Goal: Information Seeking & Learning: Find specific page/section

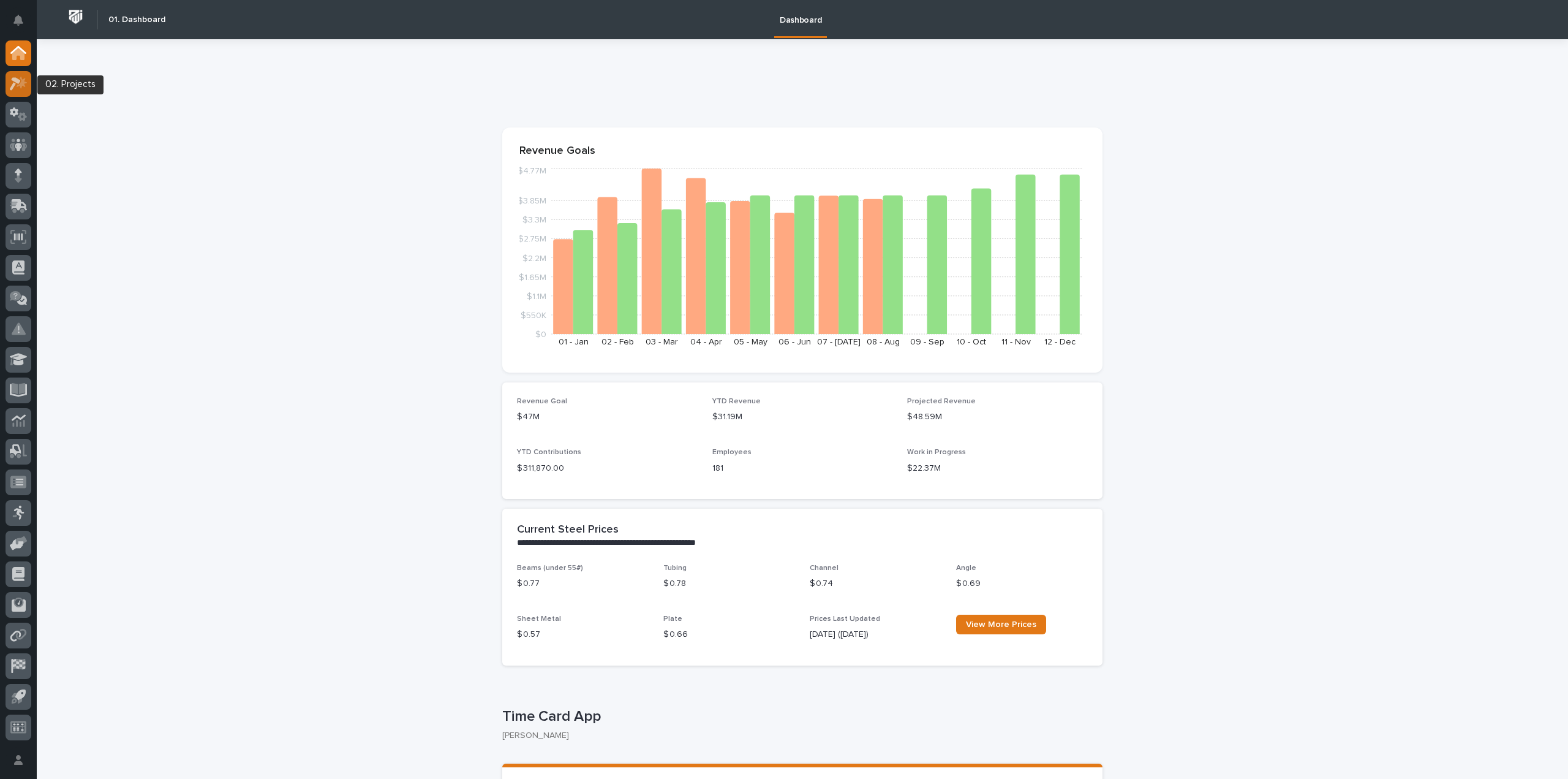
click at [16, 85] on icon at bounding box center [18, 83] width 17 height 14
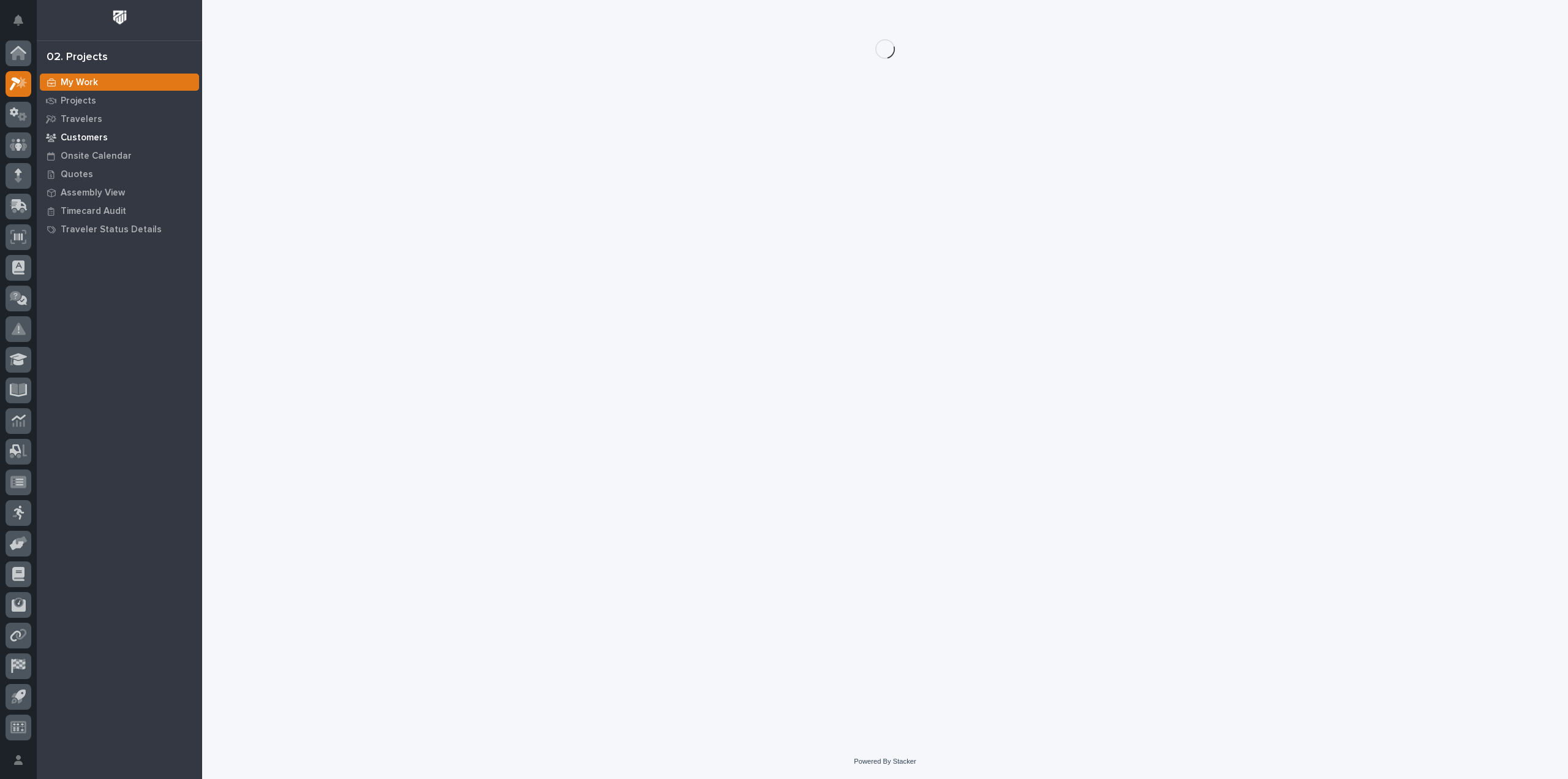
click at [109, 137] on div "Customers" at bounding box center [119, 137] width 160 height 17
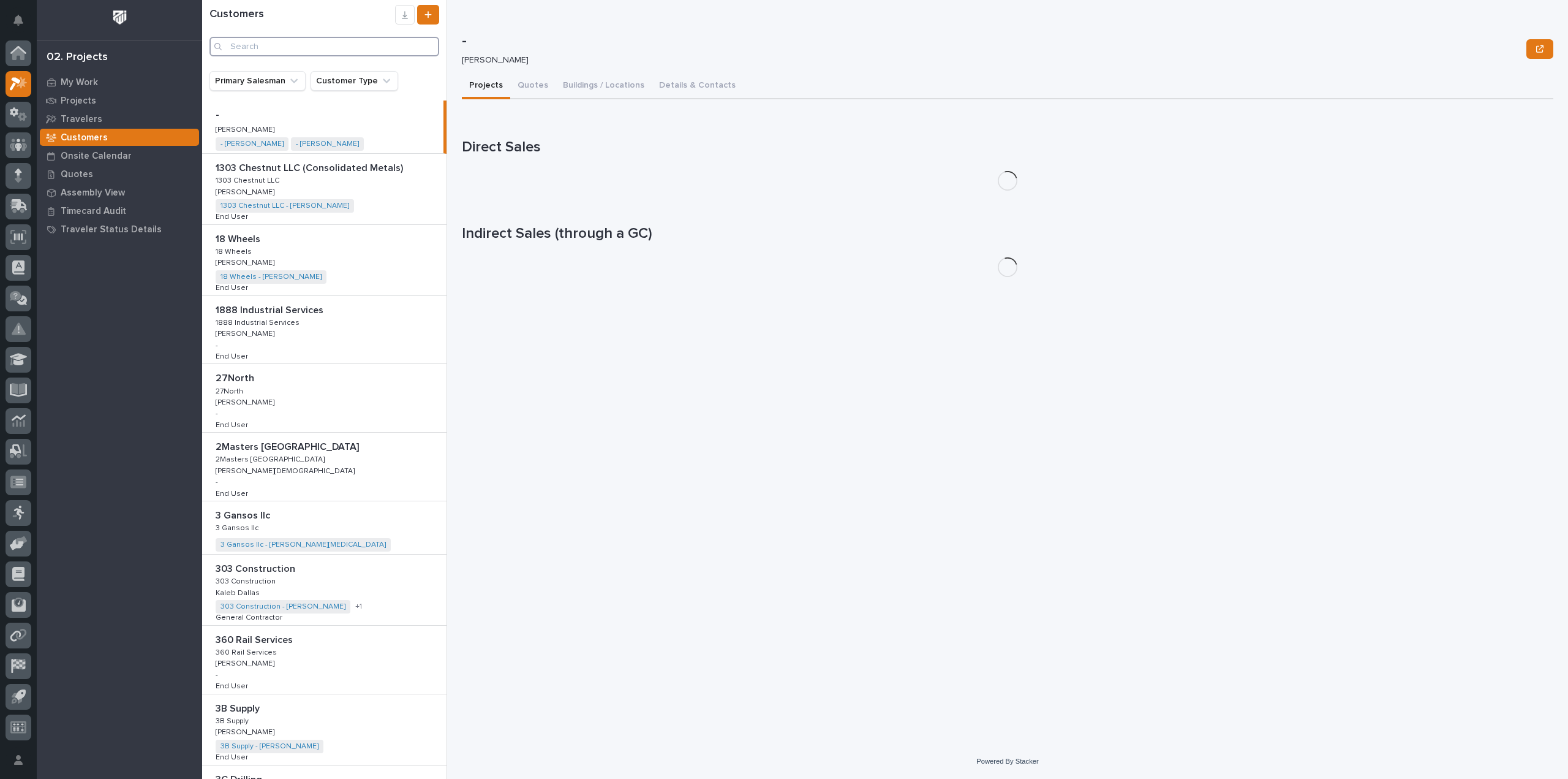
click at [315, 48] on input "Search" at bounding box center [324, 47] width 230 height 20
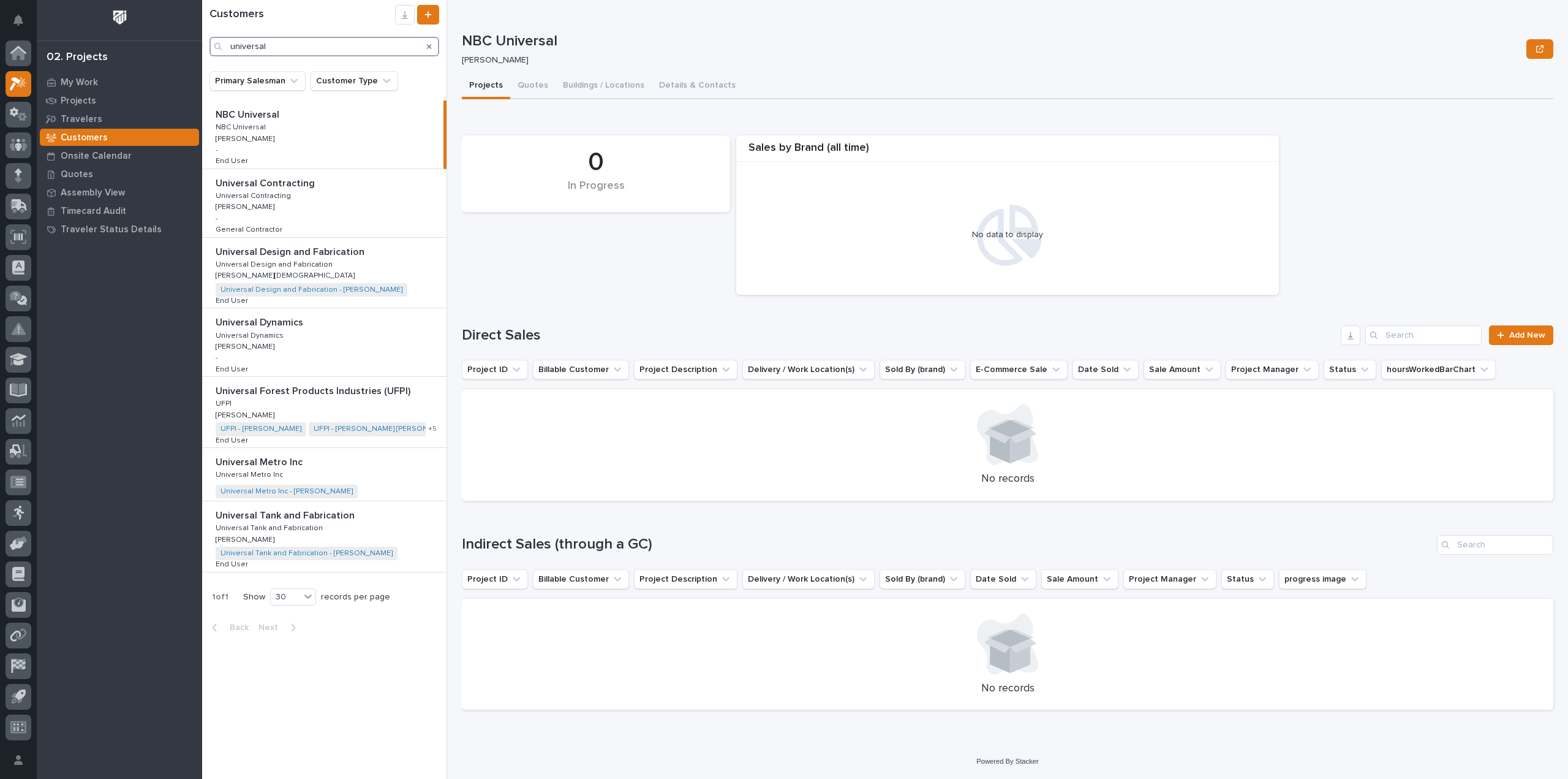
type input "universal"
click at [316, 514] on p "Universal Tank and Fabrication" at bounding box center [286, 514] width 141 height 14
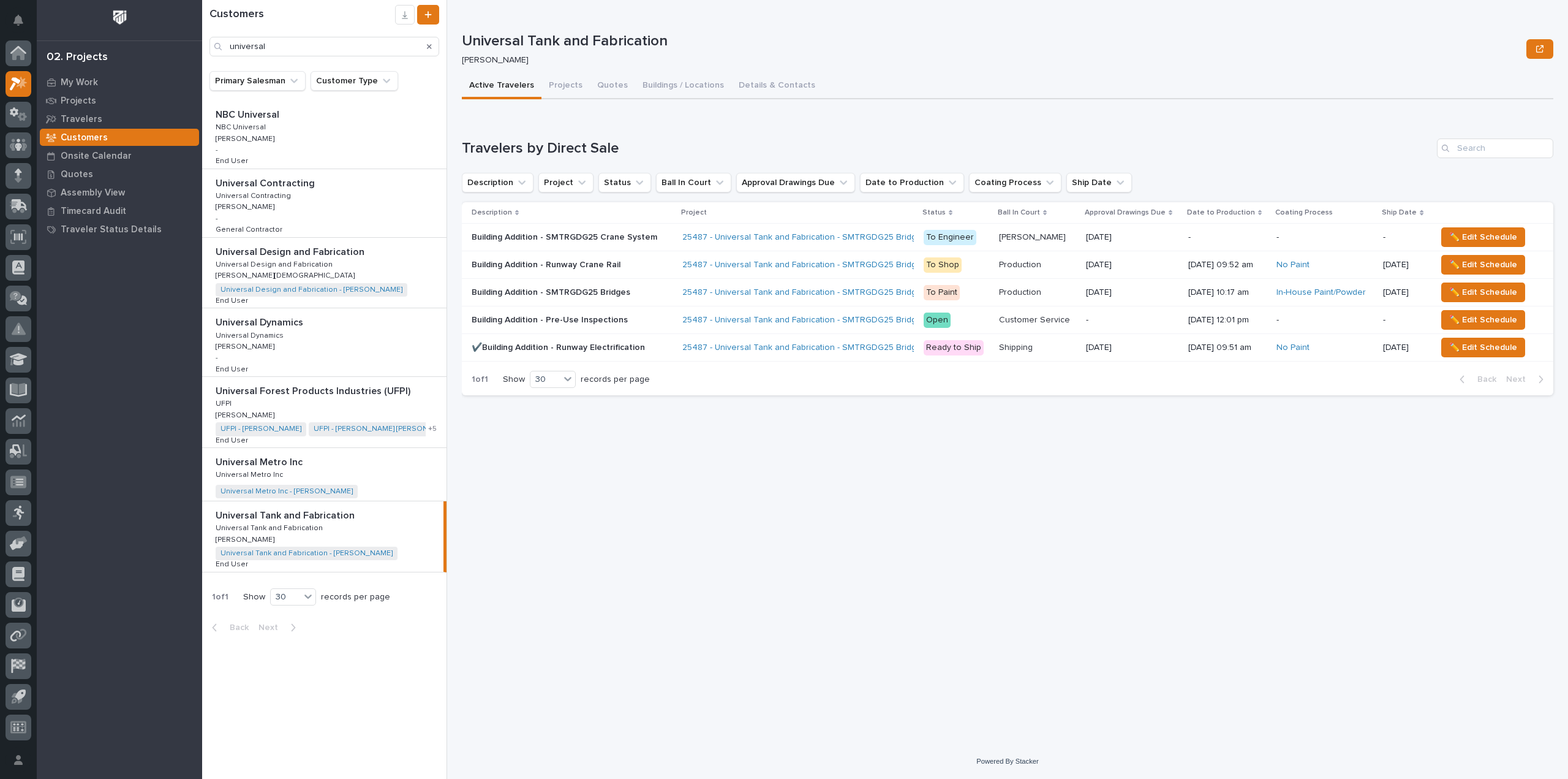
click at [279, 461] on p "Universal Metro Inc" at bounding box center [260, 461] width 89 height 14
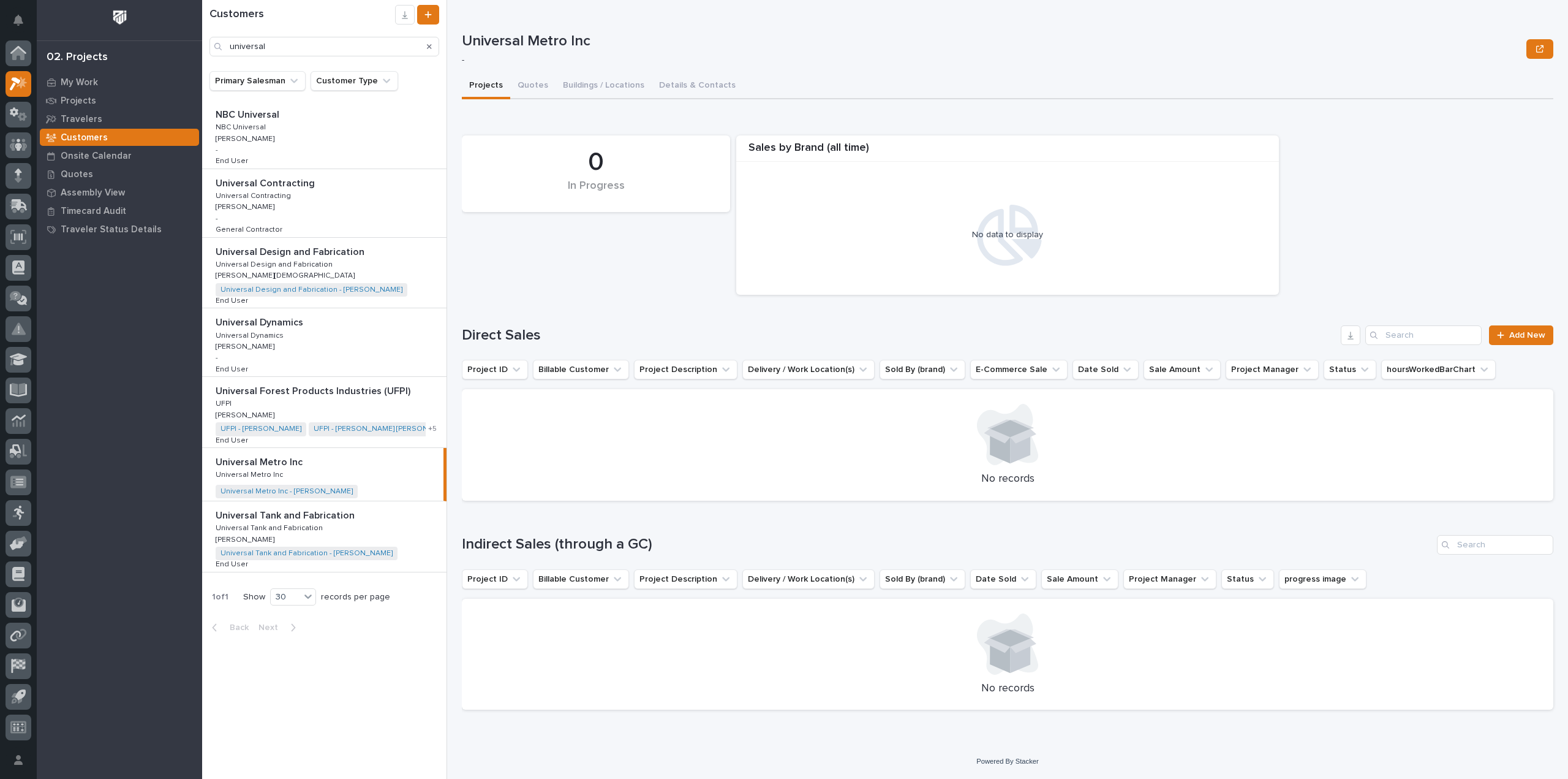
click at [263, 396] on p "Universal Forest Products Industries (UFPI)" at bounding box center [314, 390] width 197 height 14
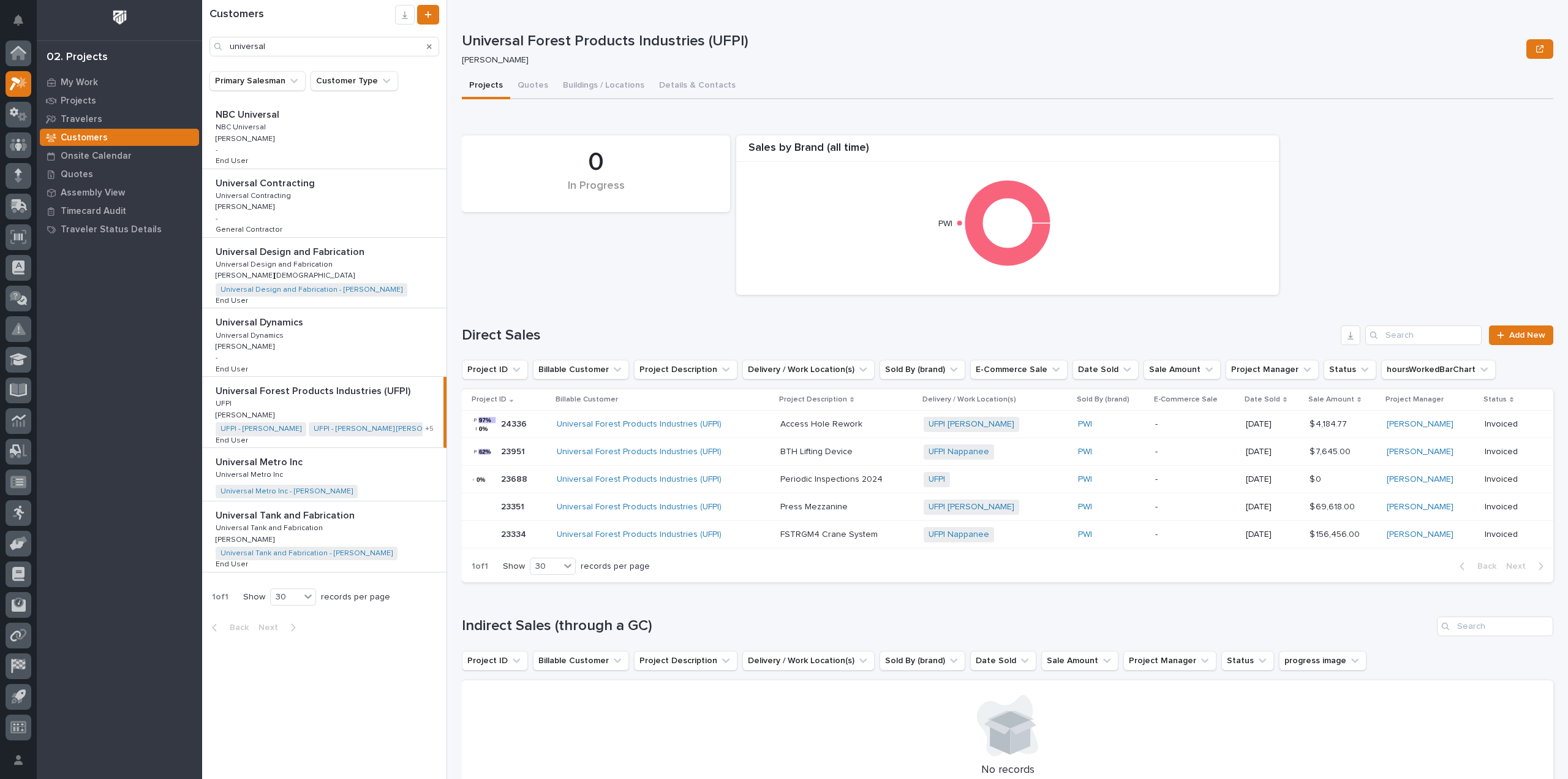
click at [255, 334] on p "Universal Dynamics" at bounding box center [250, 334] width 70 height 11
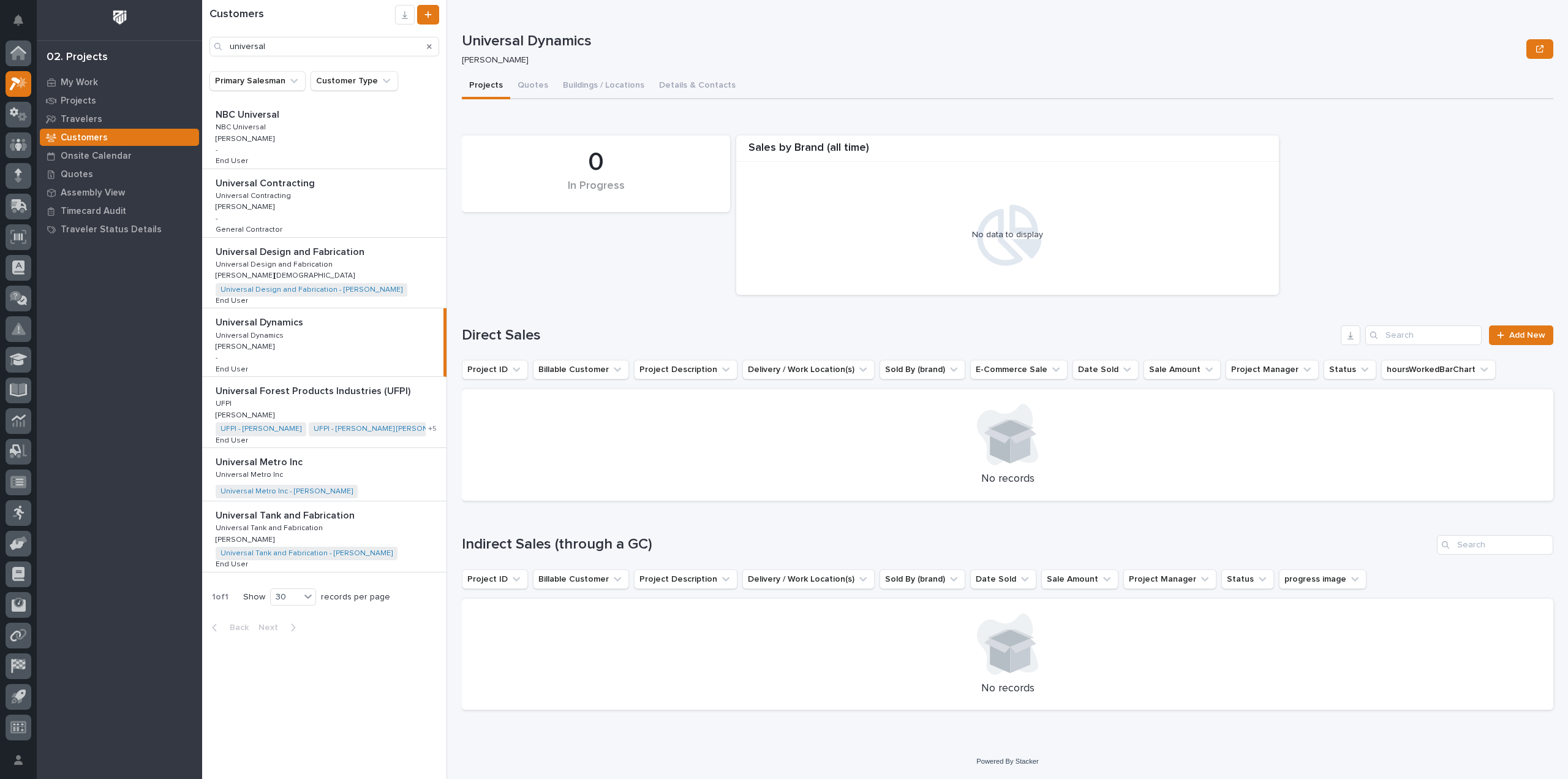
click at [267, 254] on p "Universal Design and Fabrication" at bounding box center [291, 250] width 151 height 14
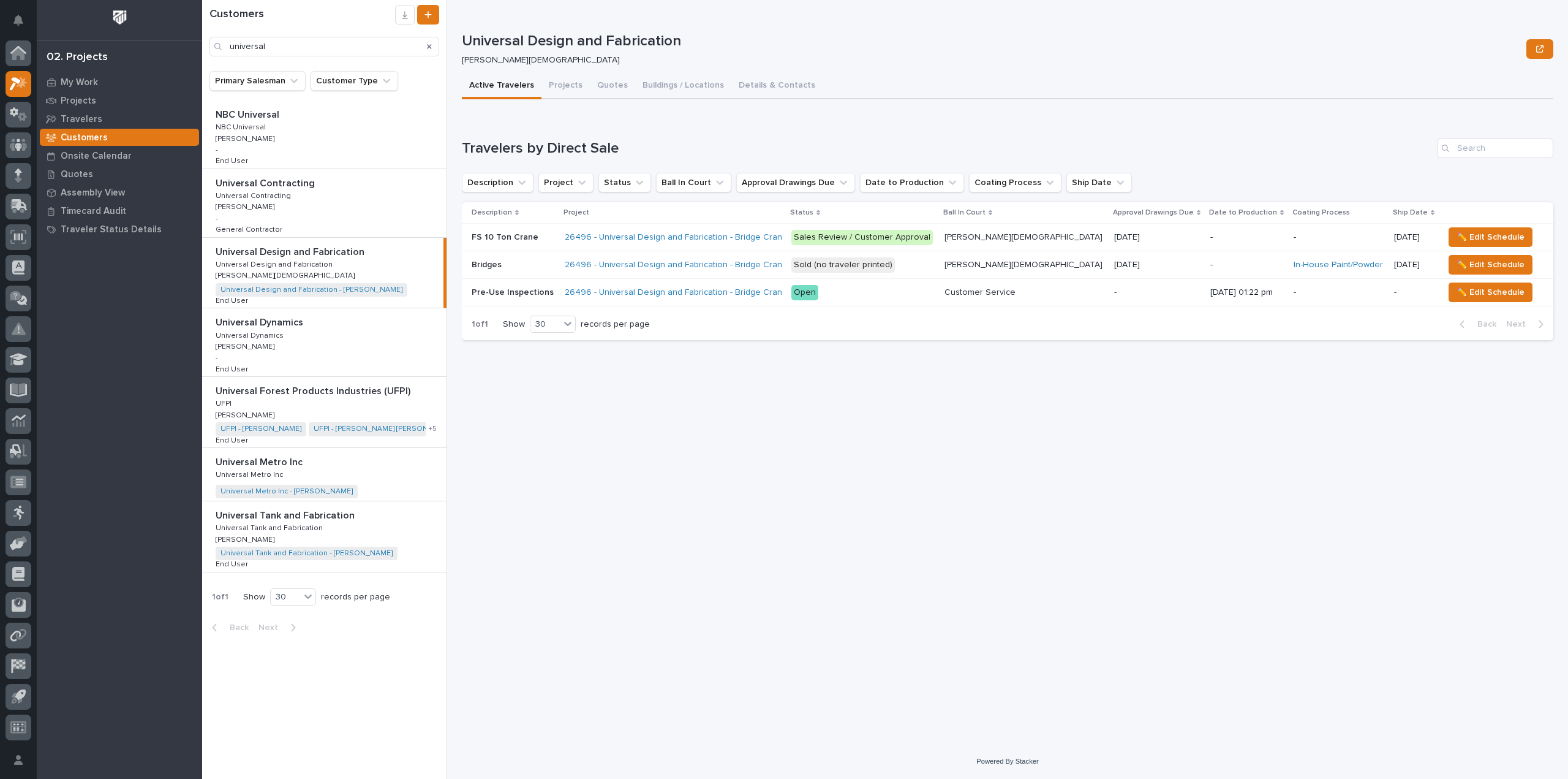
click at [276, 183] on p "Universal Contracting" at bounding box center [266, 182] width 101 height 14
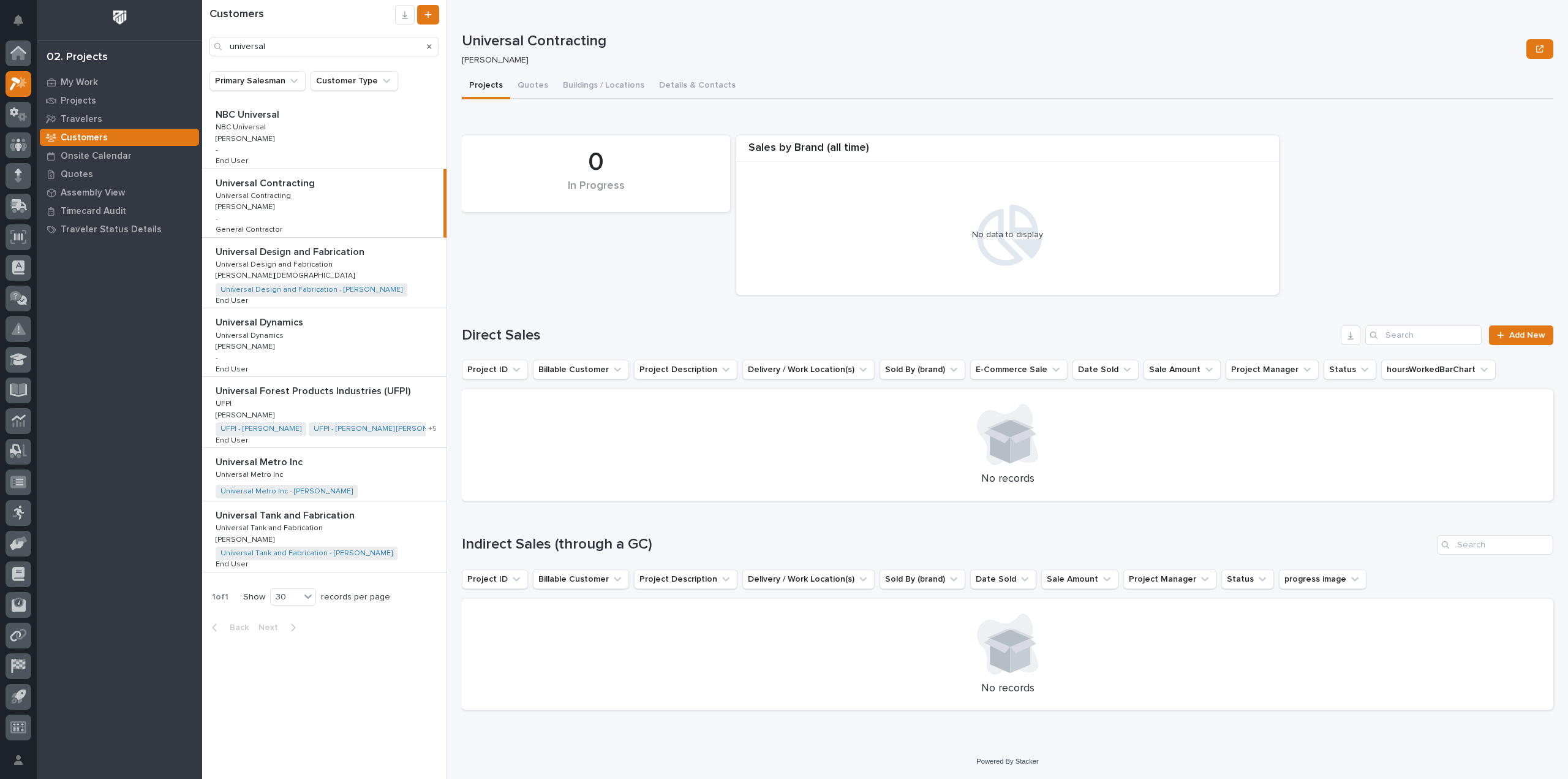
click at [294, 252] on p "Universal Design and Fabrication" at bounding box center [291, 250] width 151 height 14
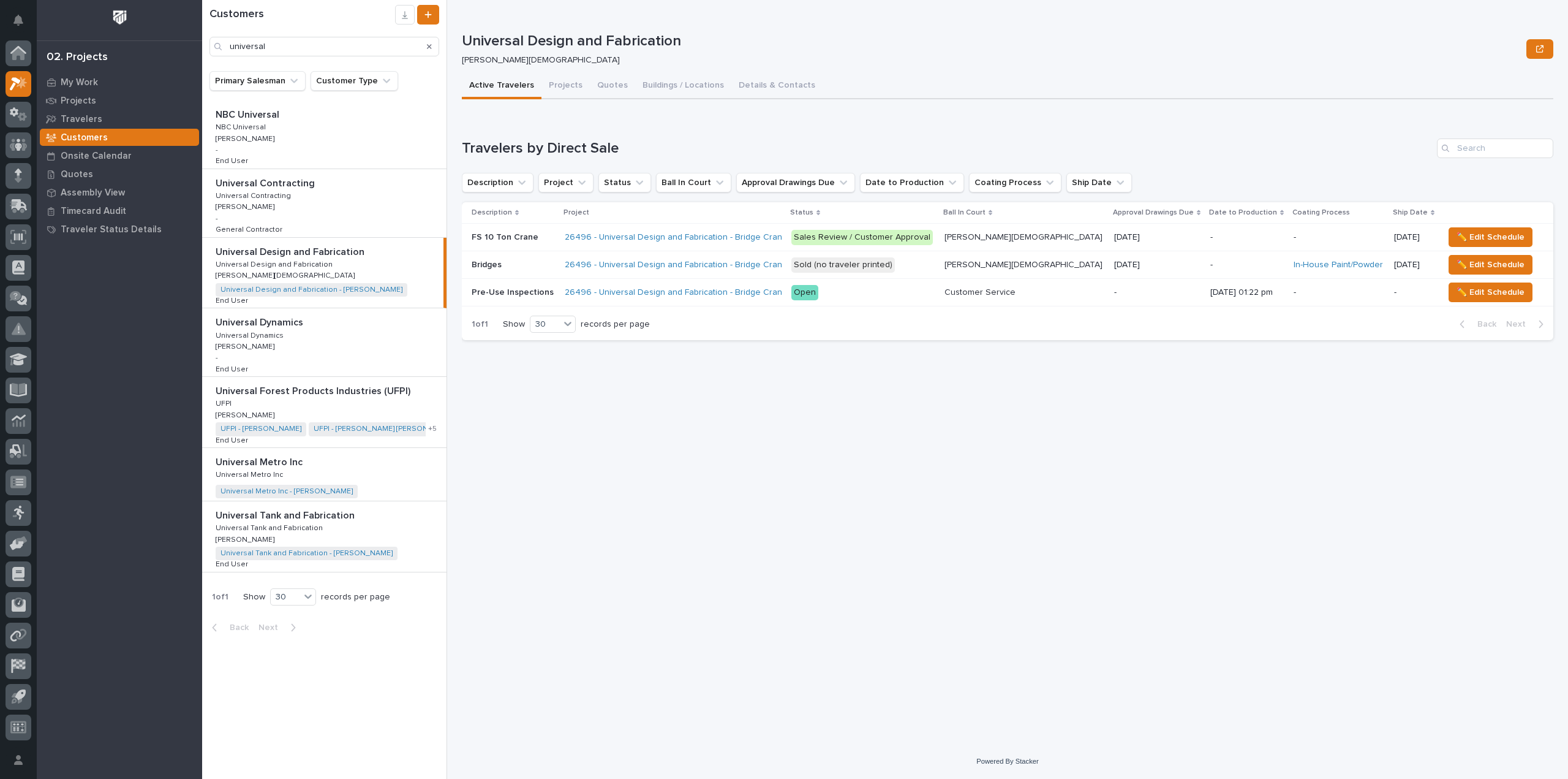
click at [279, 327] on p "Universal Dynamics" at bounding box center [260, 321] width 90 height 14
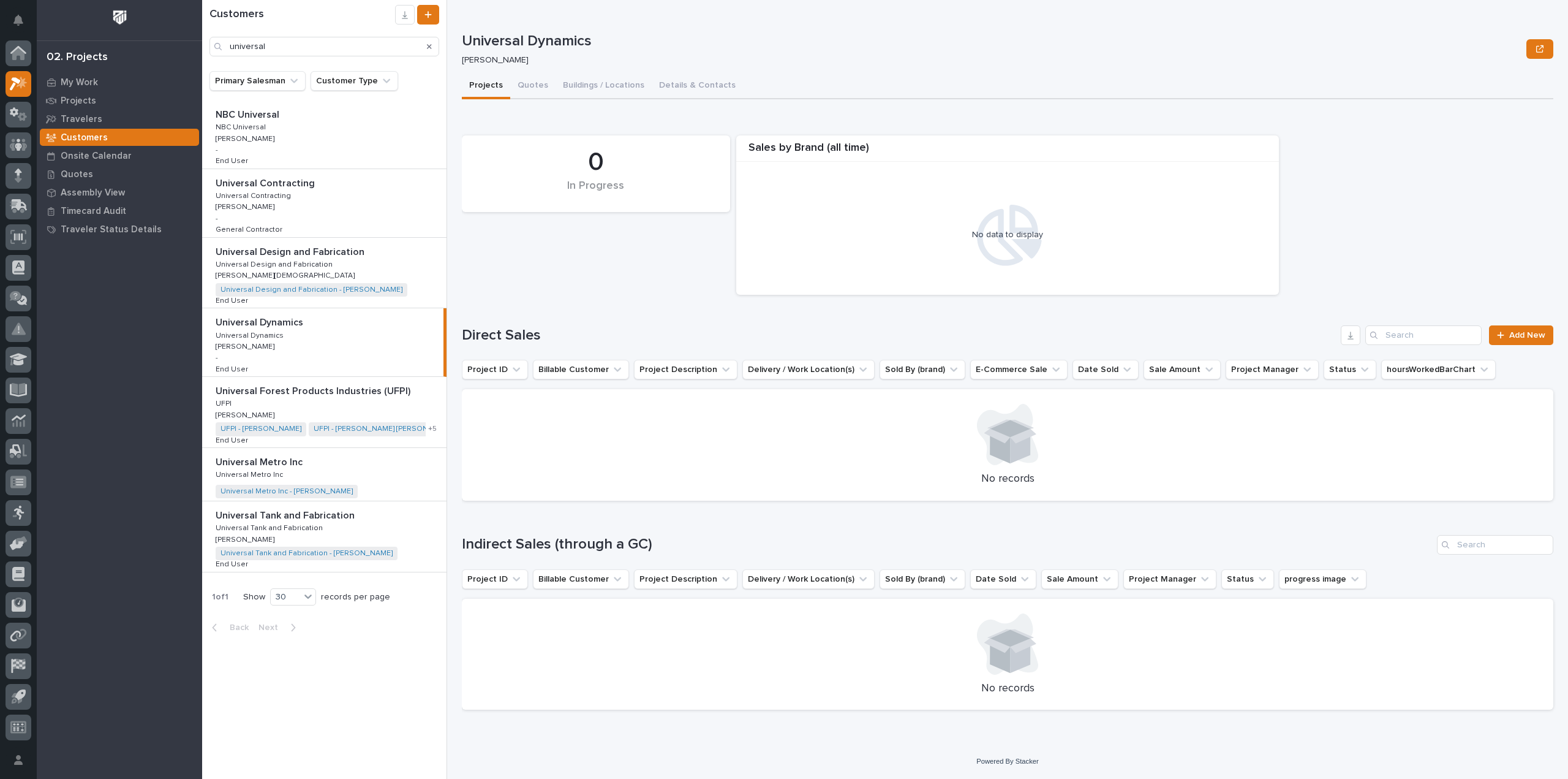
click at [268, 460] on p "Universal Metro Inc" at bounding box center [260, 461] width 89 height 14
click at [257, 515] on p "Universal Tank and Fabrication" at bounding box center [286, 514] width 141 height 14
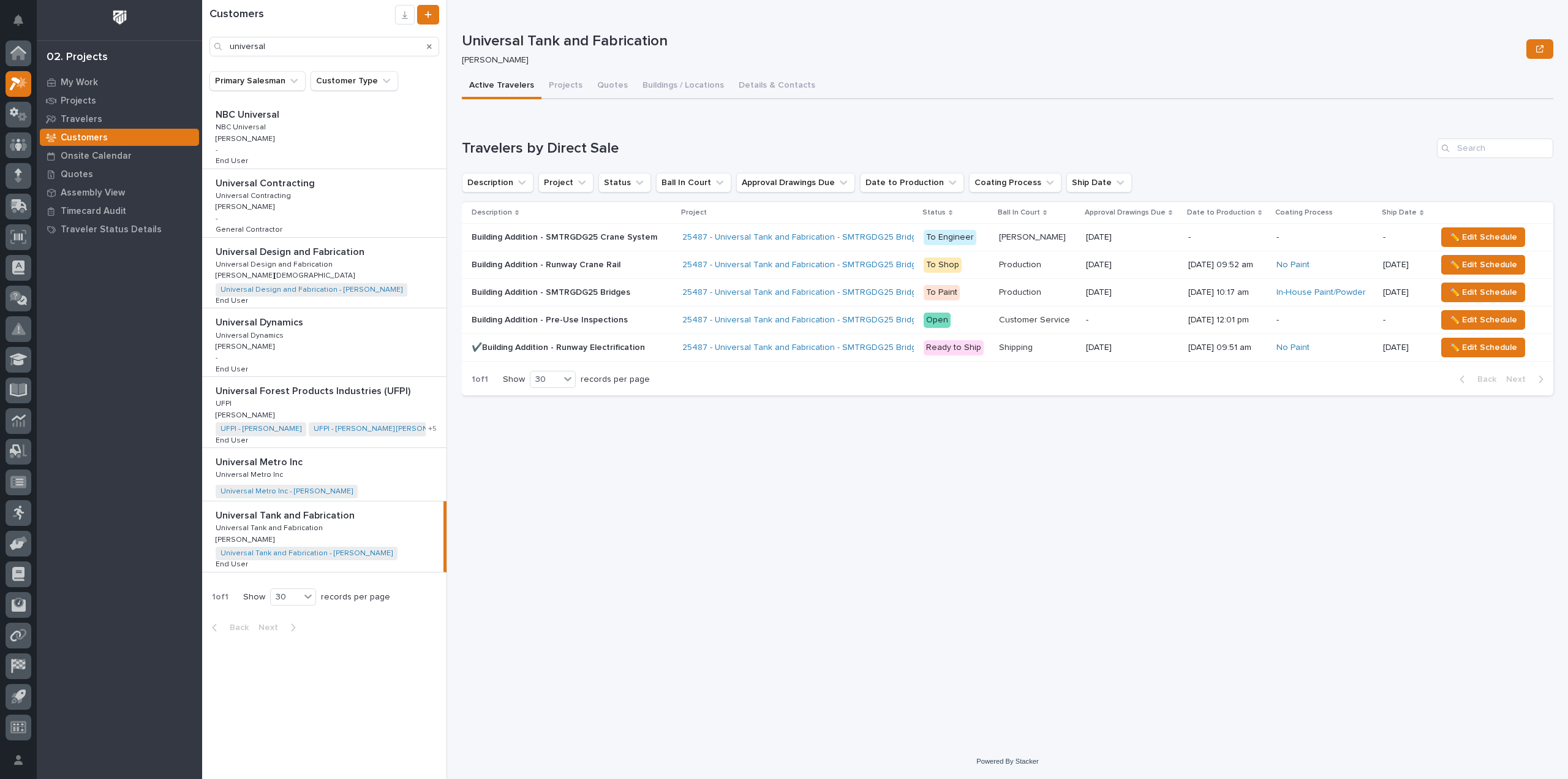
click at [536, 91] on button "Active Travelers" at bounding box center [501, 86] width 79 height 26
click at [548, 89] on button "Projects" at bounding box center [566, 86] width 48 height 26
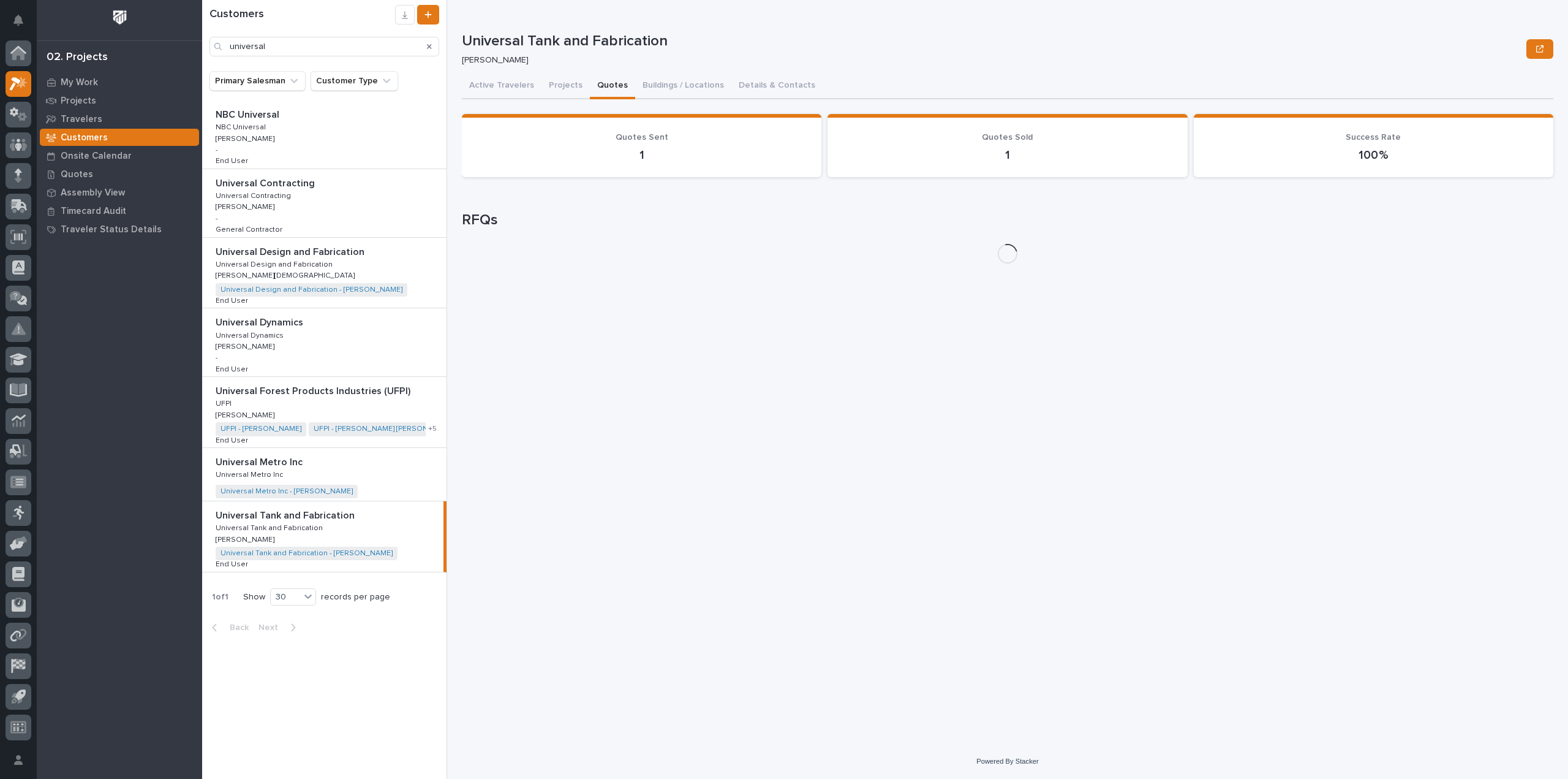
click at [616, 82] on button "Quotes" at bounding box center [612, 86] width 45 height 26
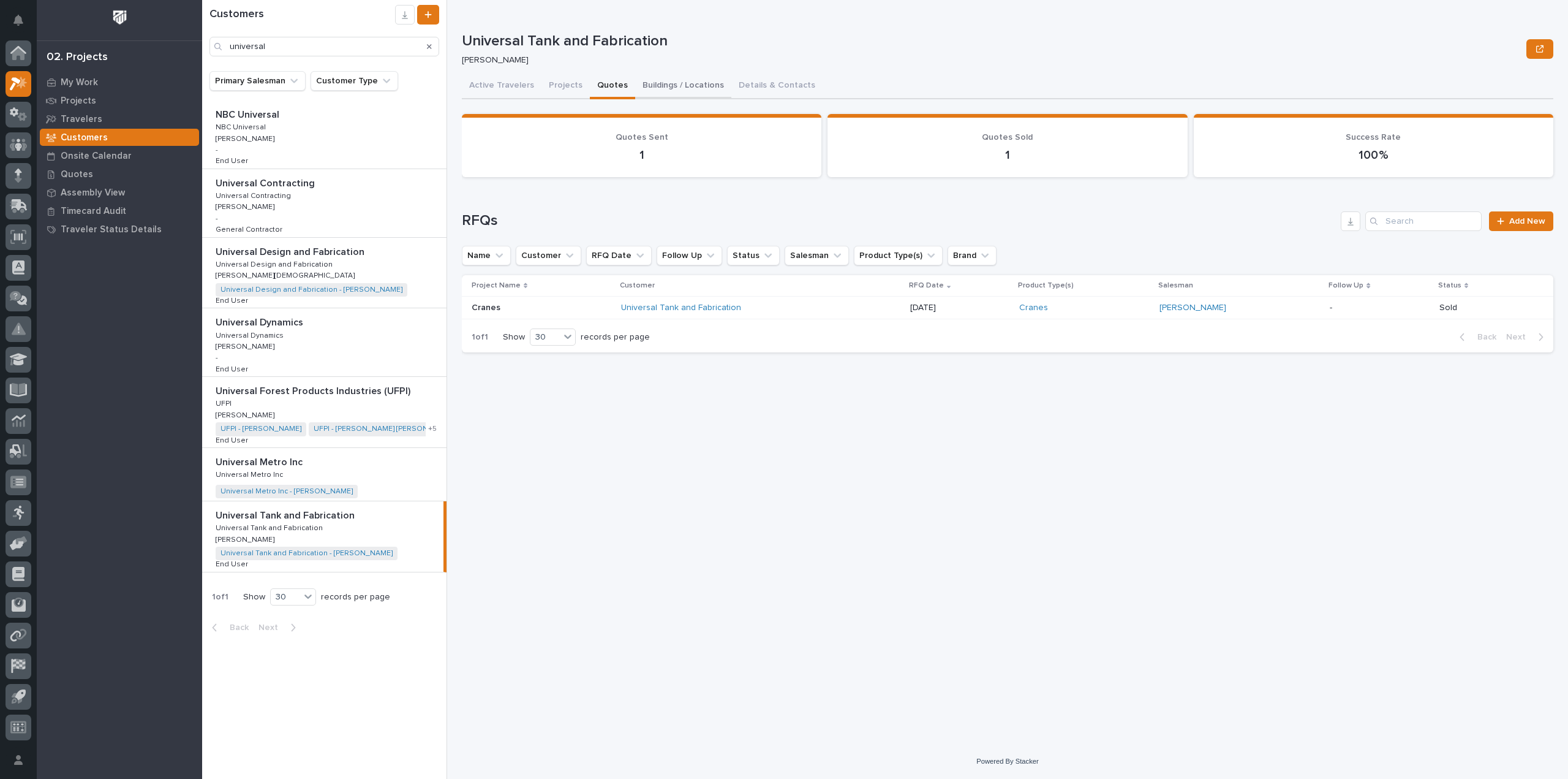
click at [669, 88] on button "Buildings / Locations" at bounding box center [683, 86] width 96 height 26
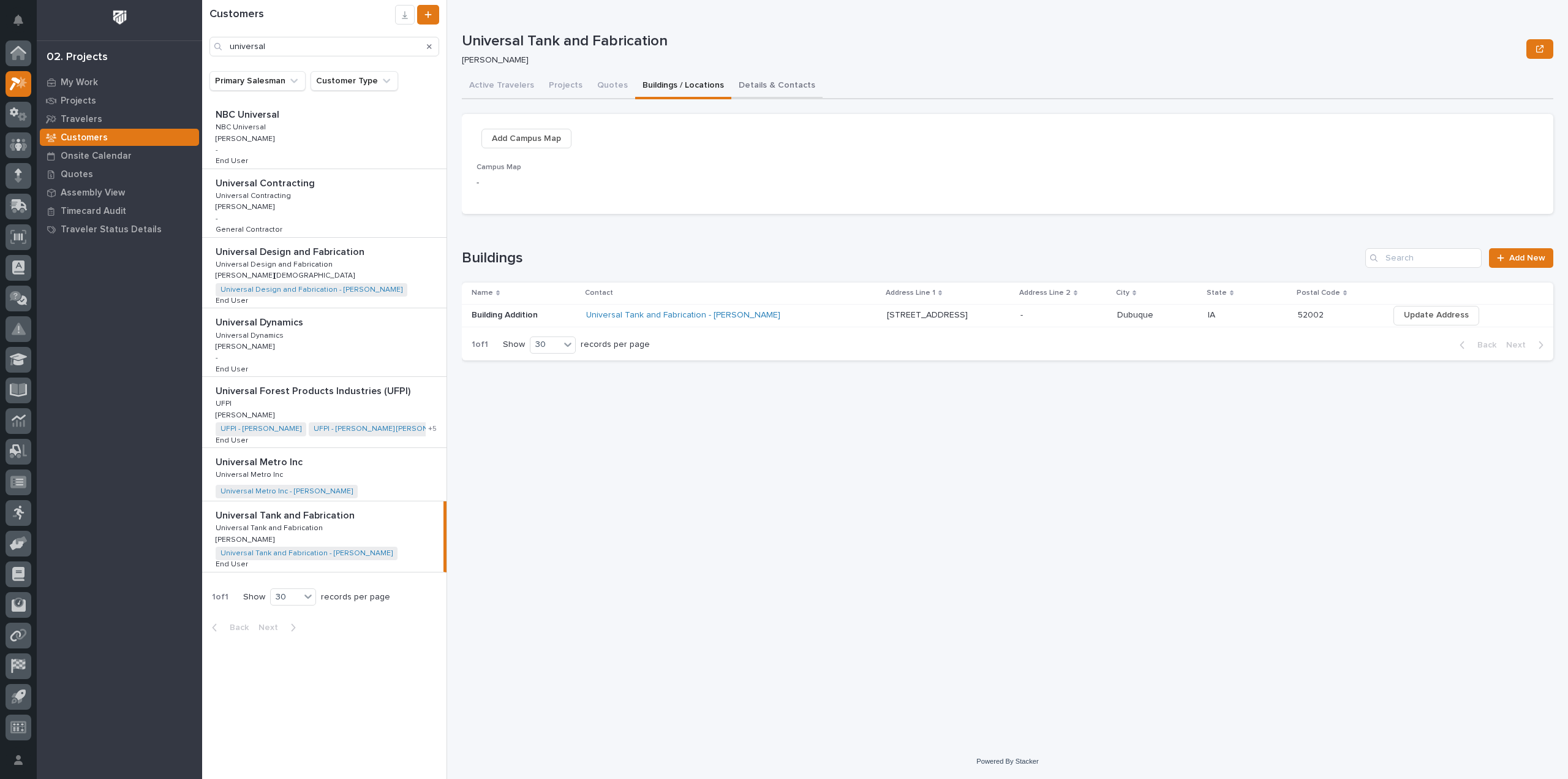
click at [782, 87] on button "Details & Contacts" at bounding box center [776, 86] width 91 height 26
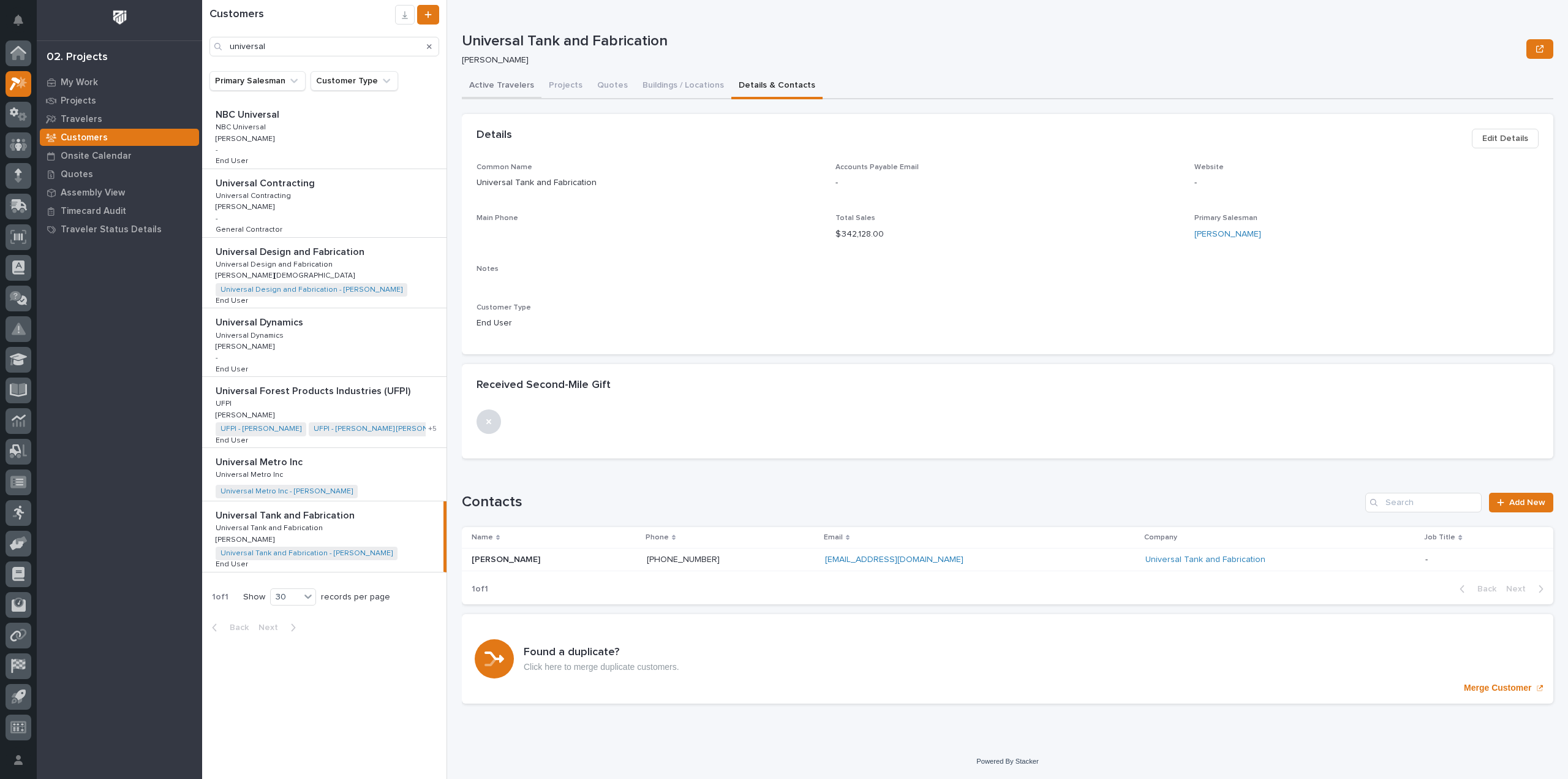
click at [486, 92] on button "Active Travelers" at bounding box center [501, 86] width 79 height 26
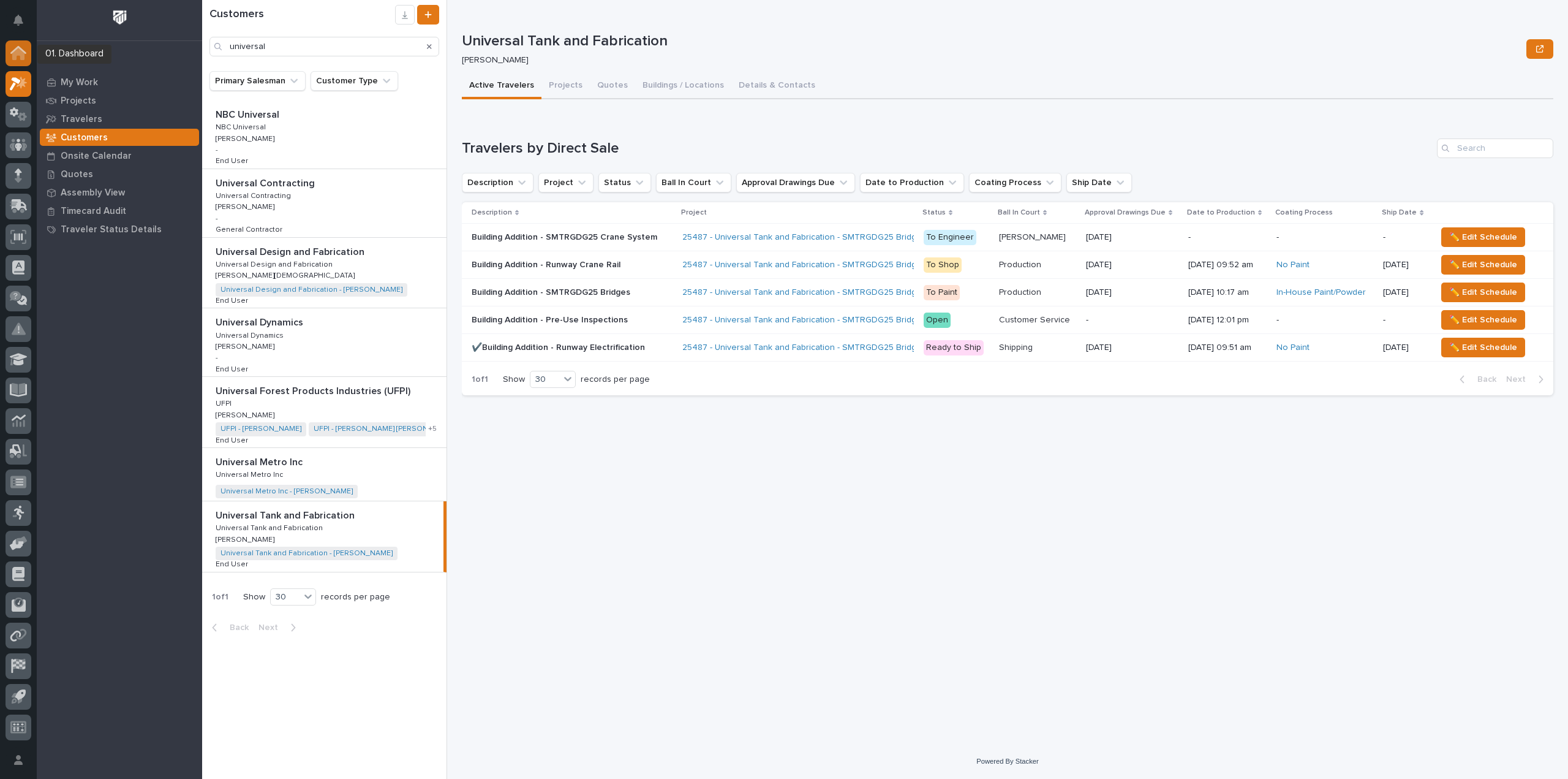
click at [30, 50] on div at bounding box center [18, 53] width 26 height 26
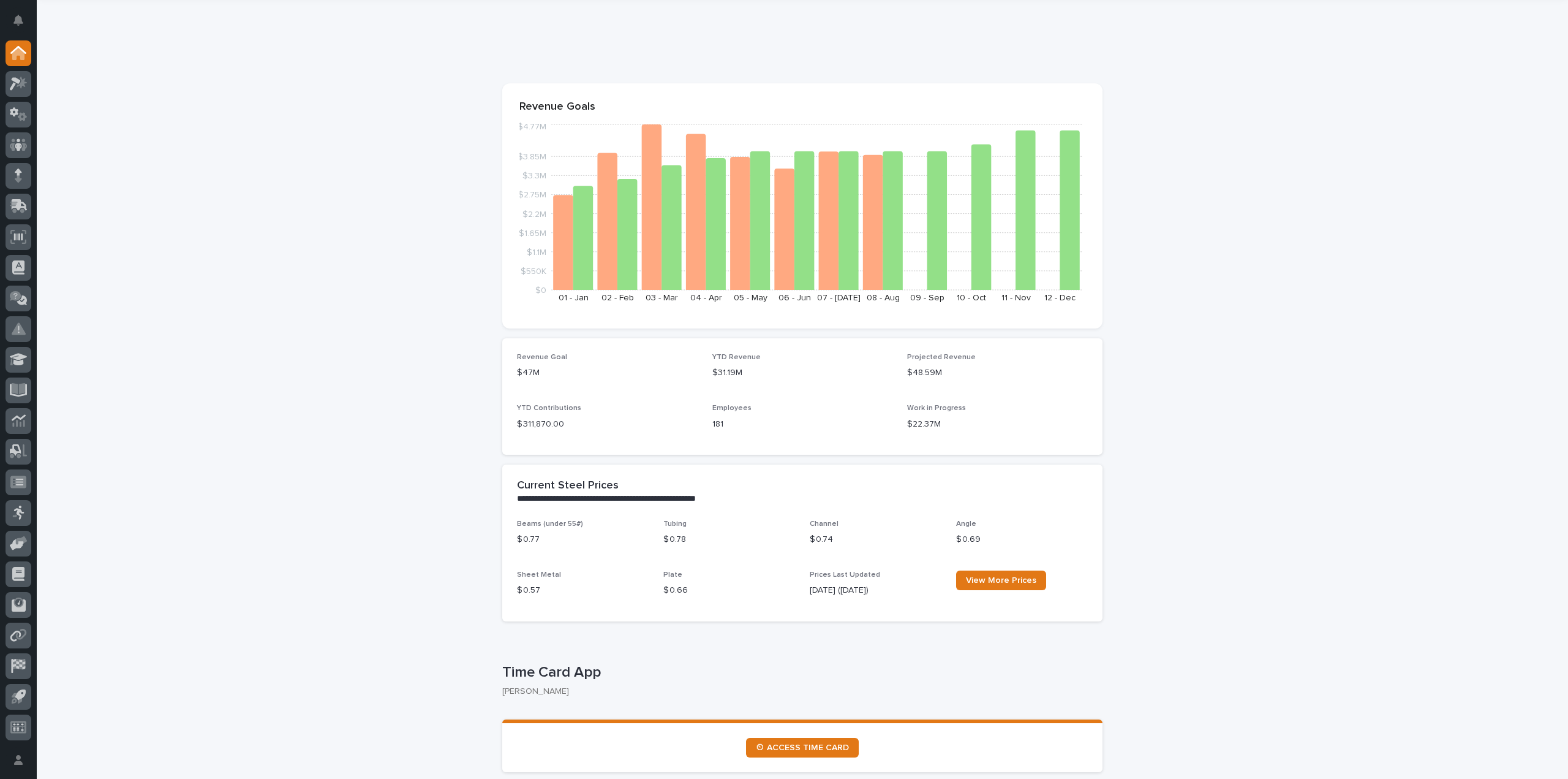
scroll to position [123, 0]
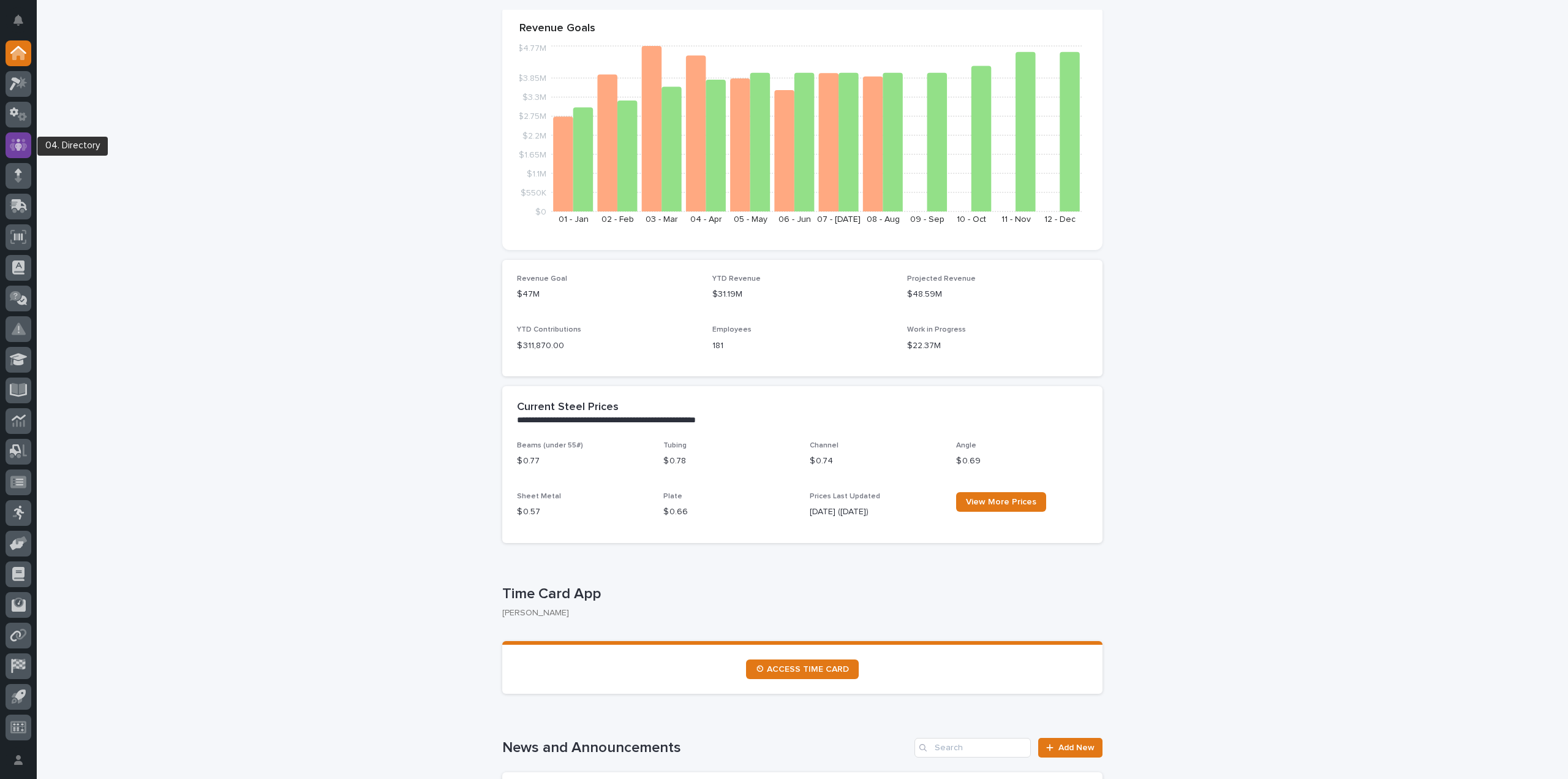
click at [24, 148] on icon at bounding box center [18, 144] width 17 height 12
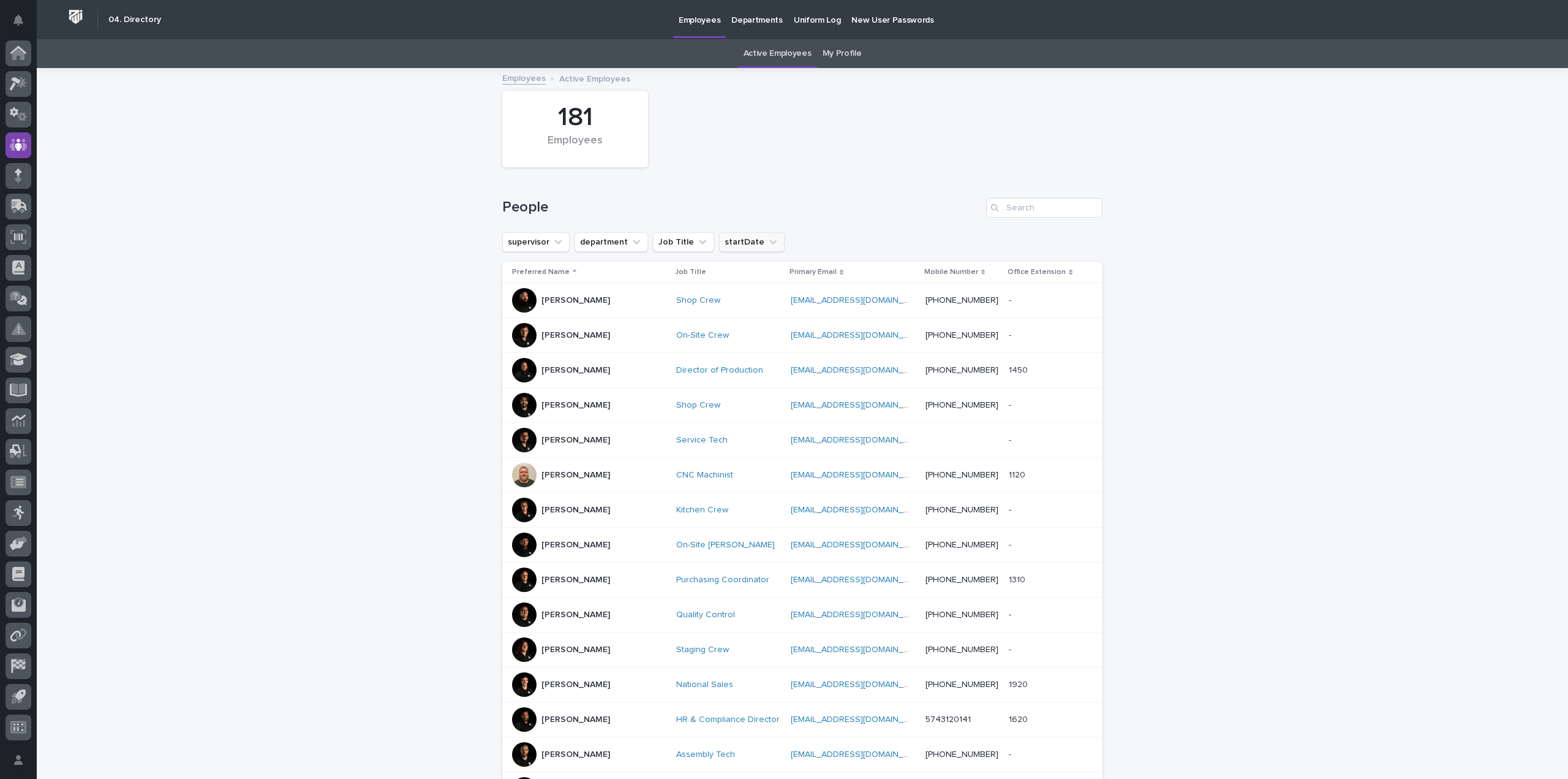
click at [736, 241] on button "startDate" at bounding box center [751, 242] width 66 height 20
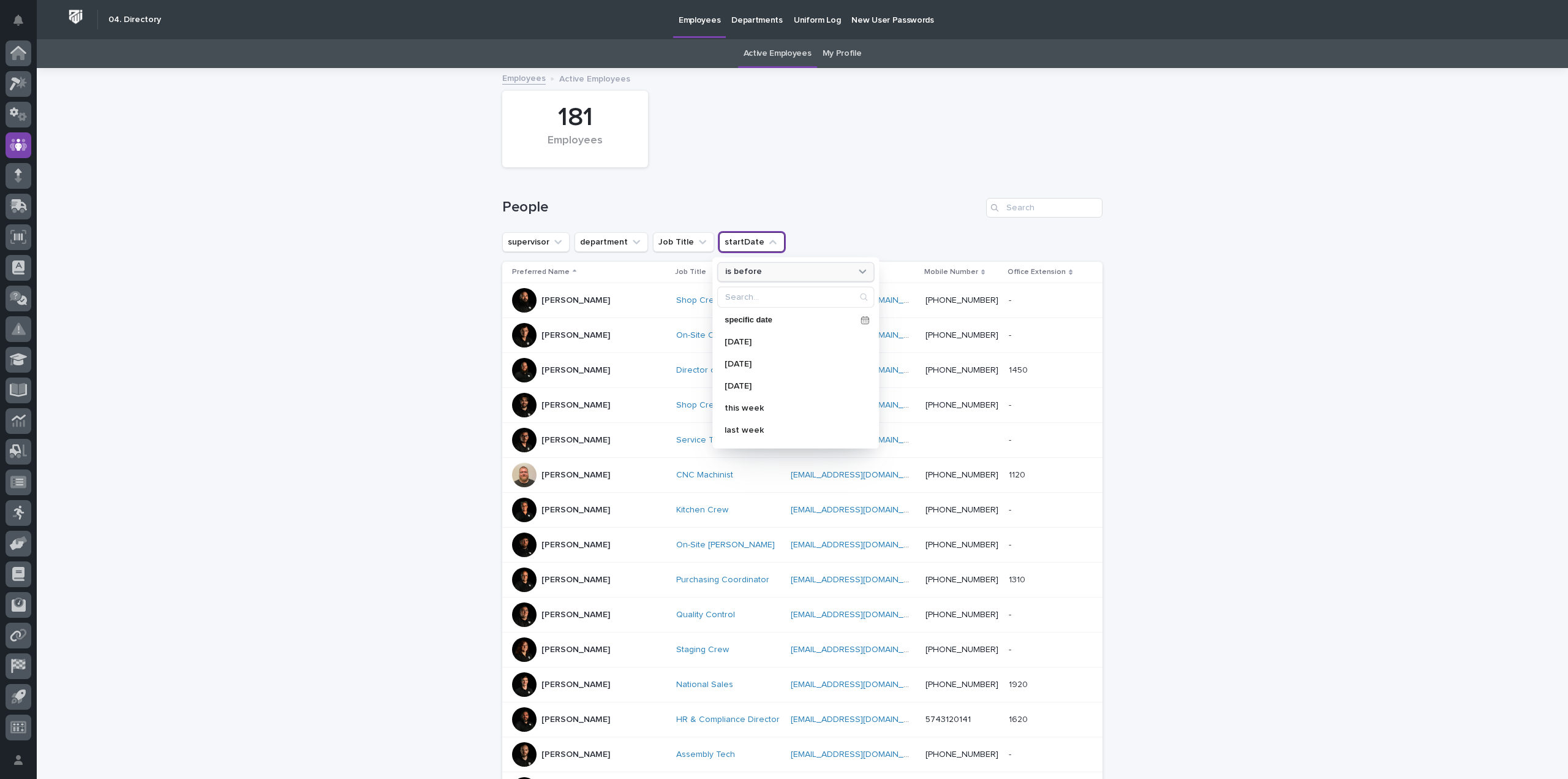
click at [788, 272] on div "is before" at bounding box center [788, 272] width 135 height 13
click at [762, 324] on p "is after" at bounding box center [789, 321] width 119 height 8
click at [744, 335] on div "[DATE]" at bounding box center [795, 341] width 156 height 20
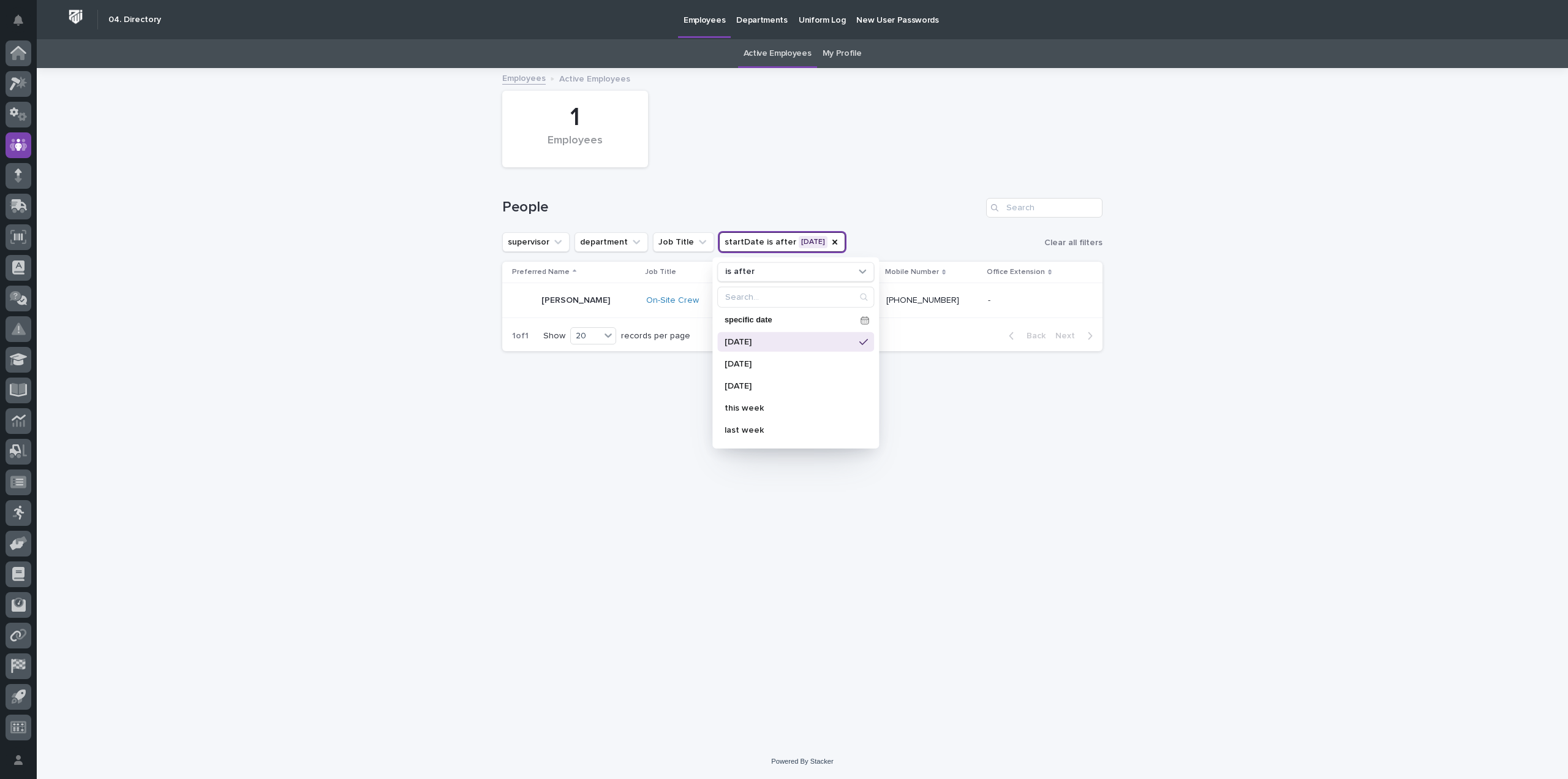
click at [282, 351] on div "Loading... Saving… Loading... Saving… 1 Employees People supervisor department …" at bounding box center [802, 407] width 1531 height 675
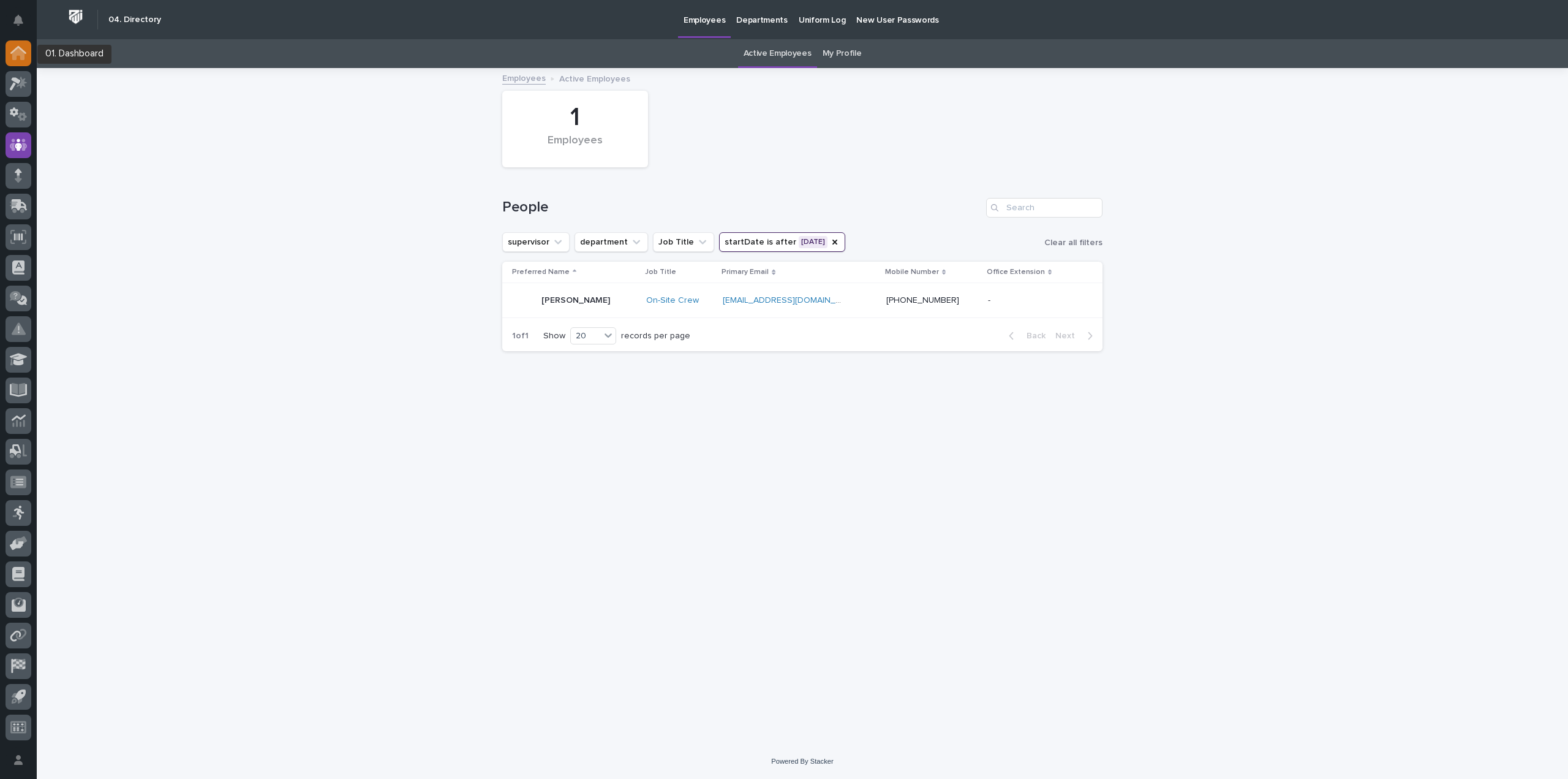
click at [22, 60] on icon at bounding box center [18, 54] width 12 height 12
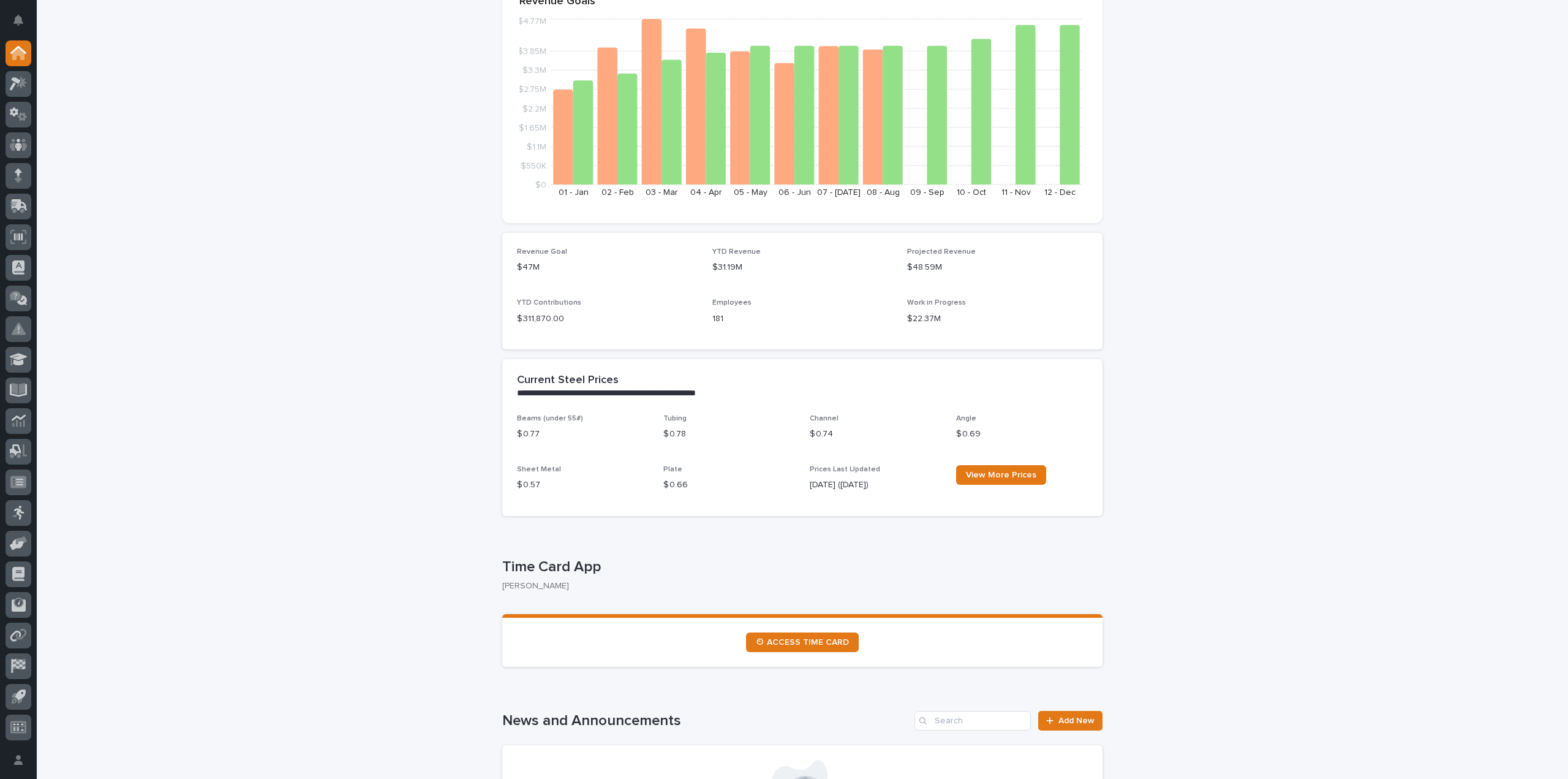
scroll to position [184, 0]
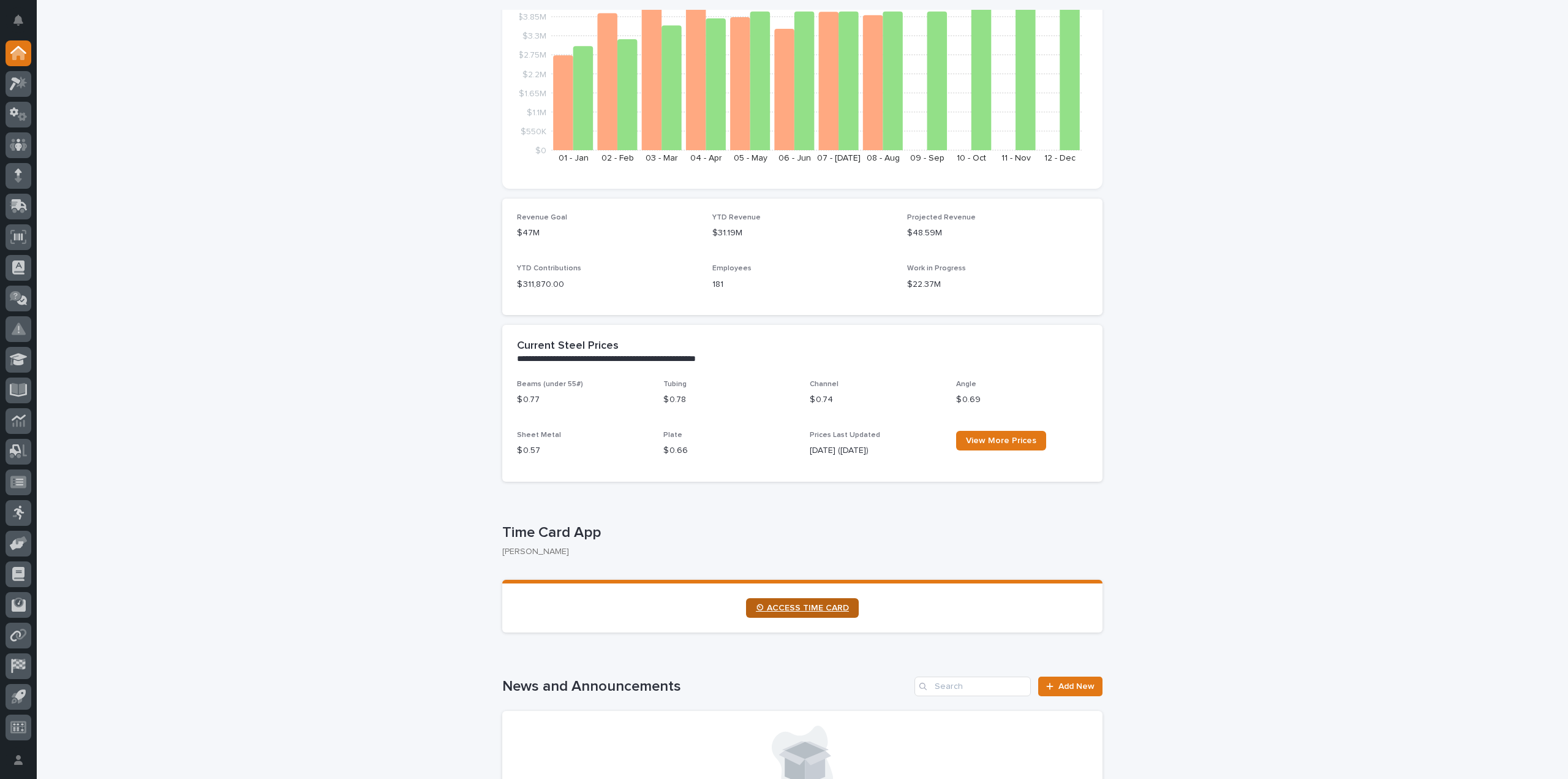
click at [813, 602] on link "⏲ ACCESS TIME CARD" at bounding box center [802, 608] width 113 height 20
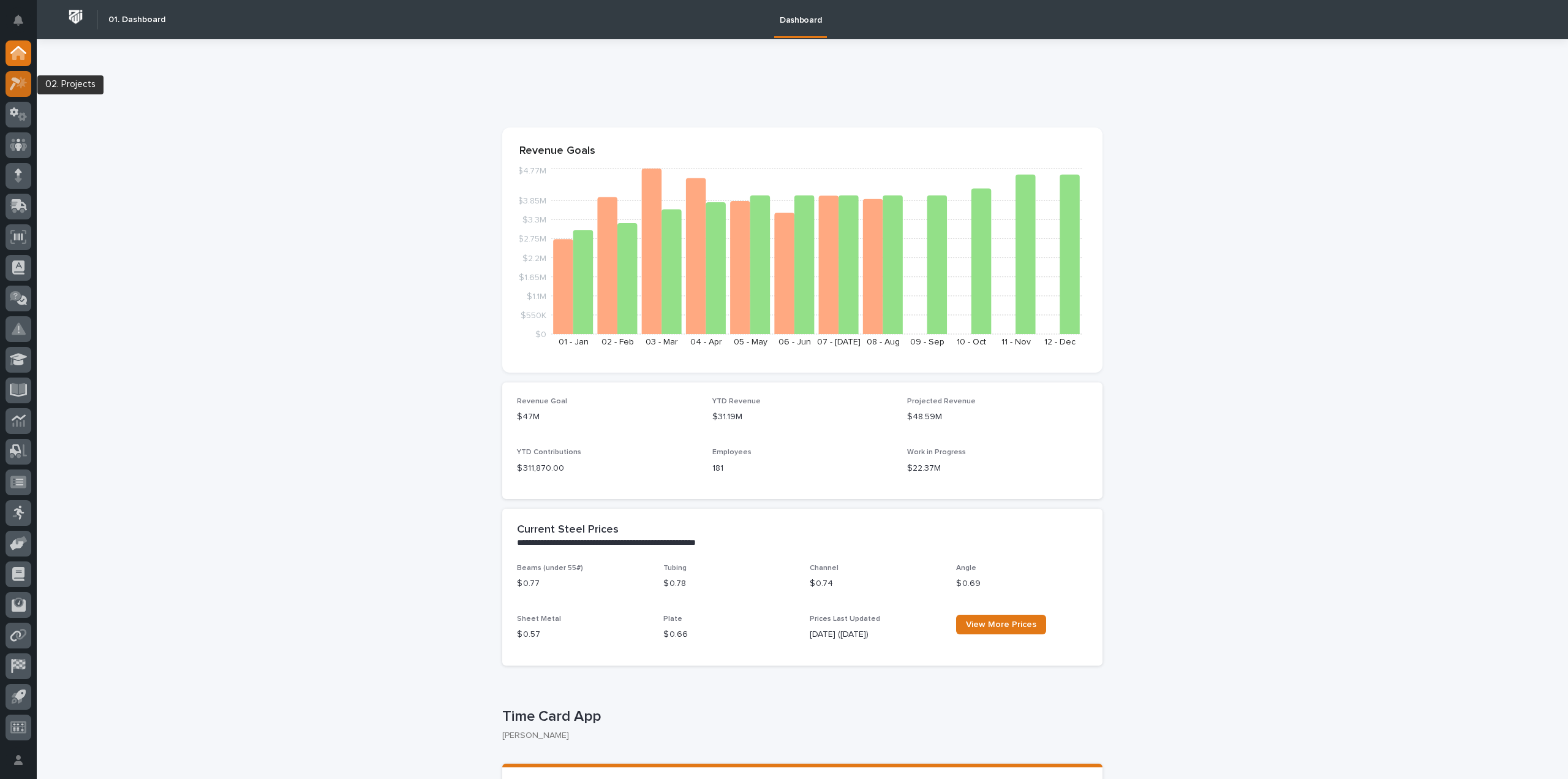
click at [16, 85] on icon at bounding box center [18, 83] width 17 height 14
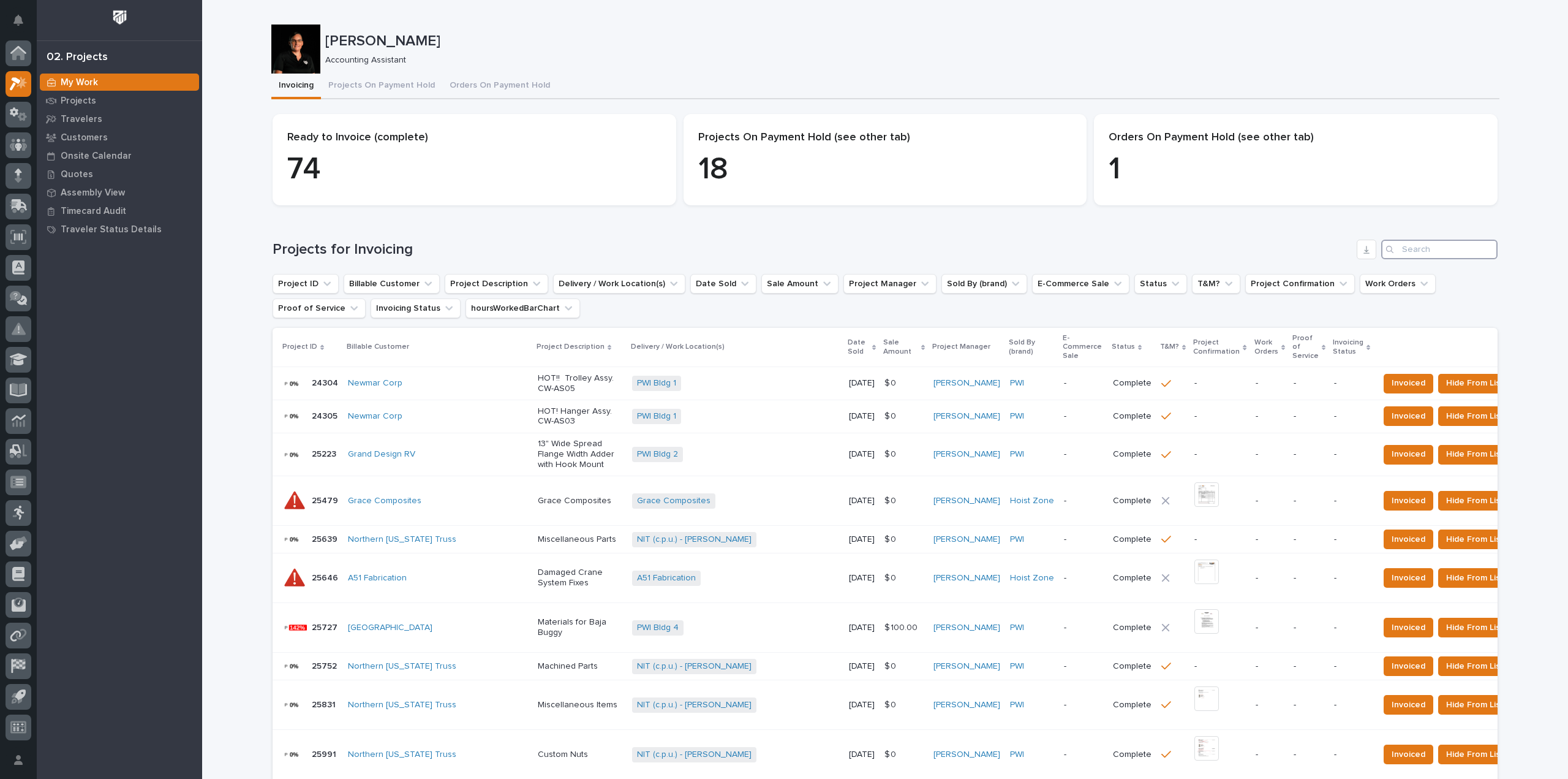
click at [1444, 246] on input "Search" at bounding box center [1439, 250] width 116 height 20
click at [24, 208] on icon at bounding box center [18, 206] width 17 height 14
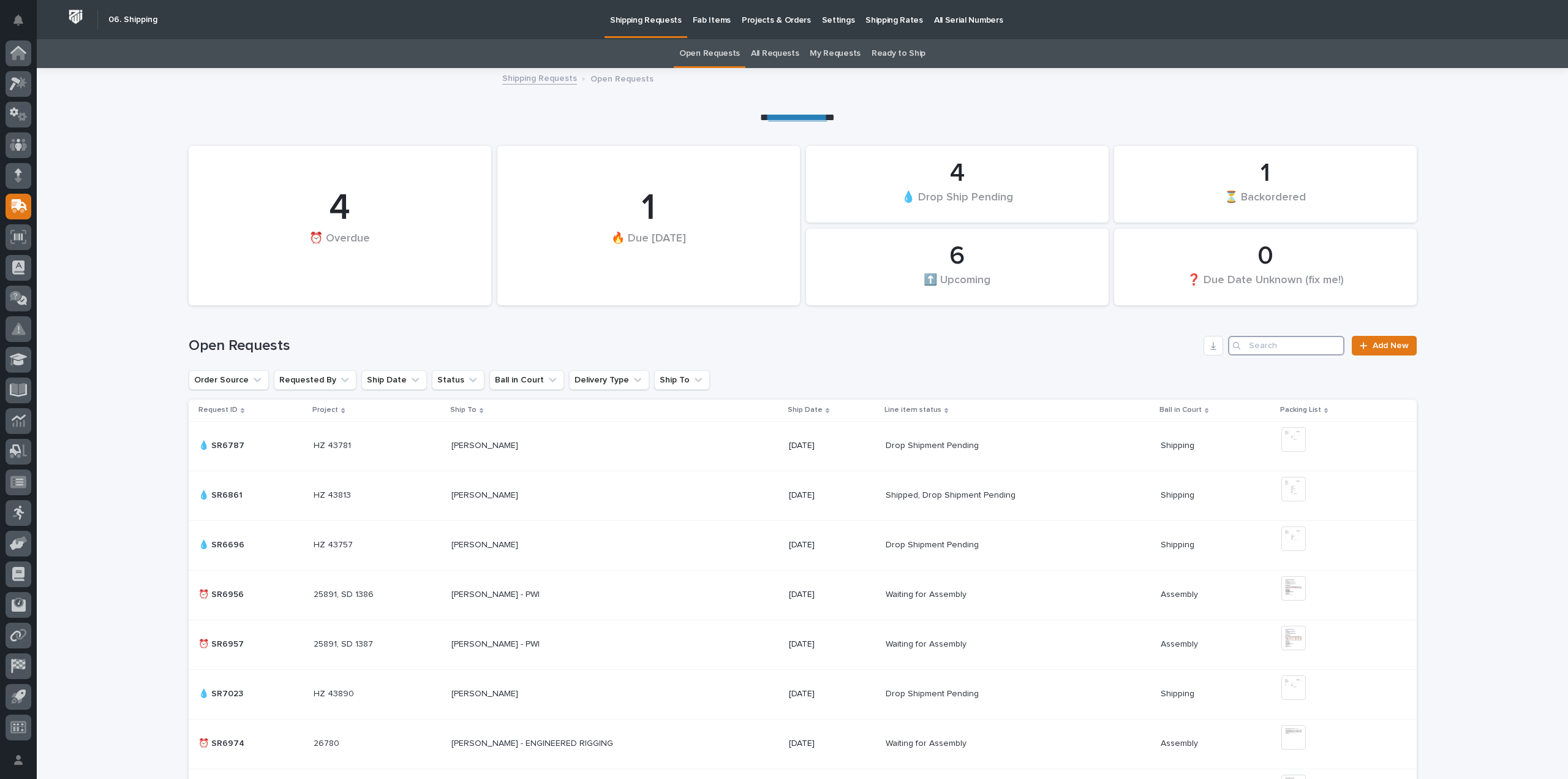
click at [1284, 337] on input "Search" at bounding box center [1286, 346] width 116 height 20
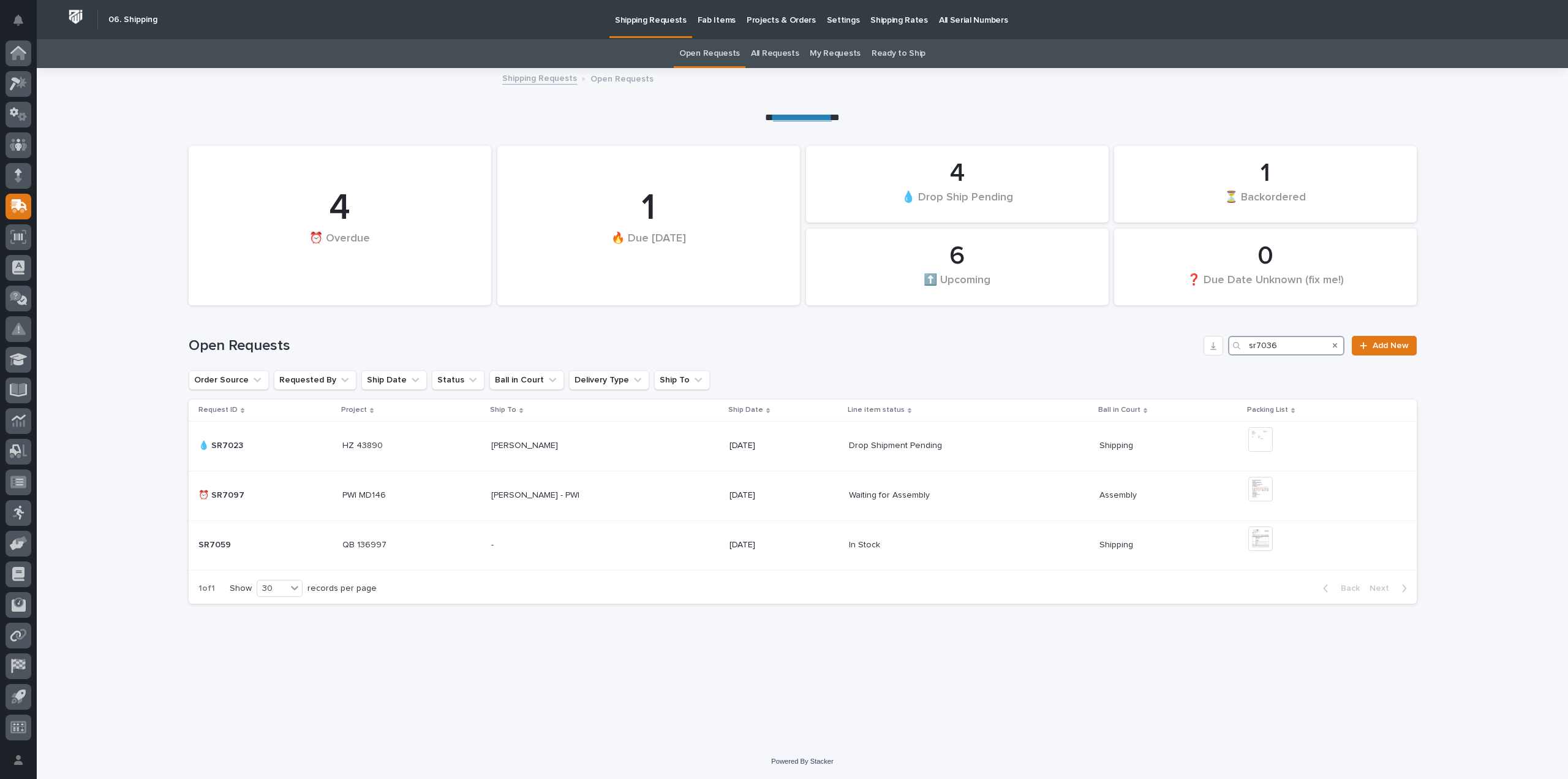
type input "sr7036"
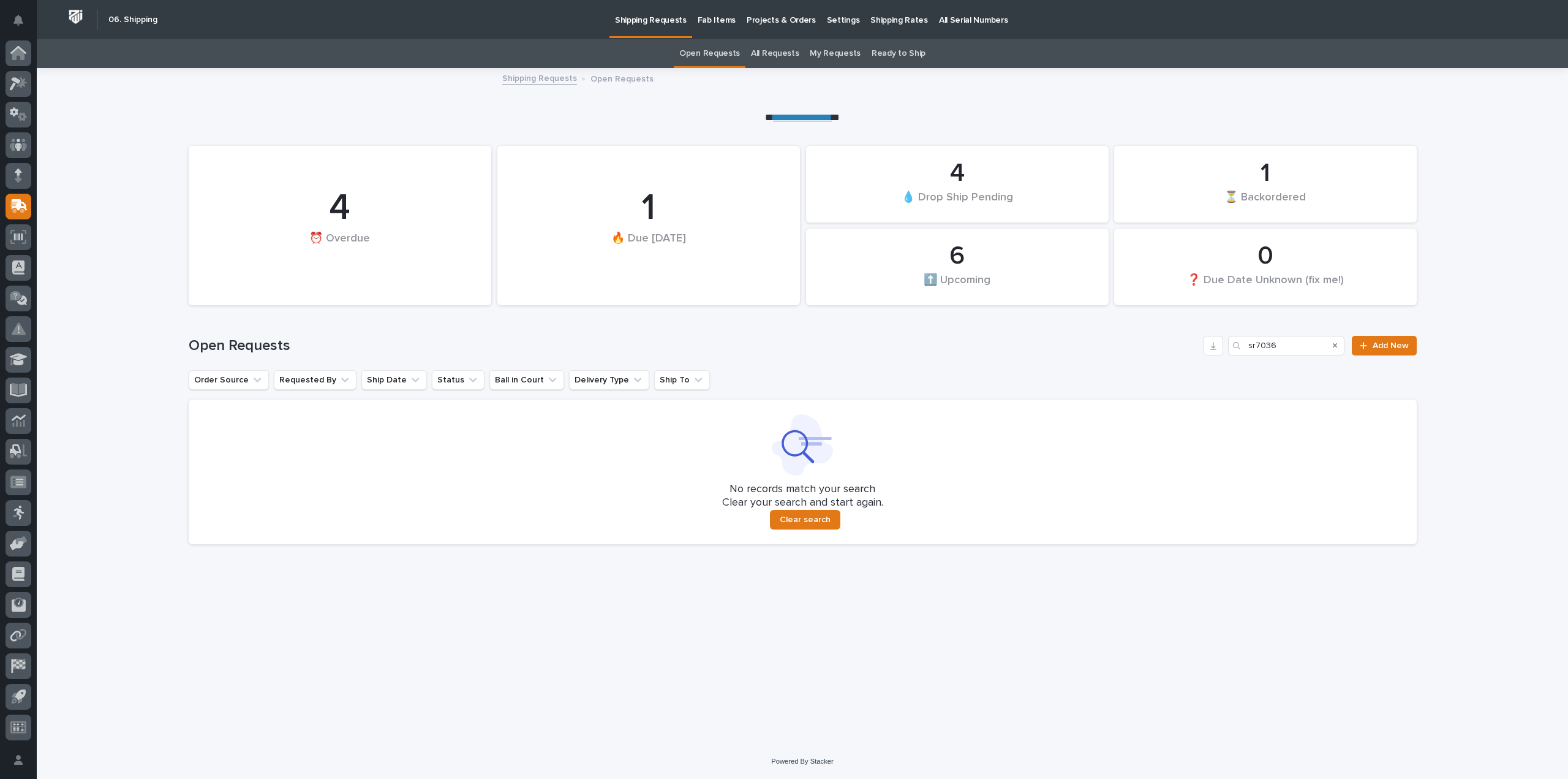
click at [782, 54] on link "All Requests" at bounding box center [774, 54] width 48 height 29
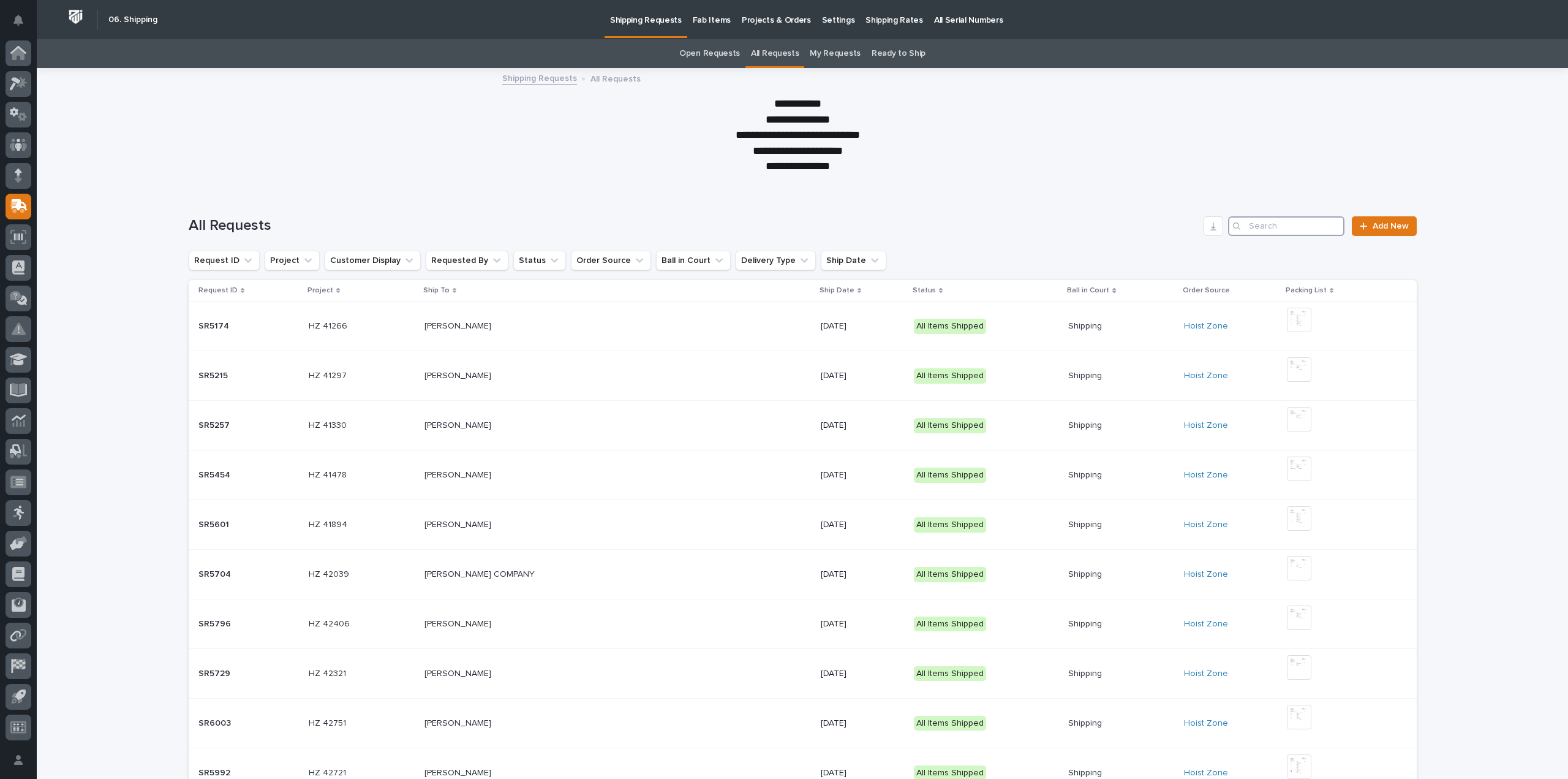
click at [1292, 221] on input "Search" at bounding box center [1286, 226] width 116 height 20
type input "sr7036"
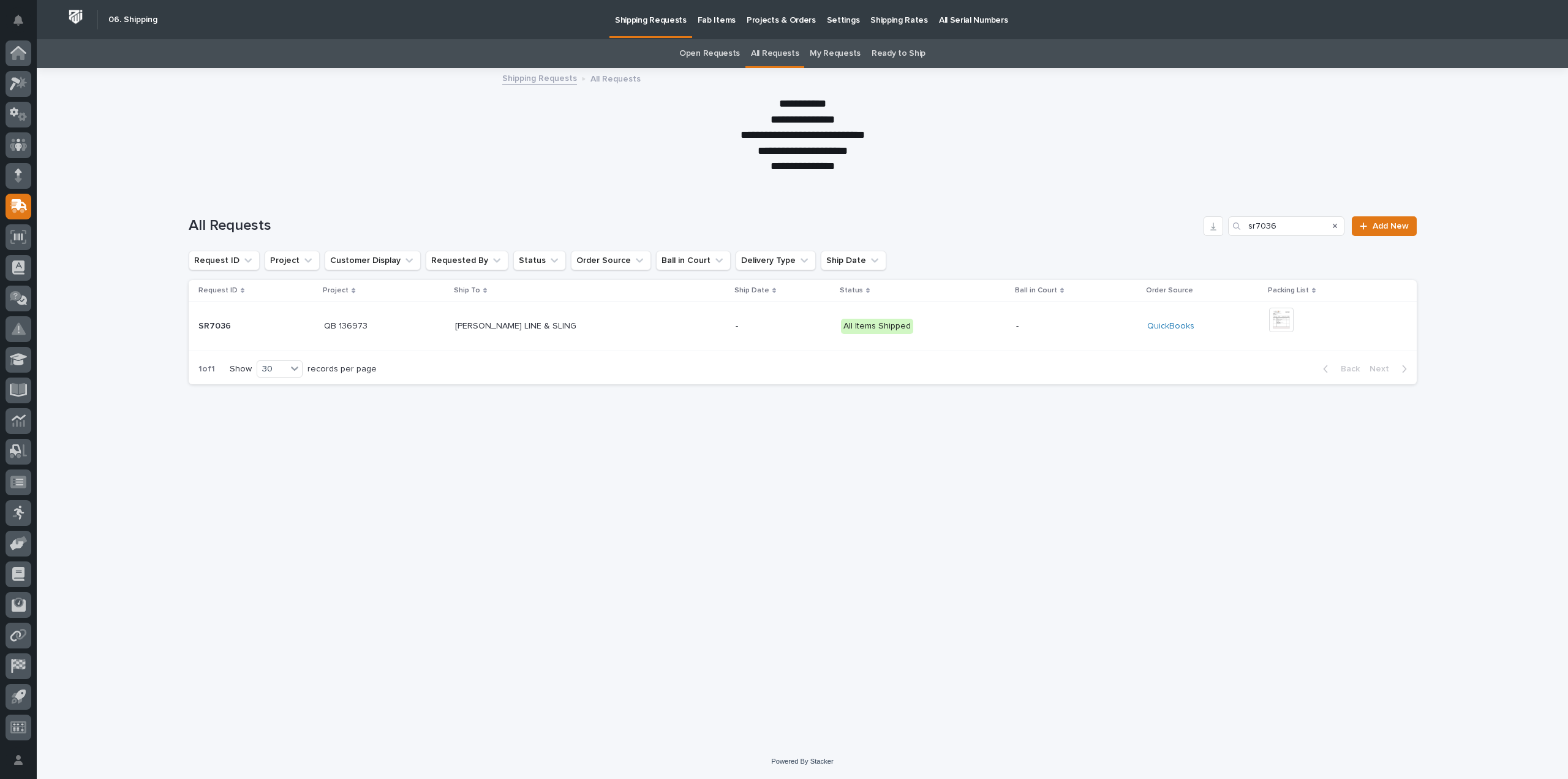
click at [1073, 331] on p at bounding box center [1077, 327] width 121 height 11
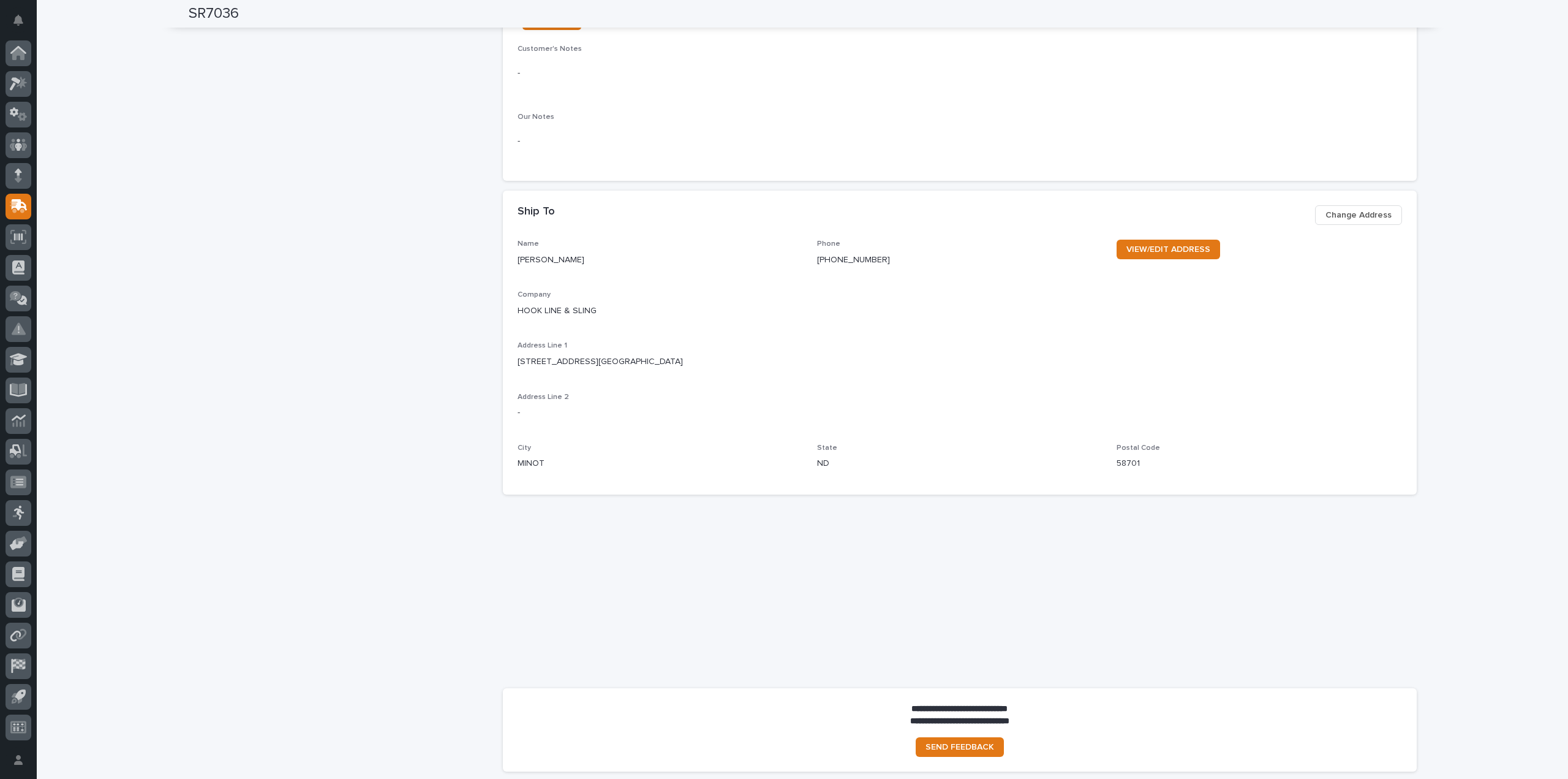
scroll to position [490, 0]
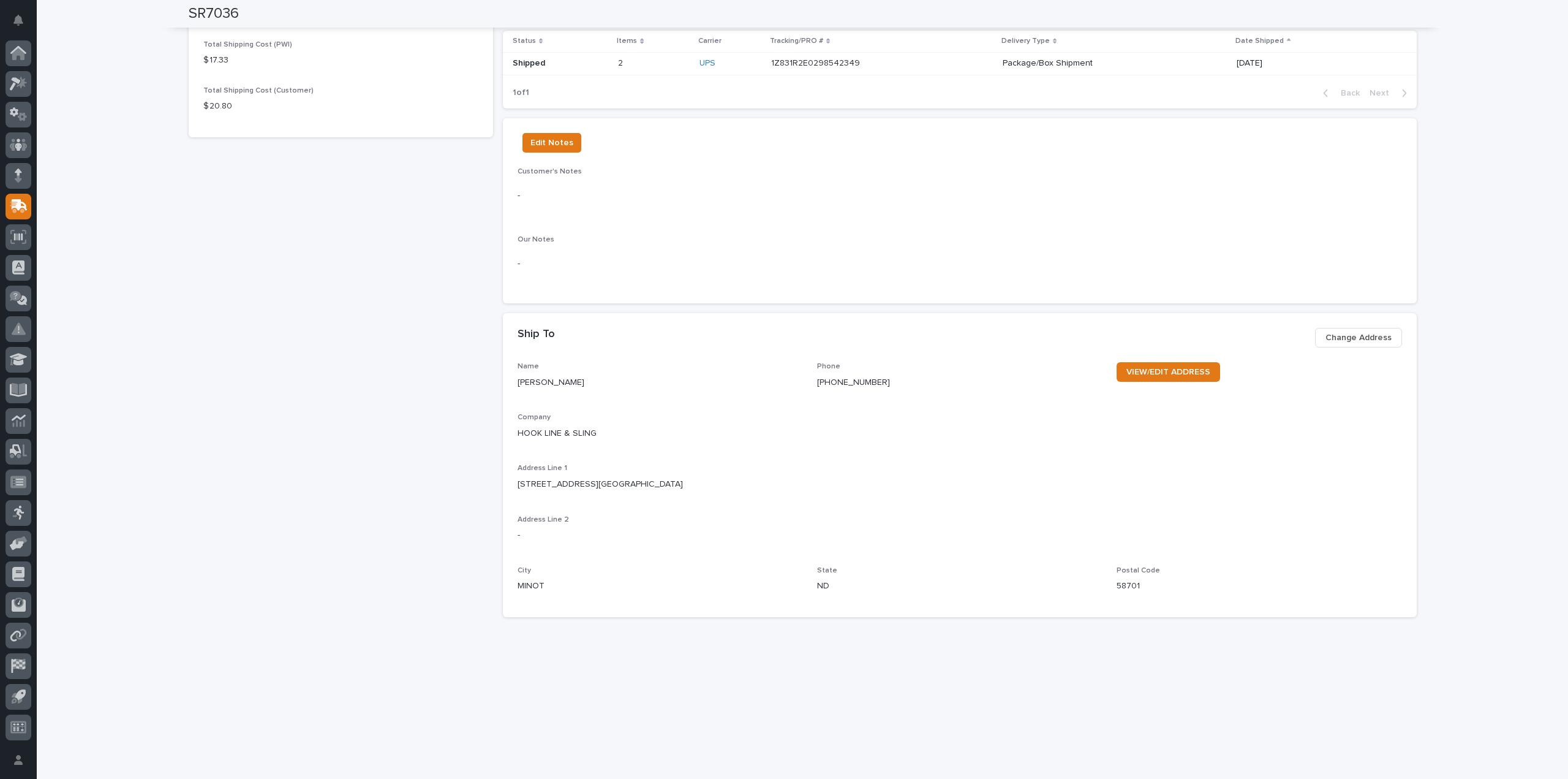
drag, startPoint x: 772, startPoint y: 300, endPoint x: 390, endPoint y: 309, distance: 382.1
click at [390, 309] on div "SR7036 - Project QB 136973 Packing List This file cannot be opened Download Fil…" at bounding box center [341, 261] width 305 height 1286
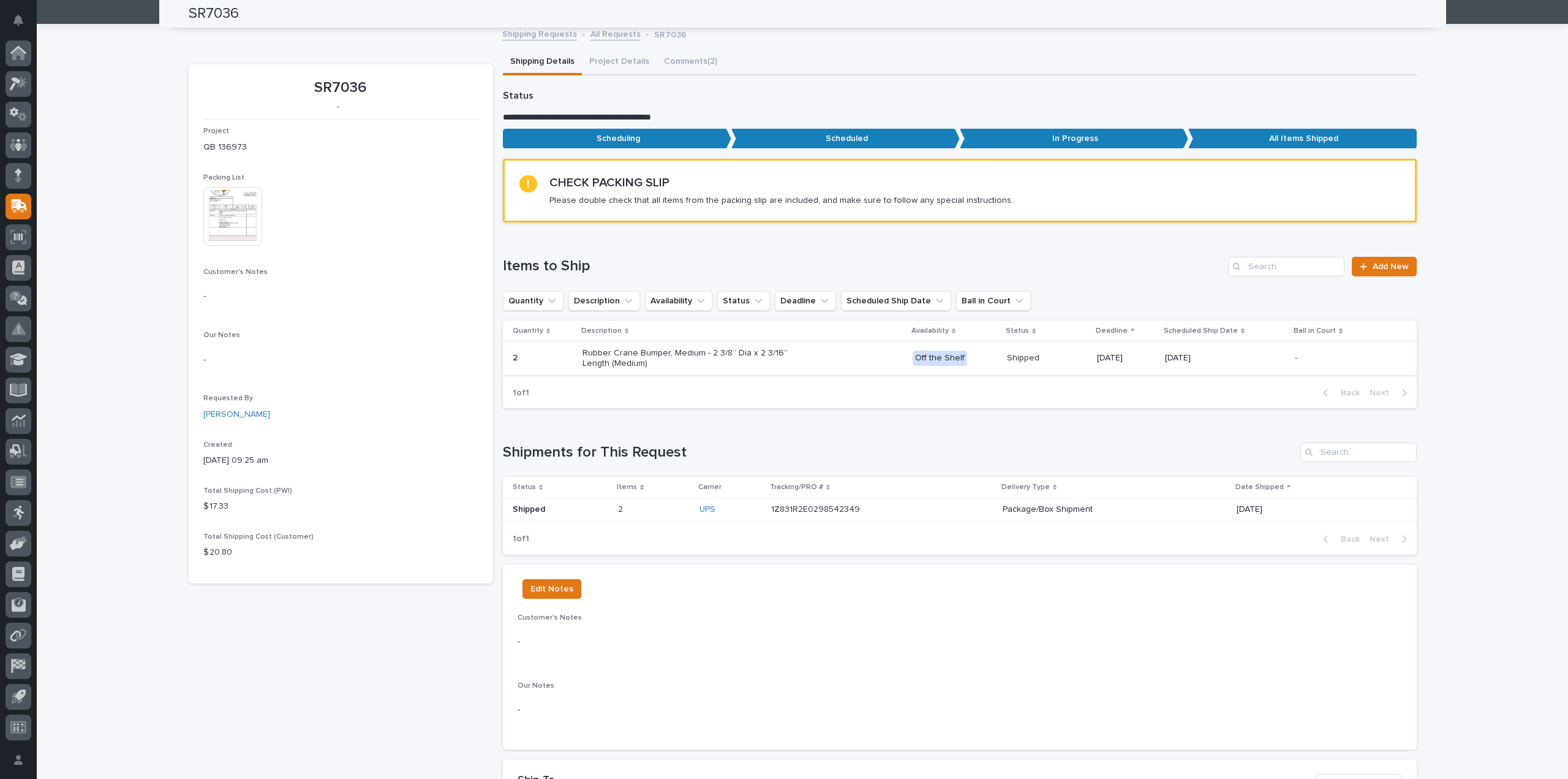
scroll to position [0, 0]
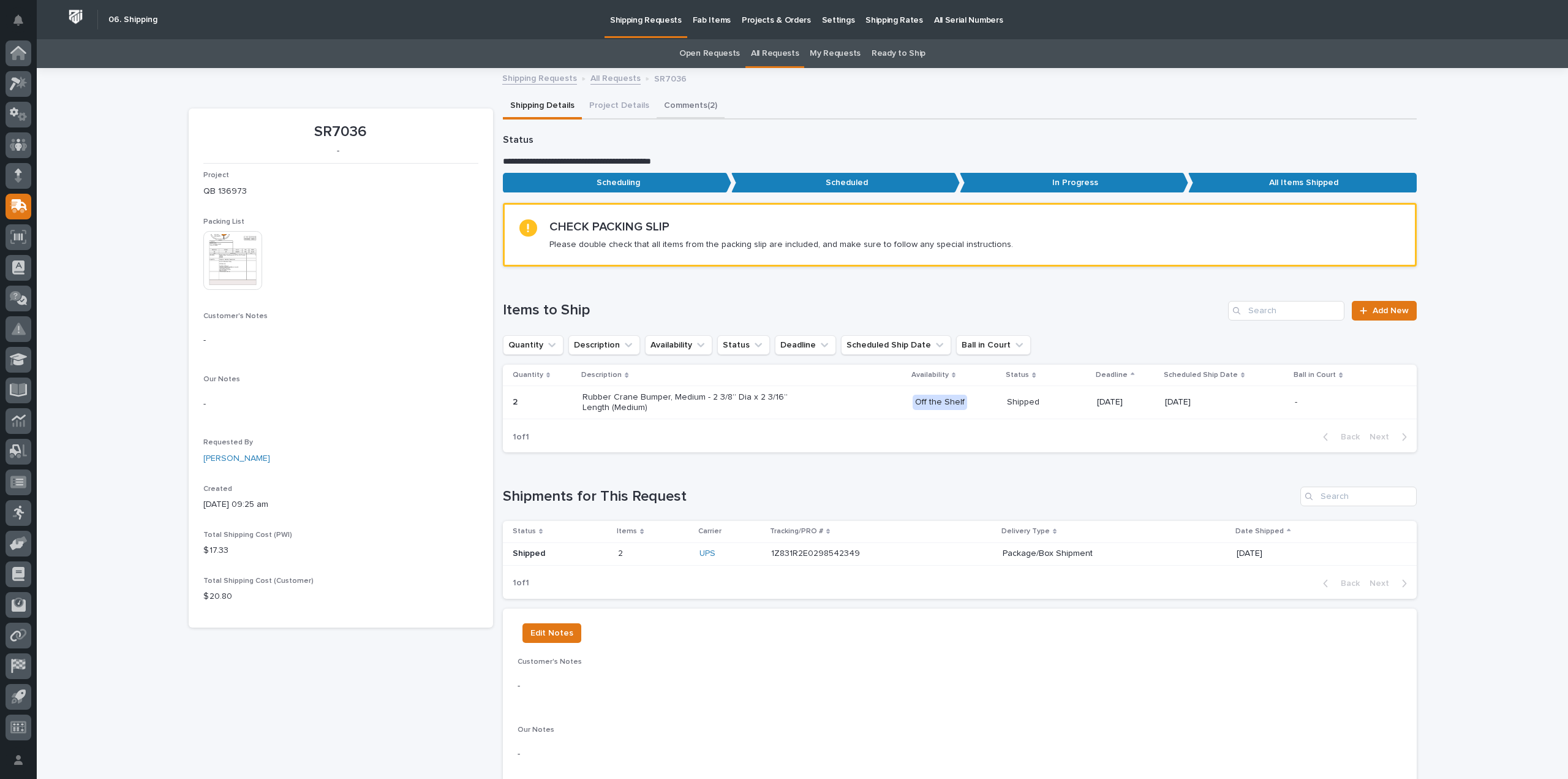
click at [673, 100] on button "Comments (2)" at bounding box center [691, 107] width 68 height 26
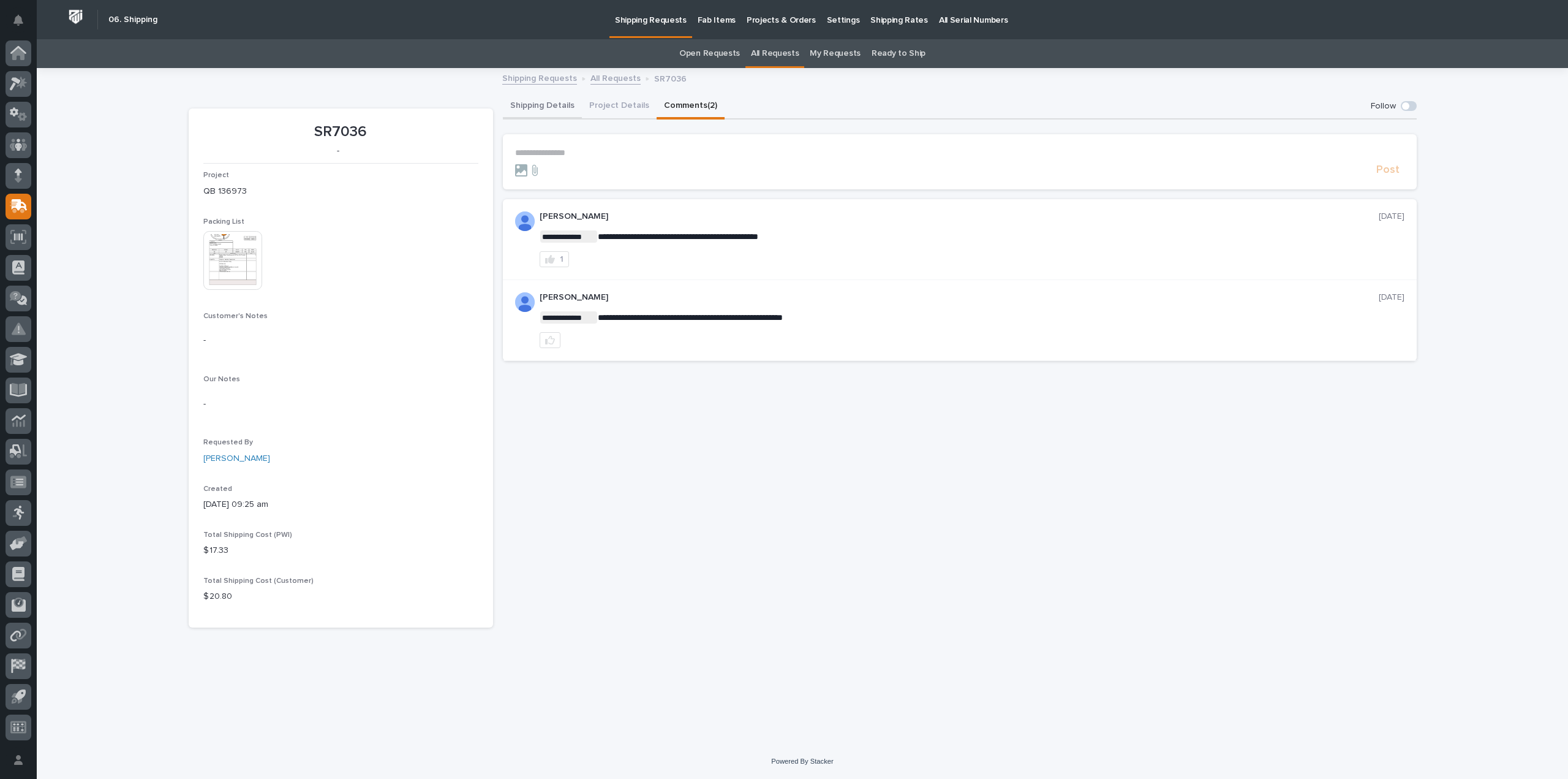
click at [555, 102] on button "Shipping Details" at bounding box center [542, 107] width 79 height 26
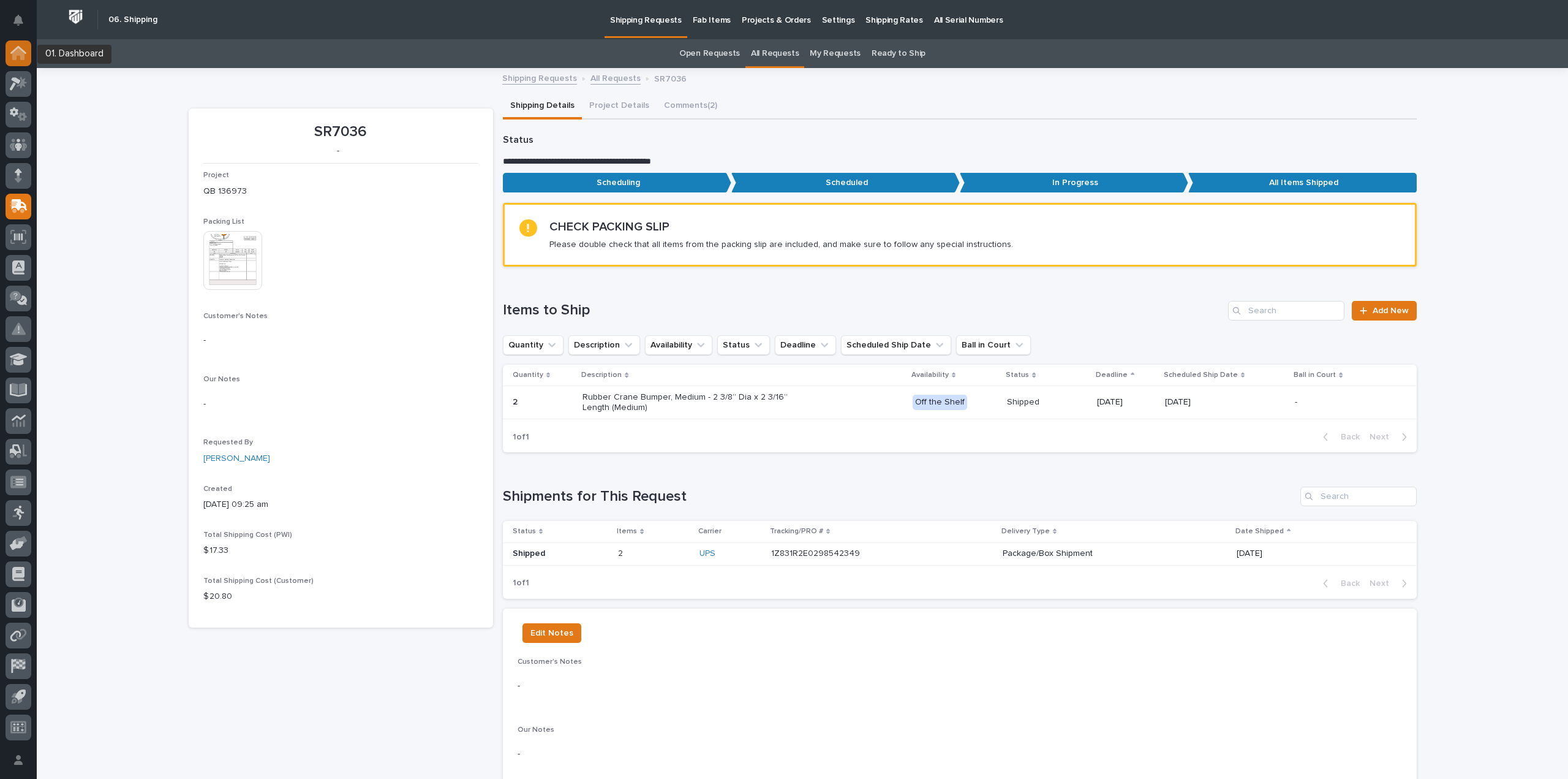
click at [14, 53] on icon at bounding box center [18, 54] width 12 height 12
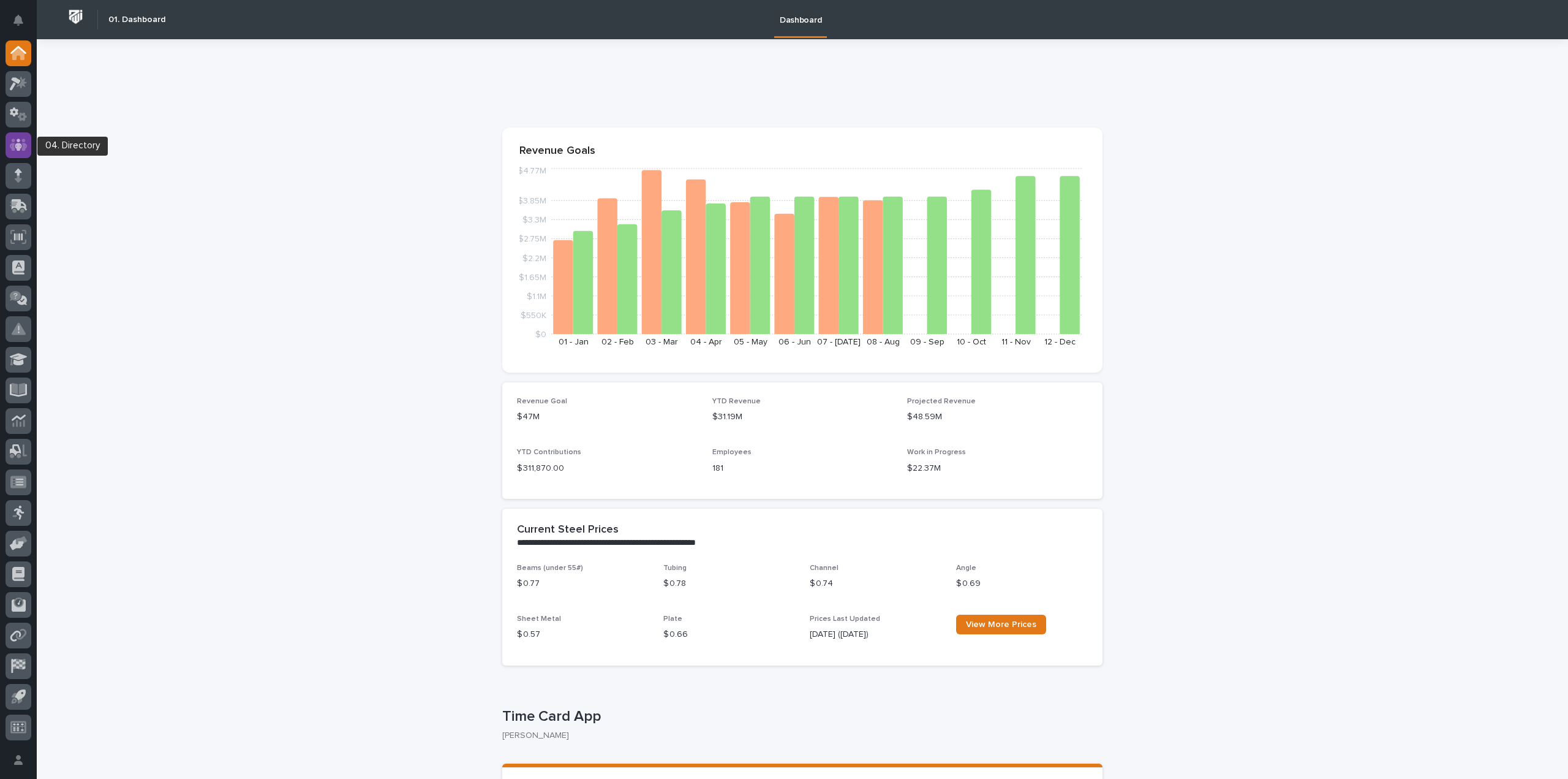
click at [17, 147] on icon at bounding box center [18, 144] width 8 height 12
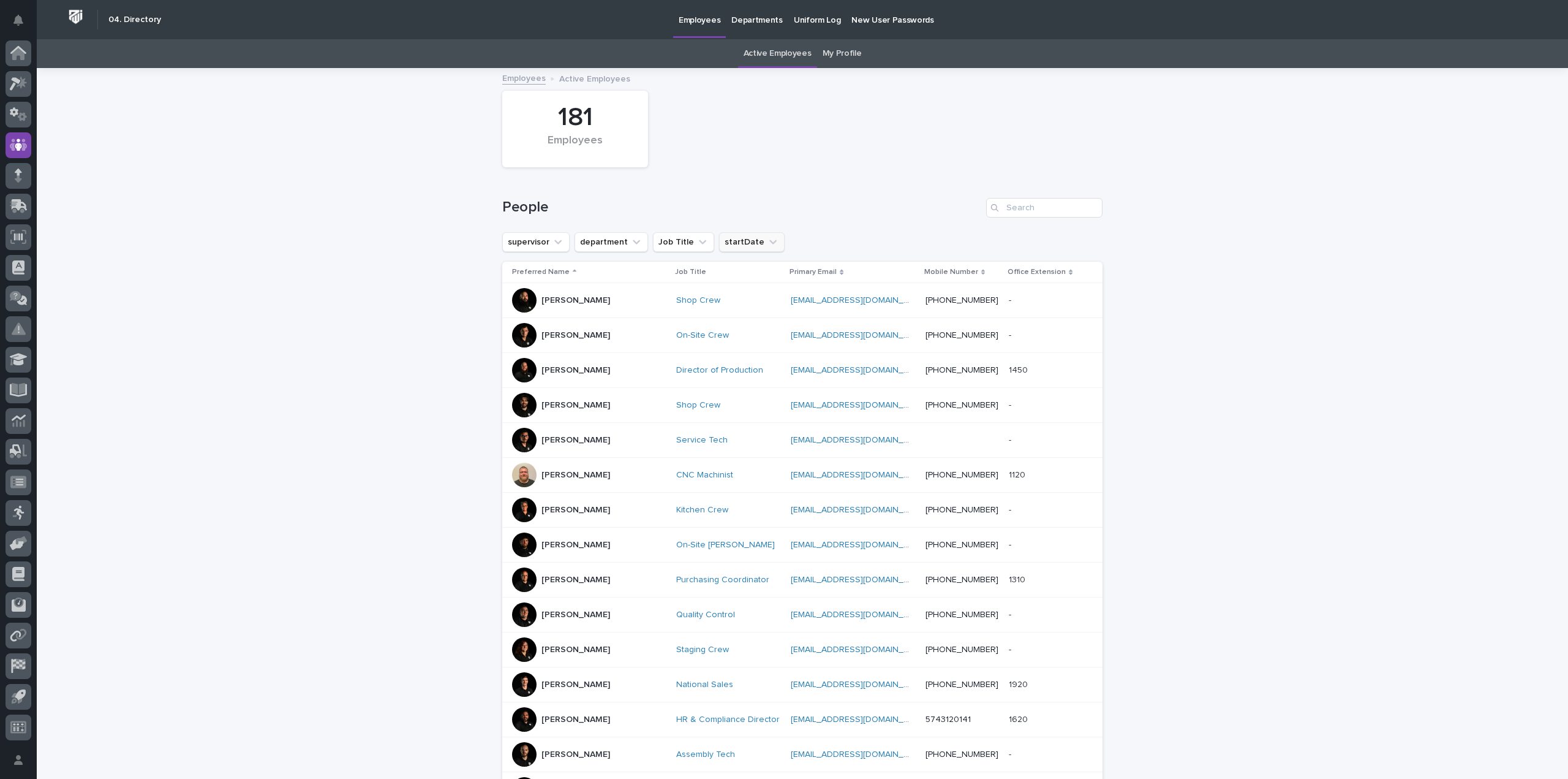
click at [749, 241] on button "startDate" at bounding box center [751, 242] width 66 height 20
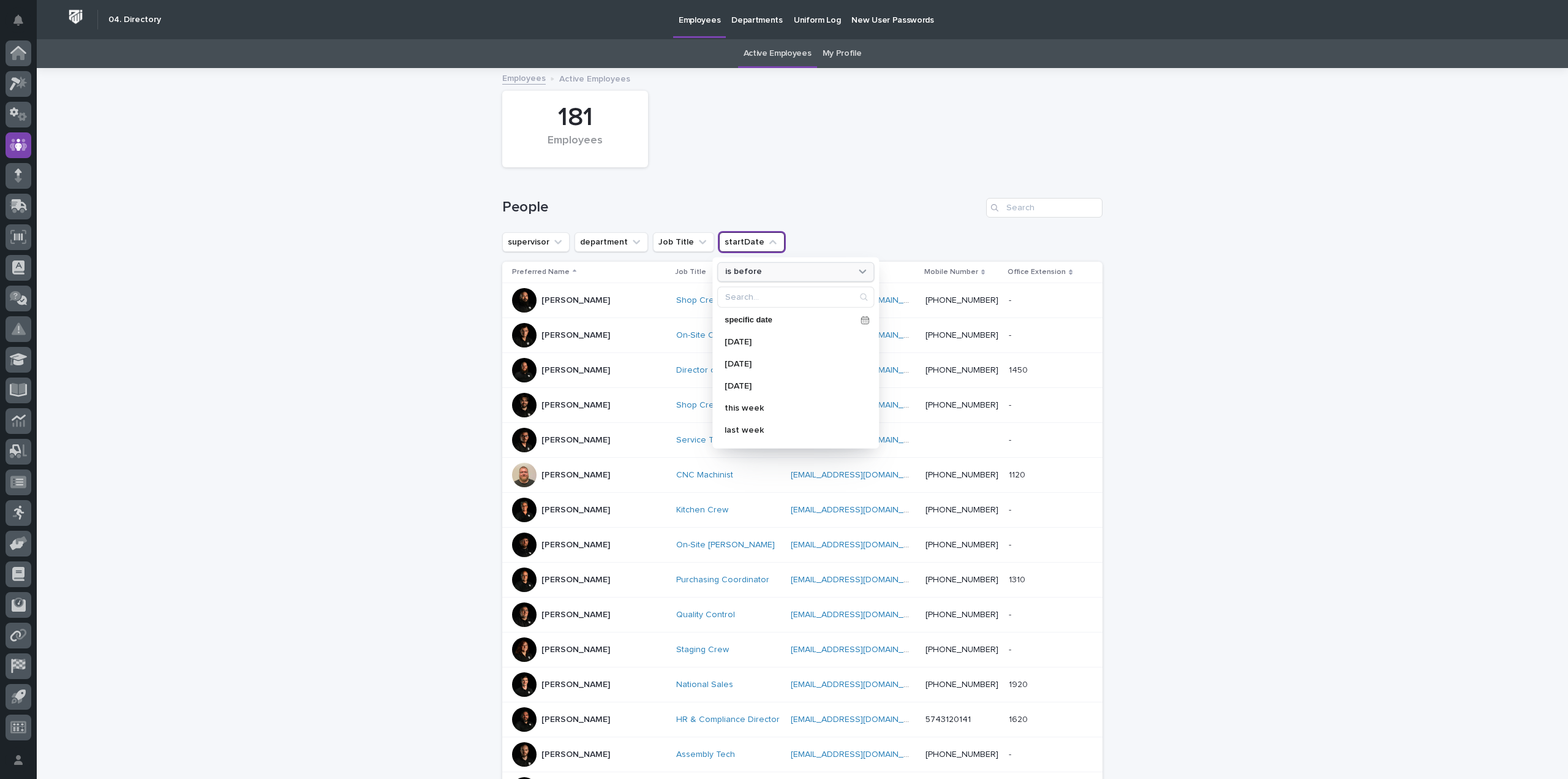
click at [744, 275] on p "is before" at bounding box center [743, 272] width 37 height 11
click at [742, 325] on div "is after" at bounding box center [795, 321] width 146 height 20
click at [734, 345] on div "[DATE]" at bounding box center [795, 341] width 156 height 20
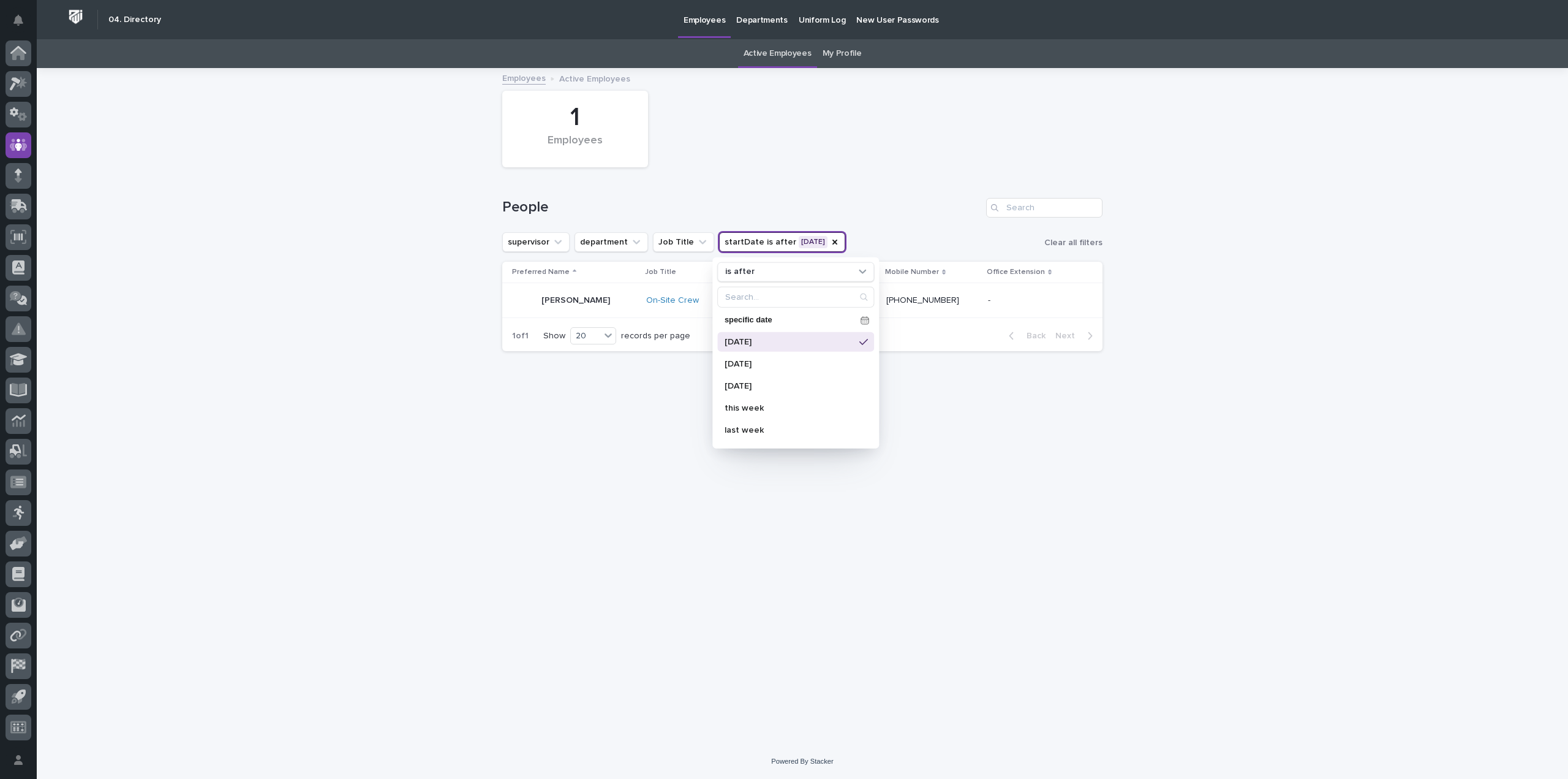
click at [612, 298] on div "[PERSON_NAME]" at bounding box center [574, 300] width 124 height 24
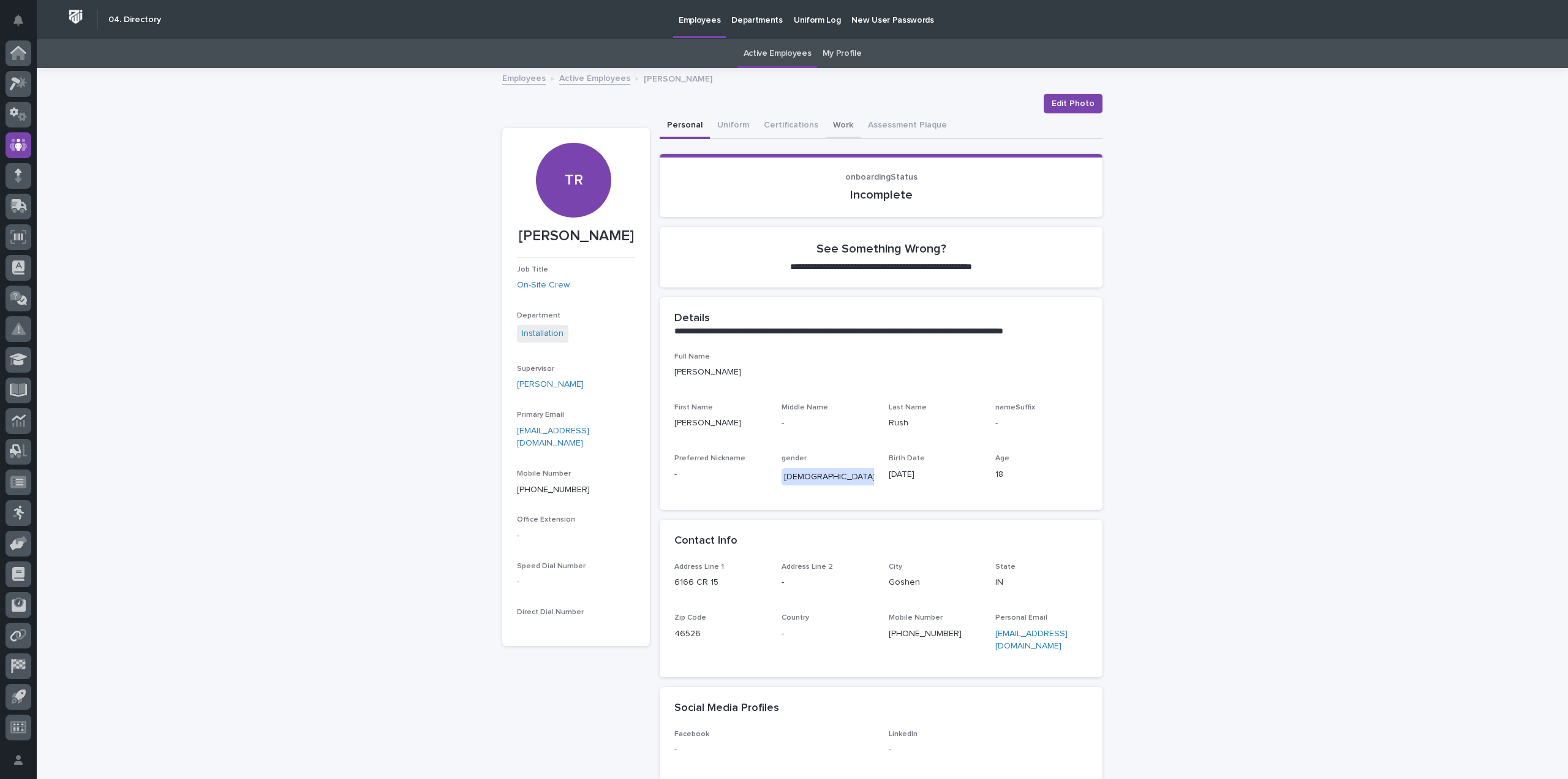
click at [834, 125] on button "Work" at bounding box center [843, 126] width 35 height 26
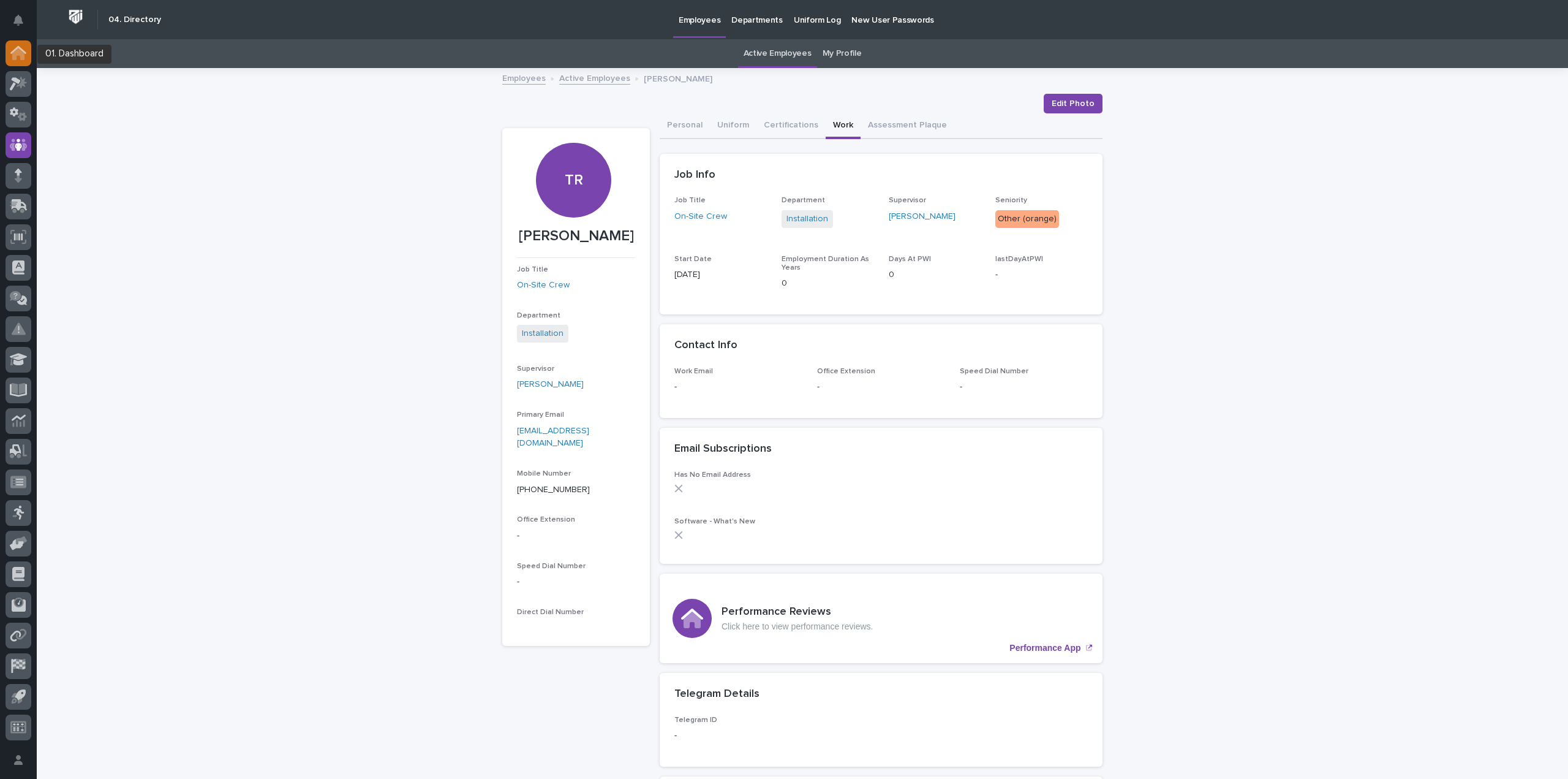
click at [20, 57] on icon at bounding box center [18, 53] width 16 height 14
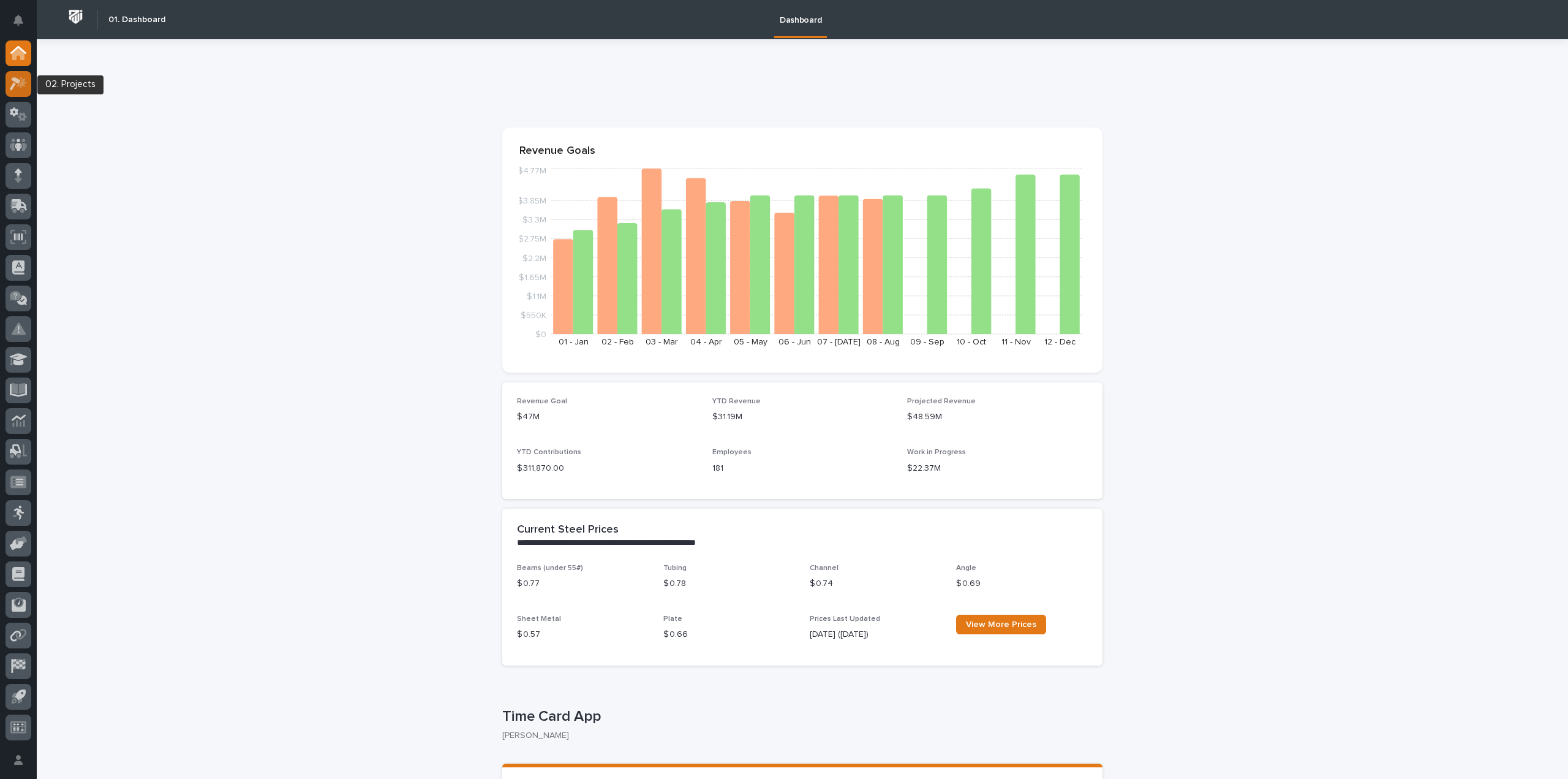
click at [16, 85] on icon at bounding box center [18, 83] width 17 height 14
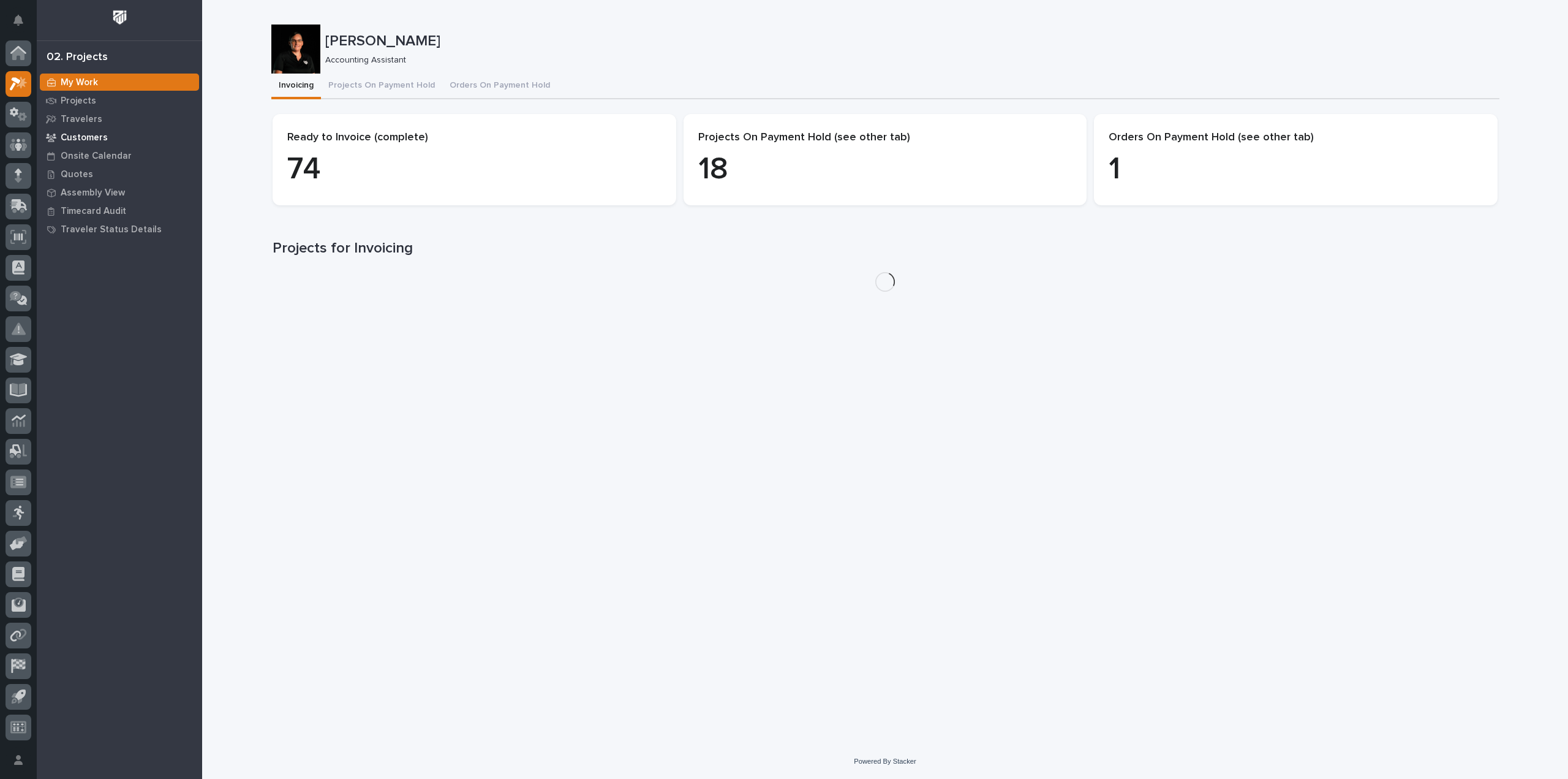
click at [101, 138] on p "Customers" at bounding box center [84, 138] width 47 height 11
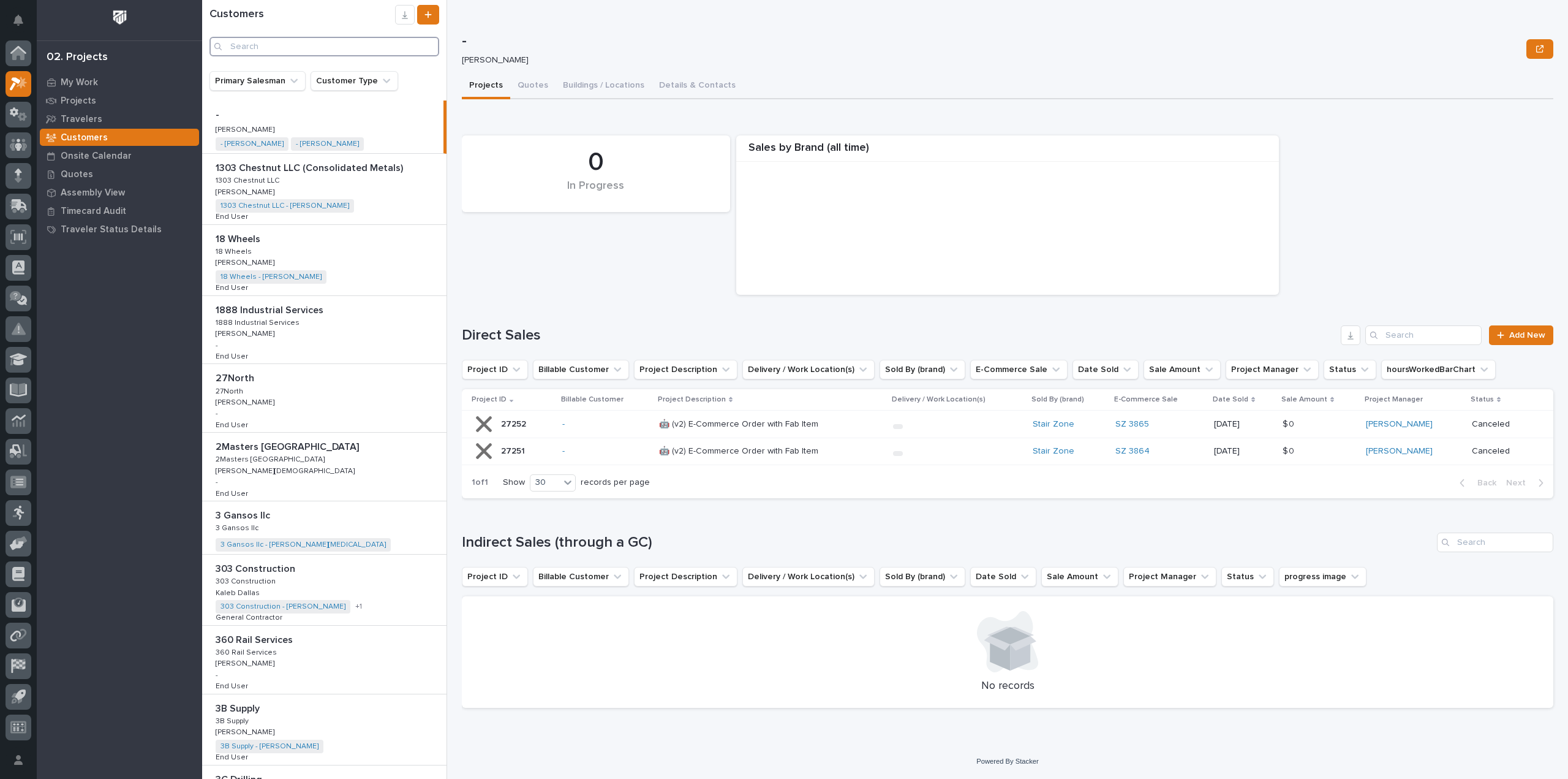
click at [318, 44] on input "Search" at bounding box center [324, 47] width 230 height 20
click at [318, 48] on input "Search" at bounding box center [324, 47] width 230 height 20
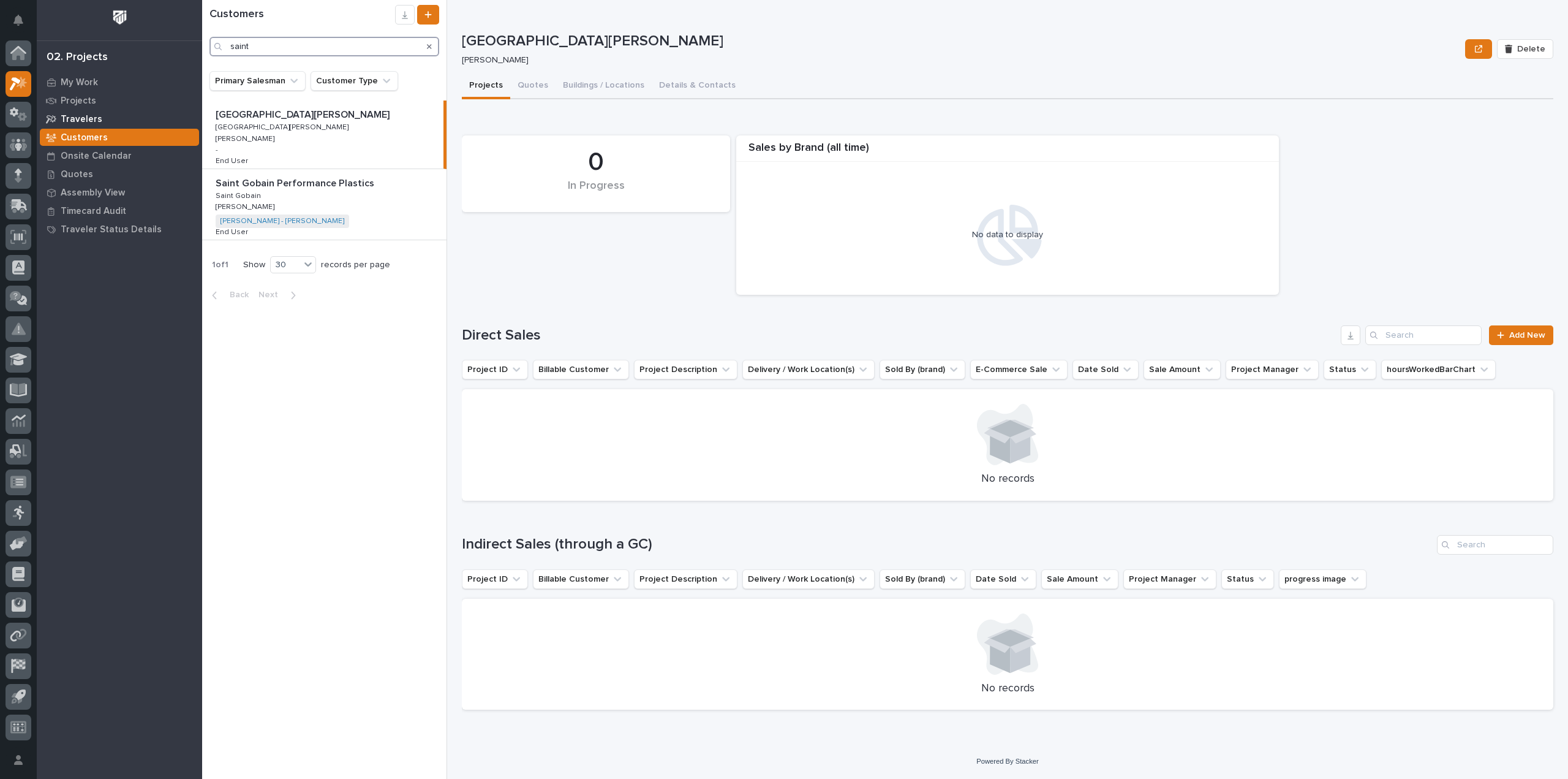
type input "saint"
click at [277, 119] on p "[GEOGRAPHIC_DATA][PERSON_NAME]" at bounding box center [303, 113] width 176 height 14
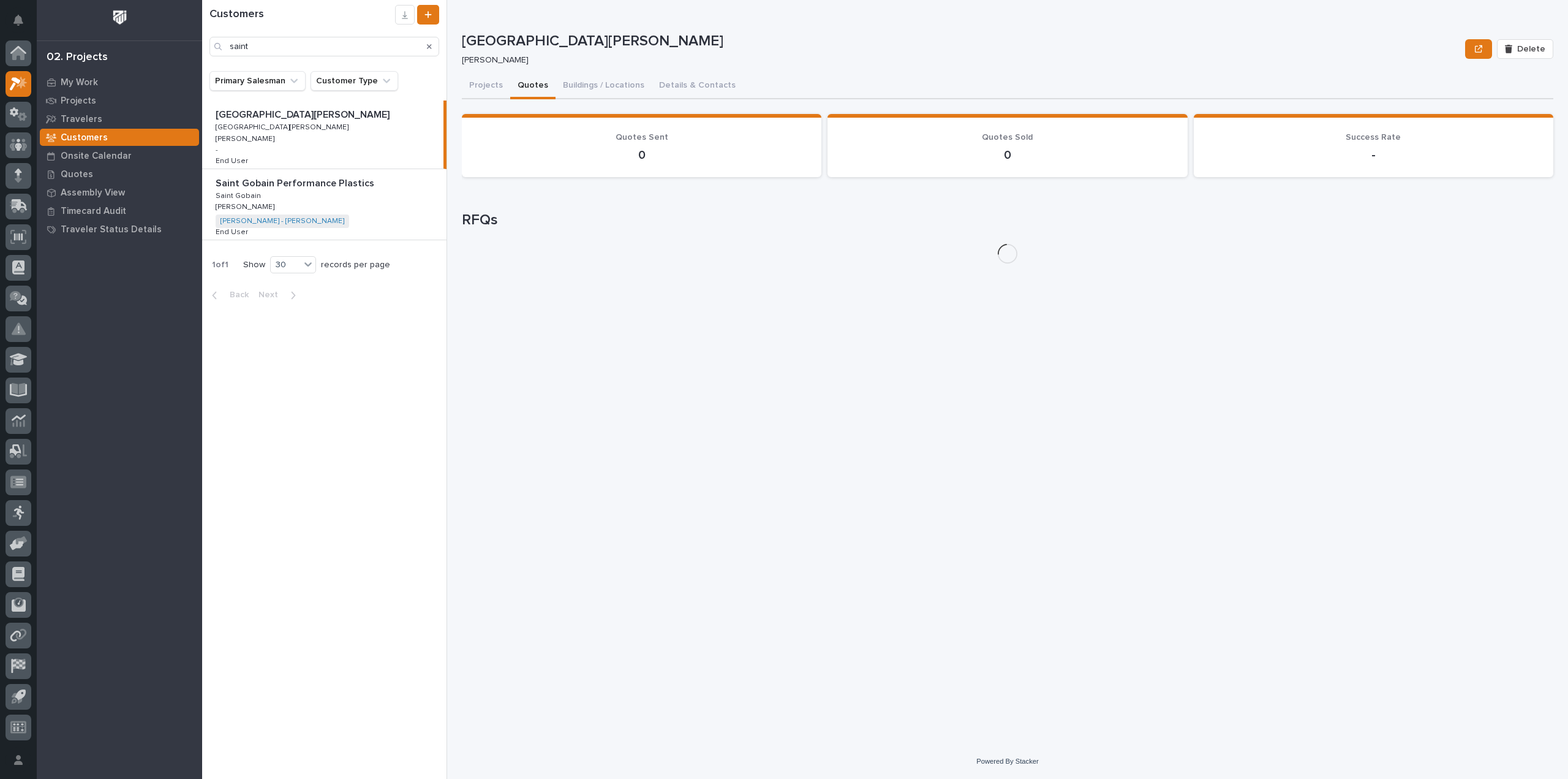
click at [538, 89] on button "Quotes" at bounding box center [533, 86] width 45 height 26
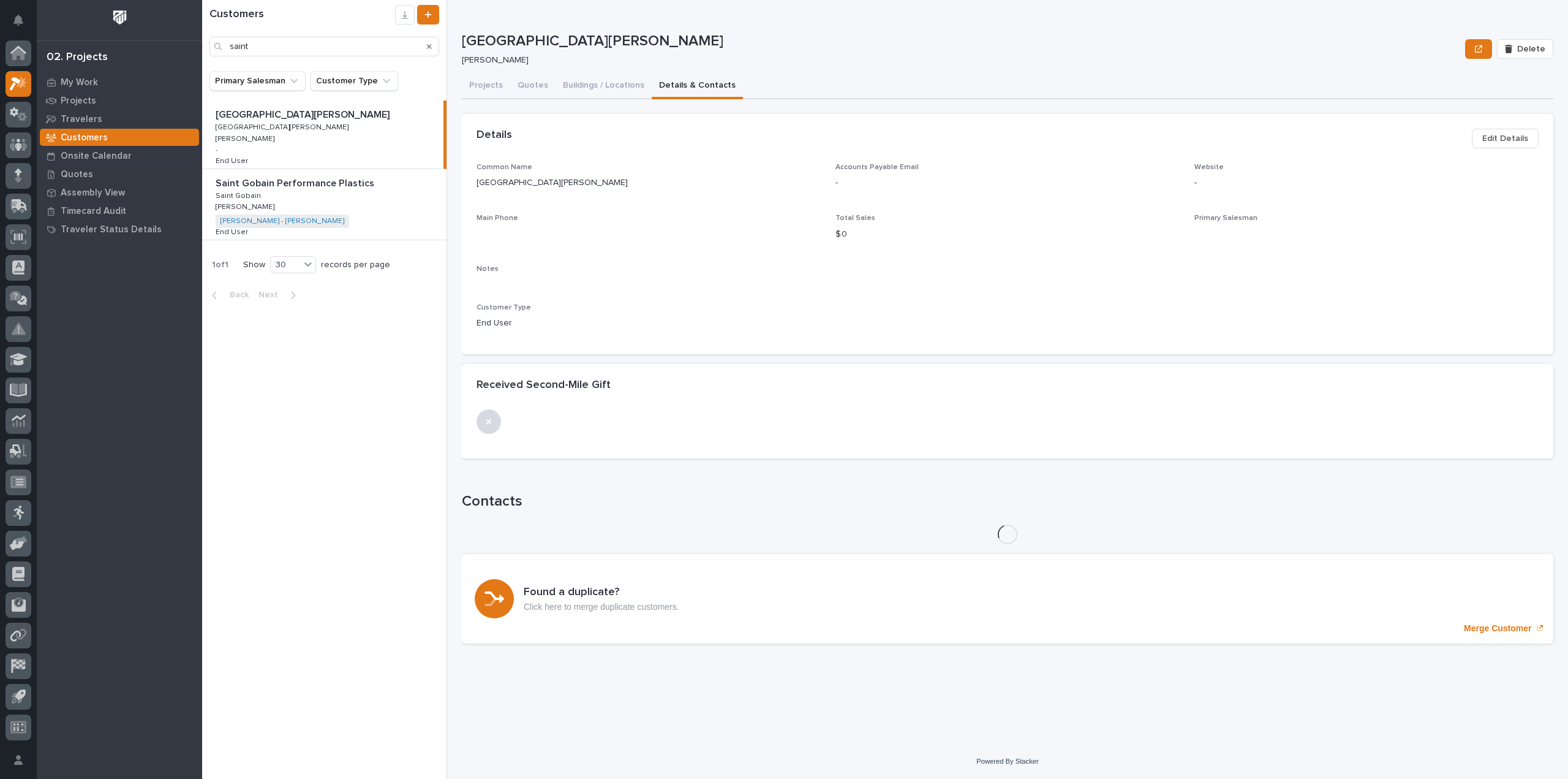
click at [679, 85] on button "Details & Contacts" at bounding box center [697, 86] width 91 height 26
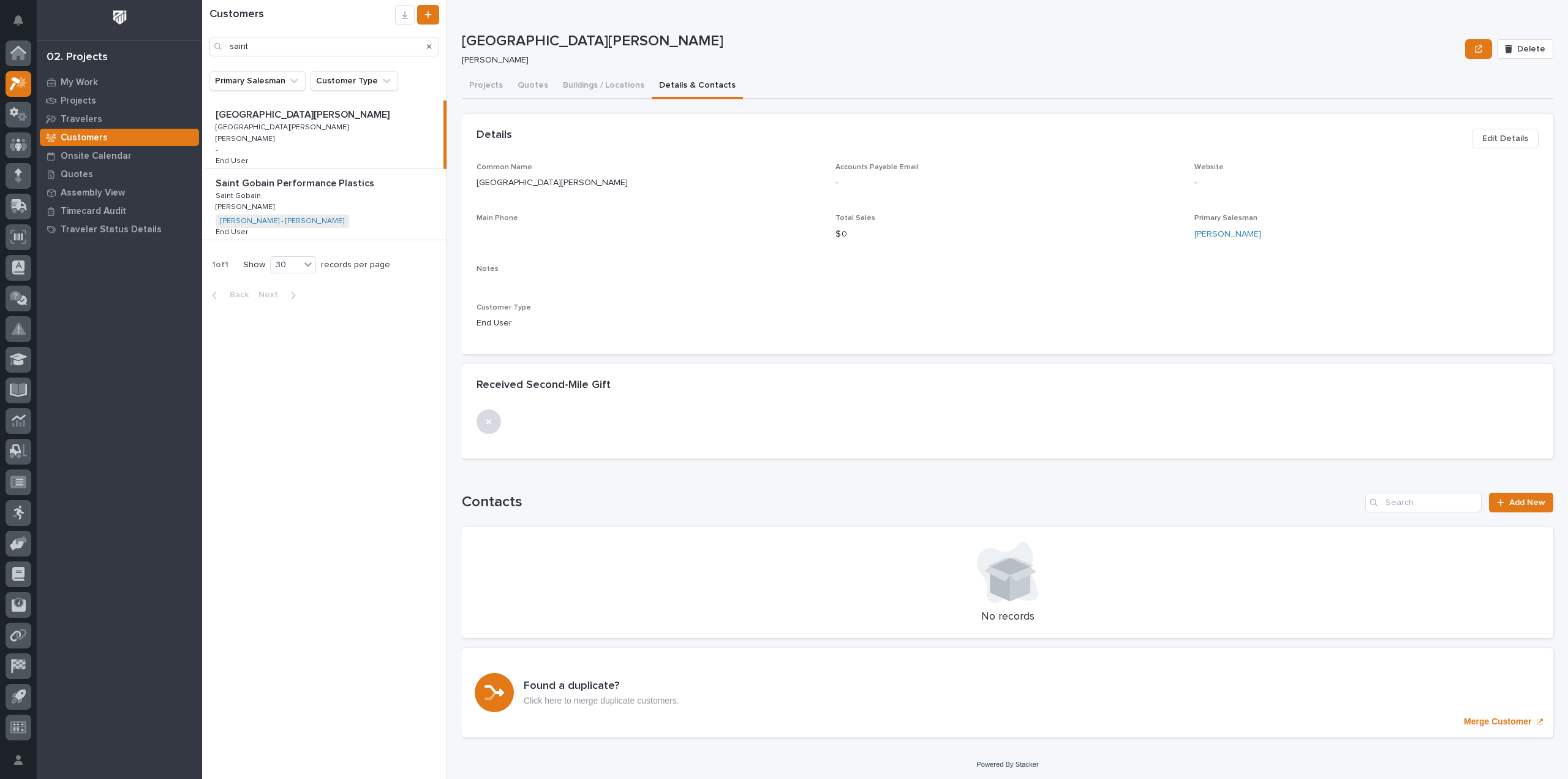
click at [269, 186] on p "Saint Gobain Performance Plastics" at bounding box center [296, 182] width 161 height 14
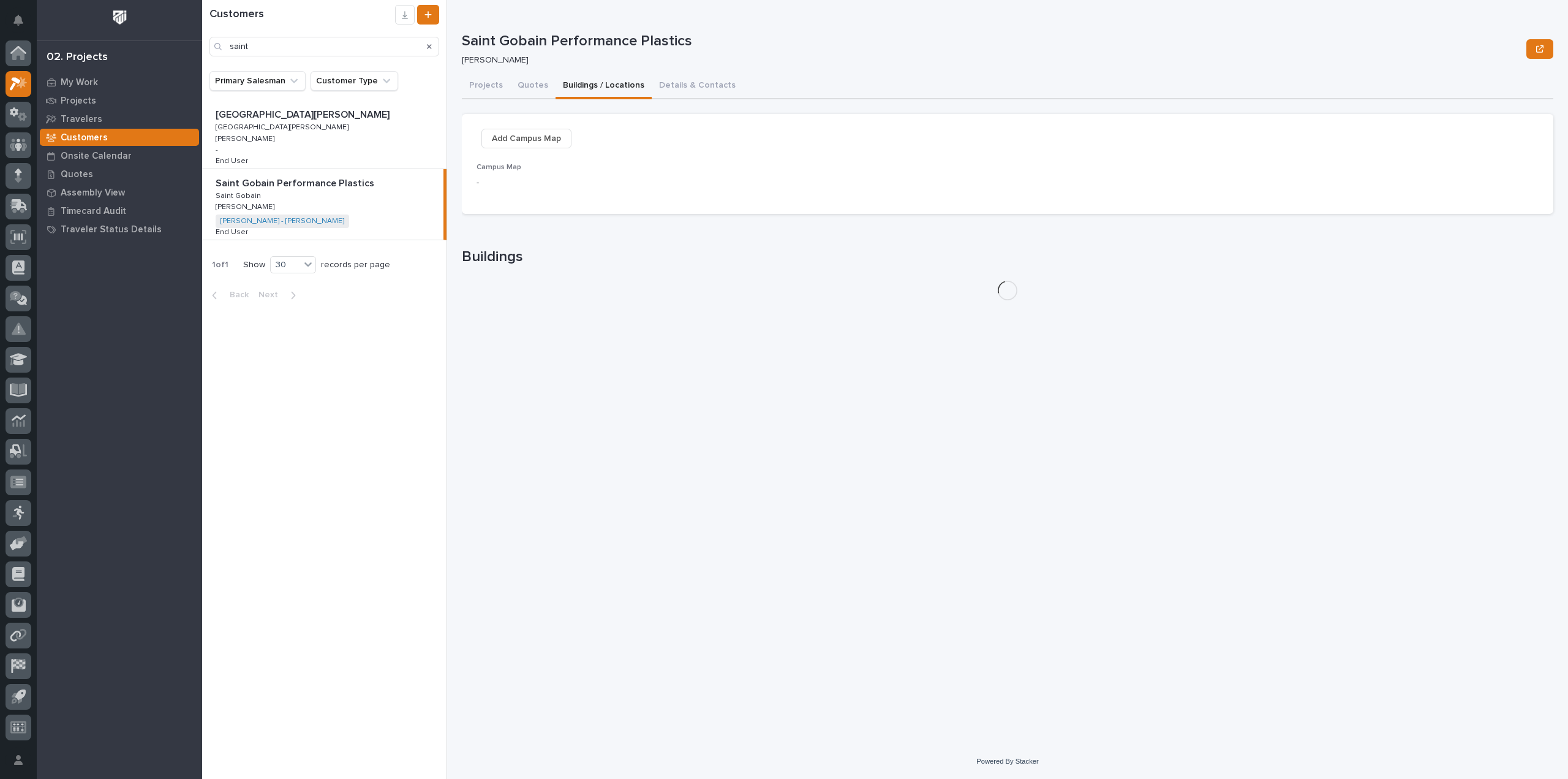
click at [587, 86] on button "Buildings / Locations" at bounding box center [603, 86] width 96 height 26
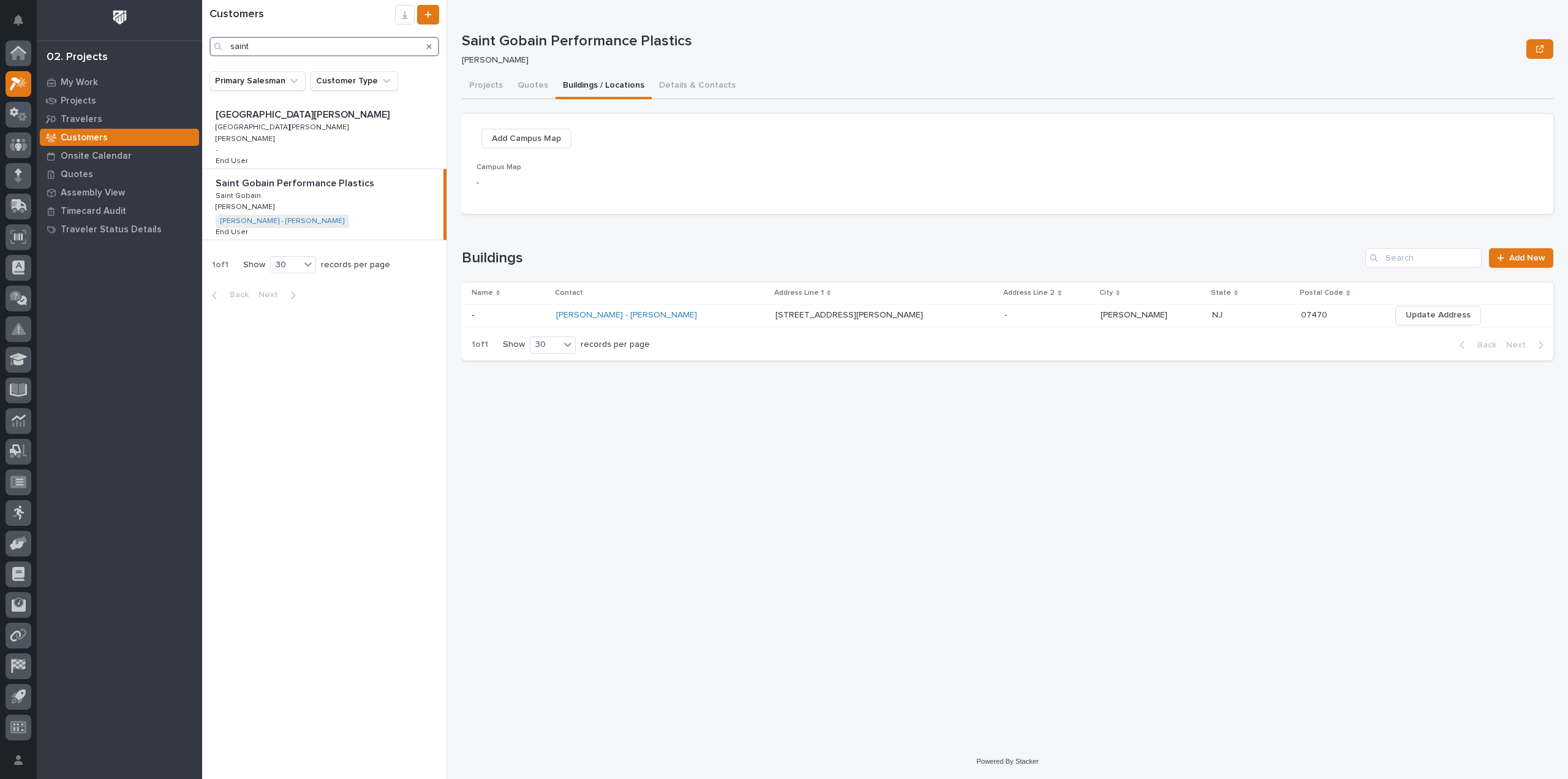
click at [320, 48] on input "saint" at bounding box center [324, 47] width 230 height 20
click at [432, 48] on div "Search" at bounding box center [429, 47] width 20 height 20
drag, startPoint x: 361, startPoint y: 51, endPoint x: 362, endPoint y: 42, distance: 9.1
click at [361, 51] on input "saint" at bounding box center [324, 47] width 230 height 20
click at [429, 50] on icon "Search" at bounding box center [429, 47] width 5 height 8
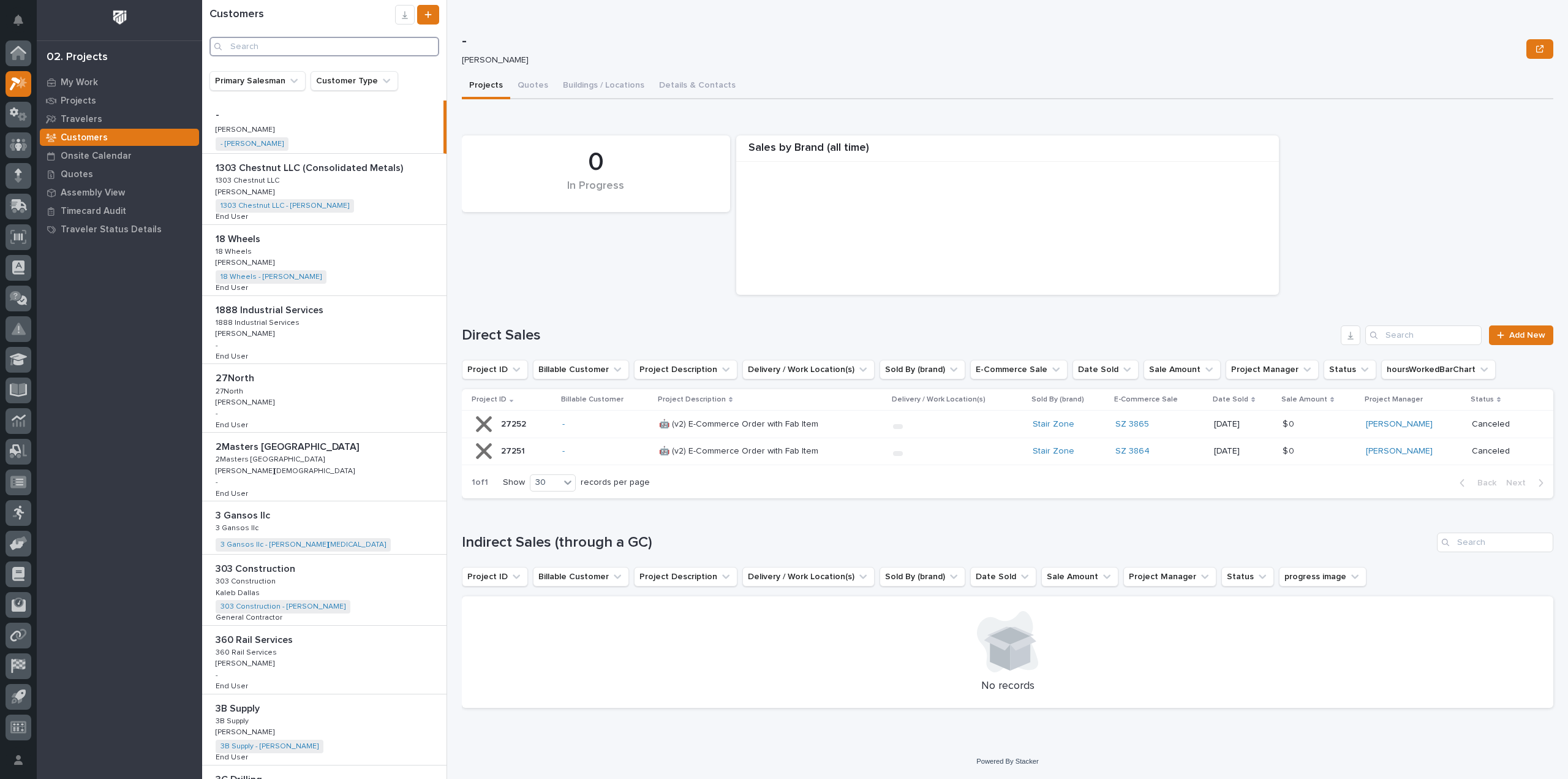
click at [358, 44] on input "Search" at bounding box center [324, 47] width 230 height 20
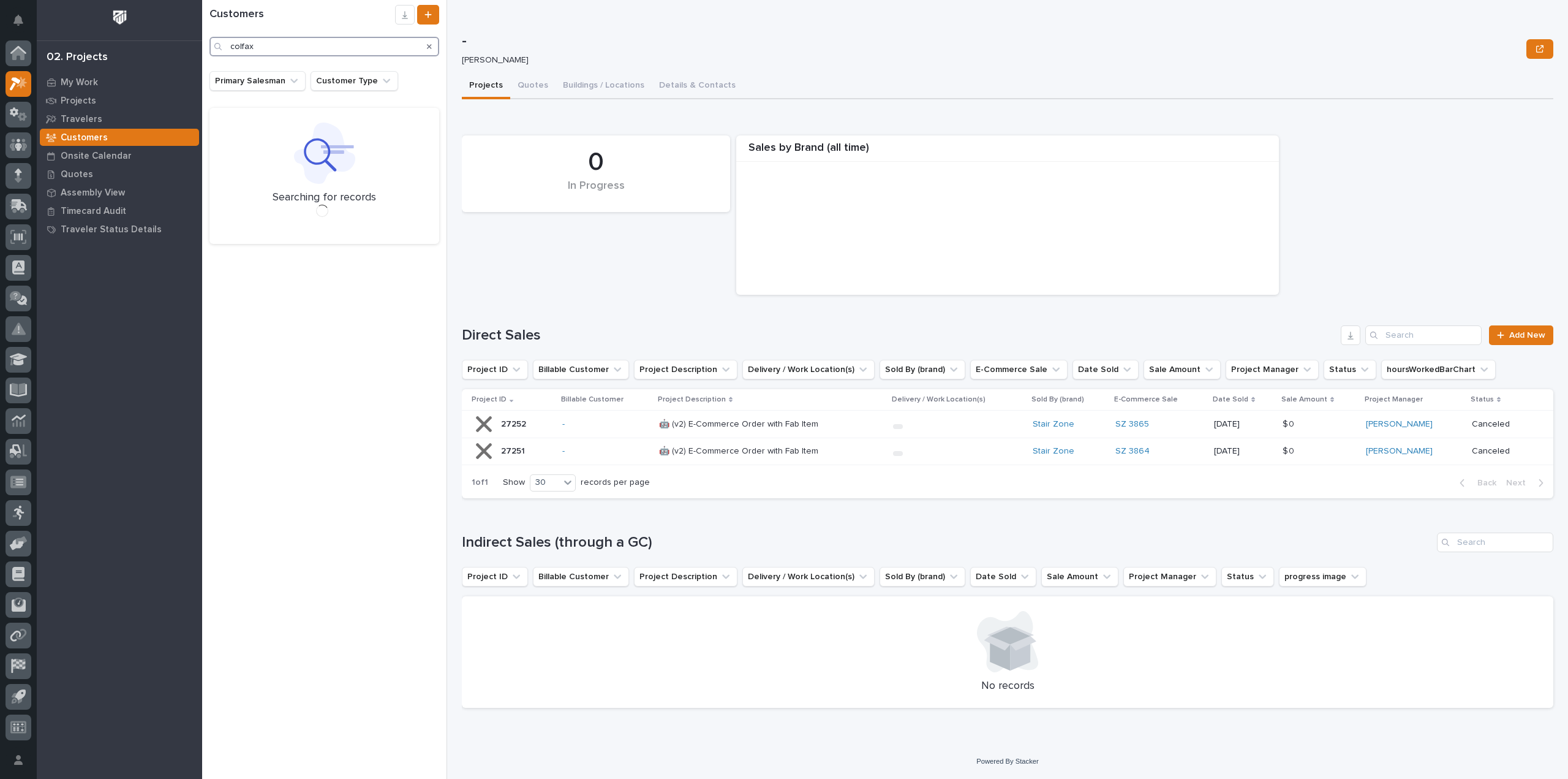
type input "colfax"
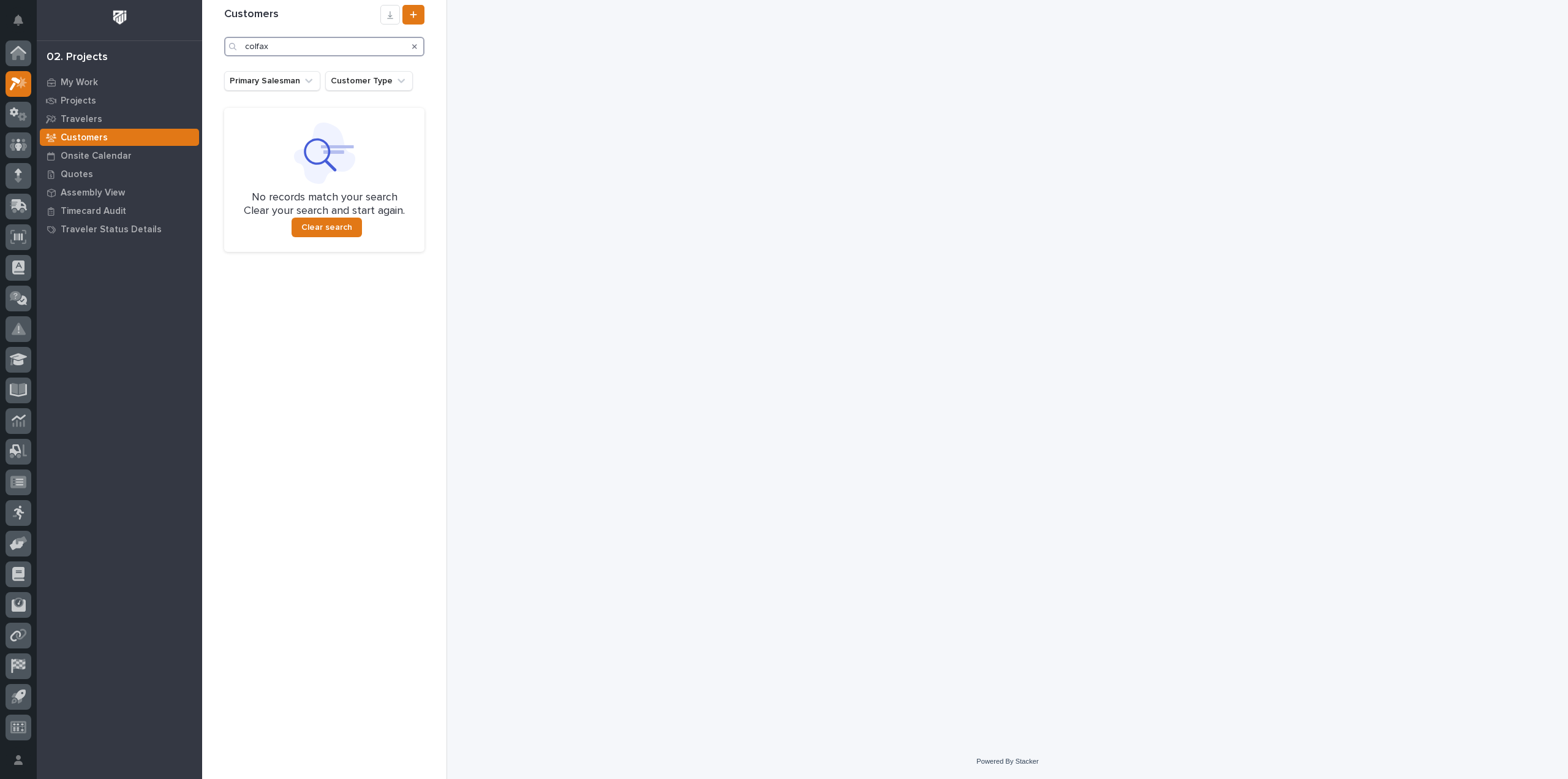
click at [296, 47] on input "colfax" at bounding box center [324, 47] width 200 height 20
click at [414, 47] on icon "Search" at bounding box center [414, 46] width 5 height 5
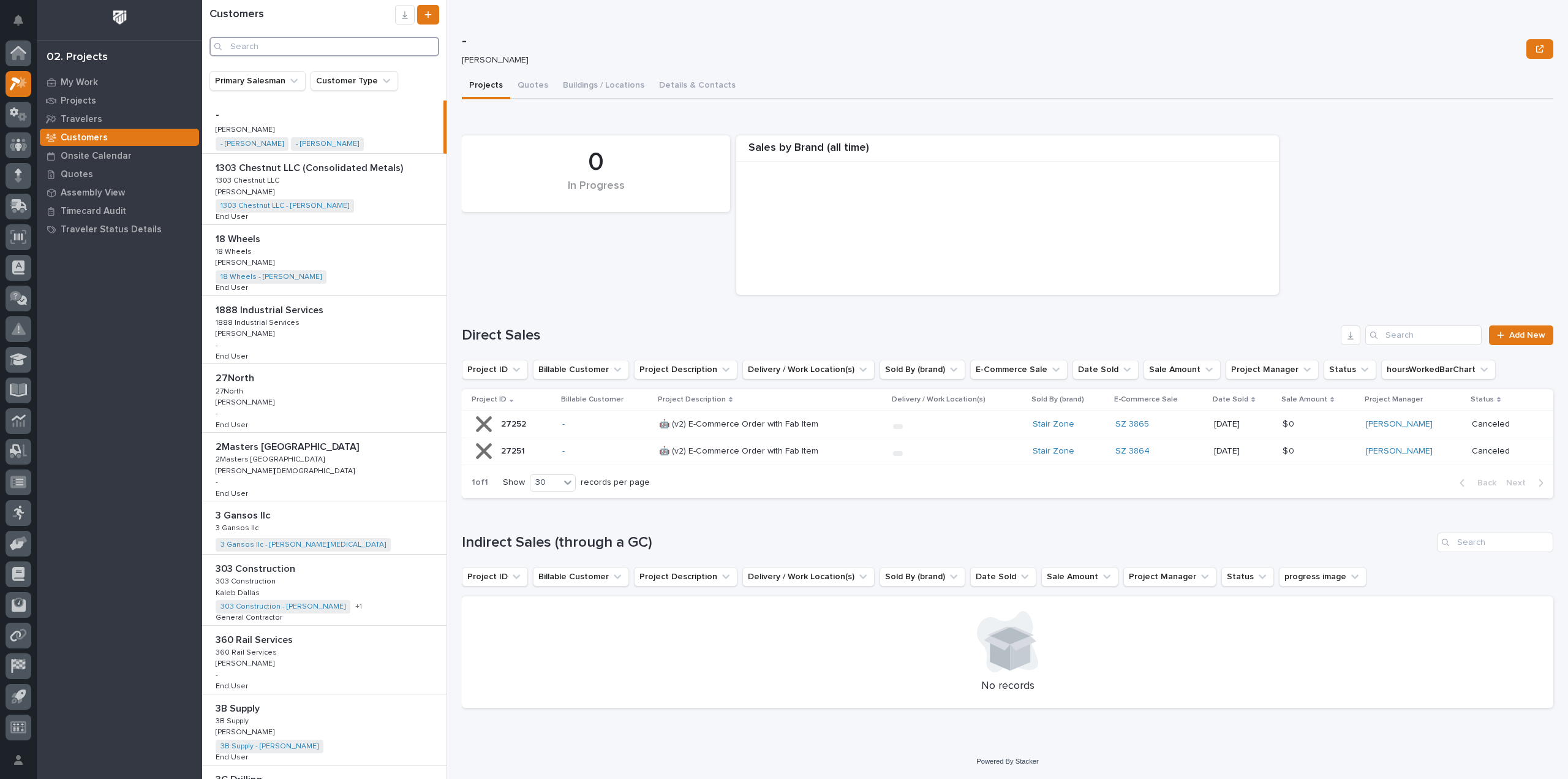
click at [342, 45] on input "Search" at bounding box center [324, 47] width 230 height 20
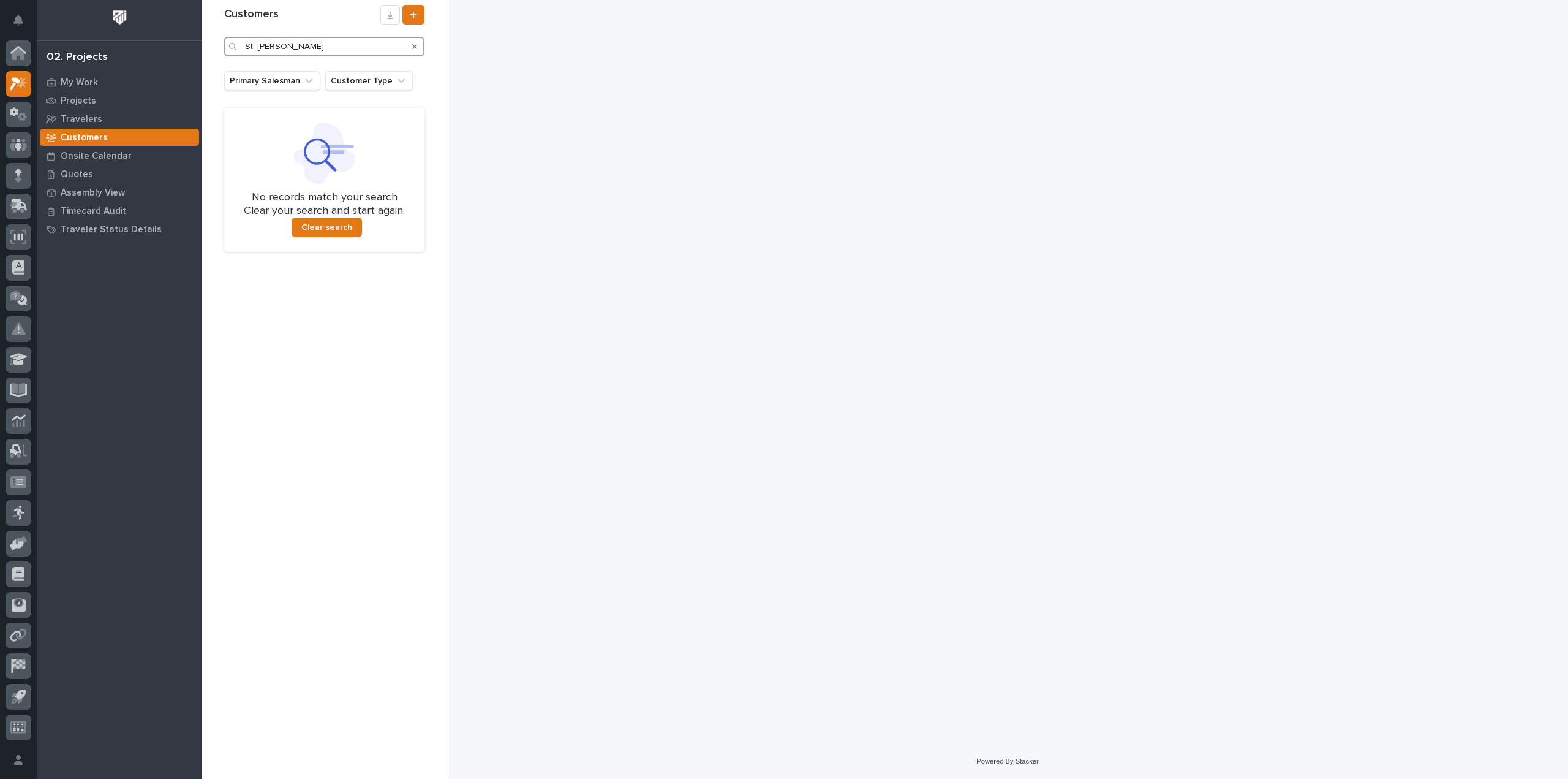
drag, startPoint x: 297, startPoint y: 44, endPoint x: 215, endPoint y: 52, distance: 82.4
click at [215, 52] on div "Customers St. [PERSON_NAME] Primary Salesman Customer Type No records match you…" at bounding box center [324, 390] width 245 height 779
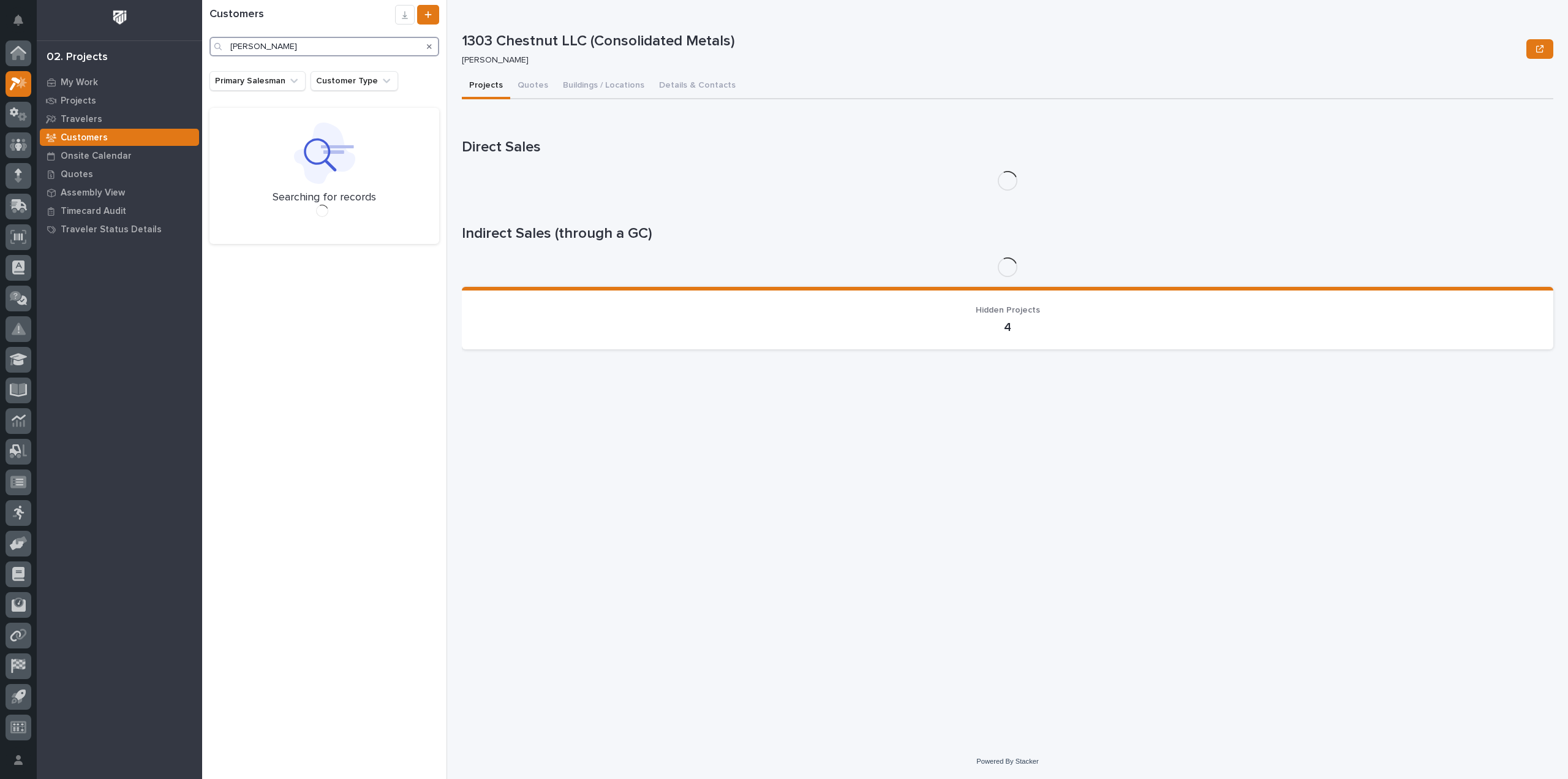
type input "[PERSON_NAME]"
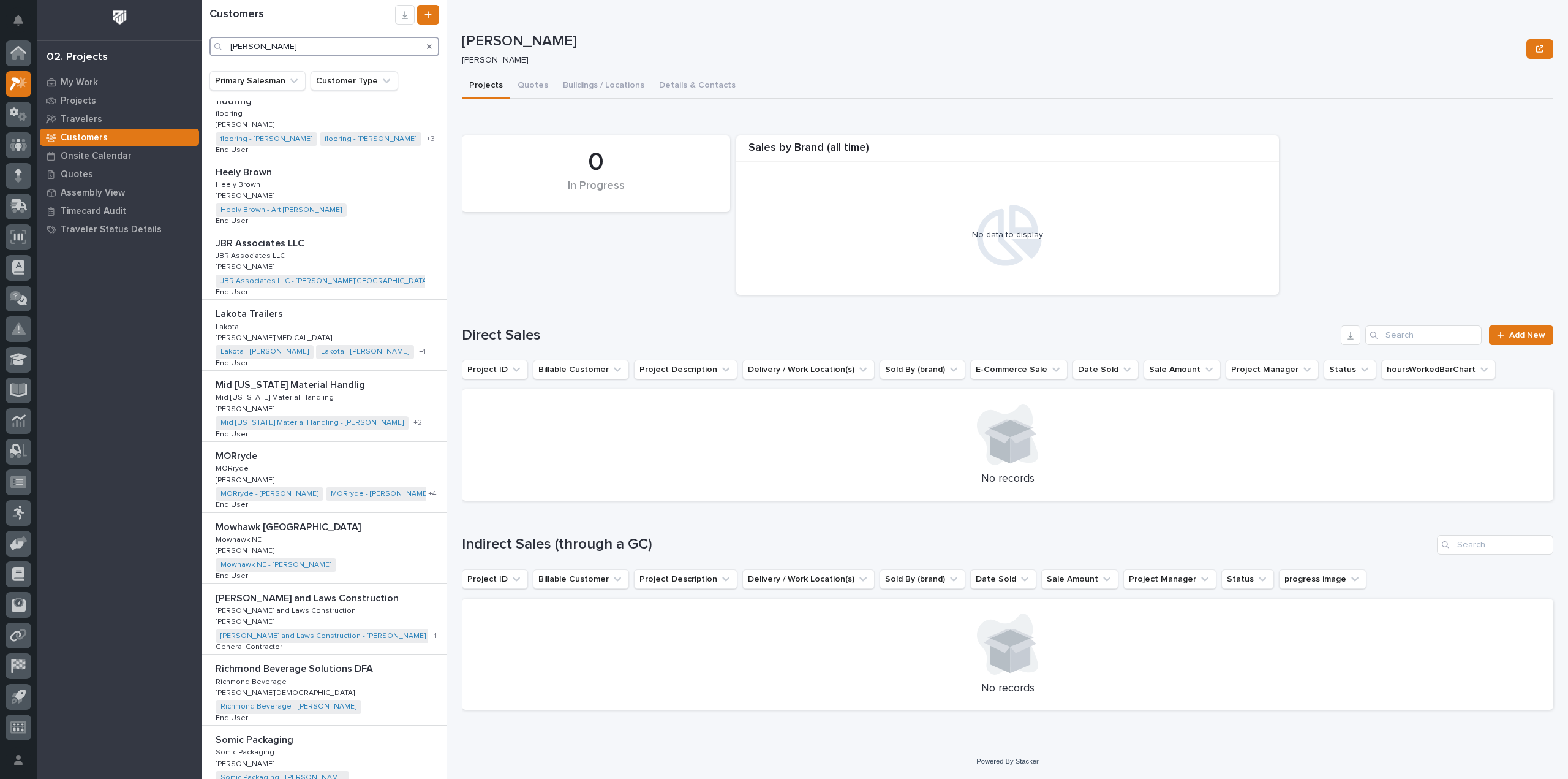
scroll to position [674, 0]
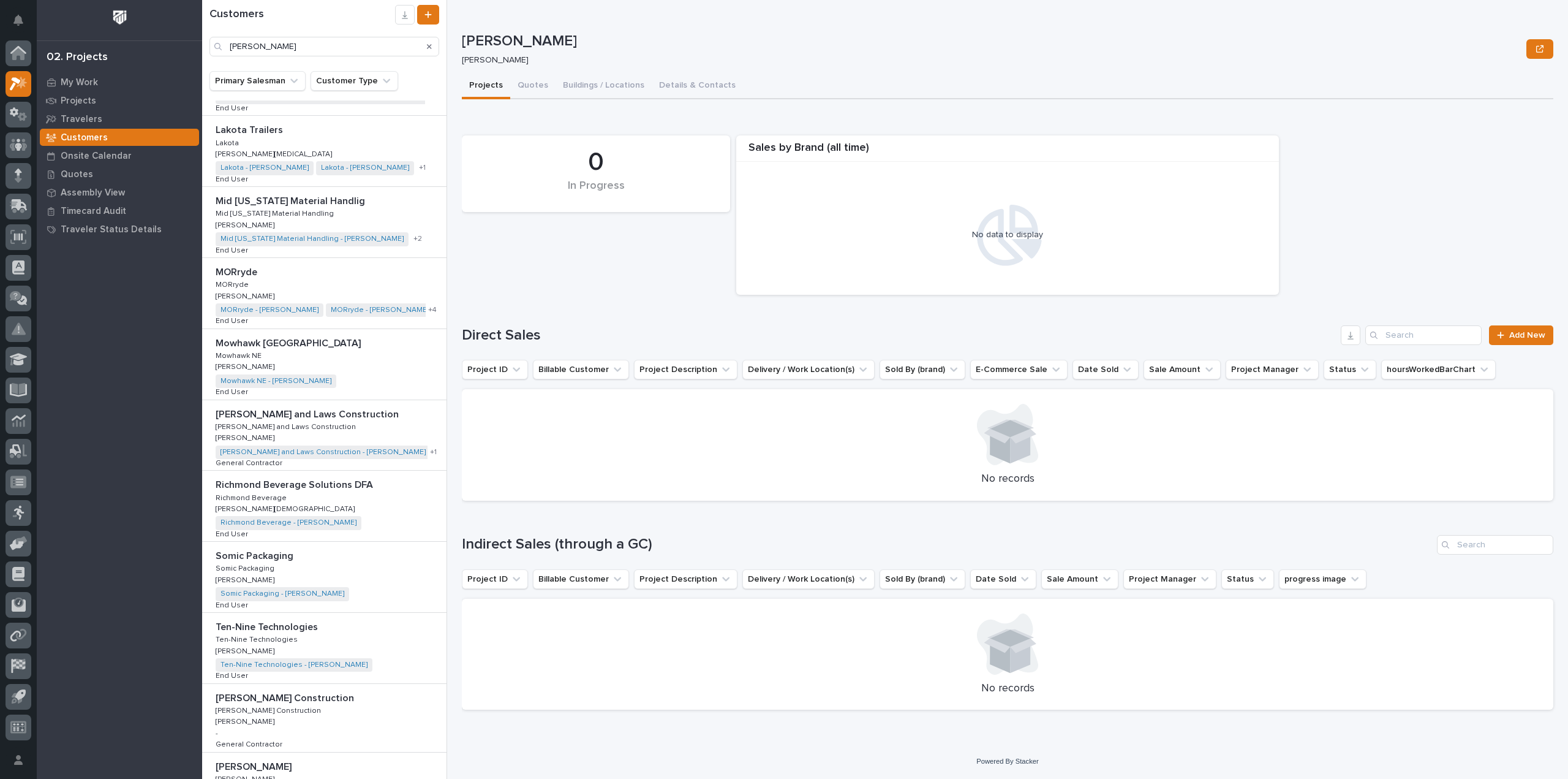
click at [328, 410] on p "[PERSON_NAME] and Laws Construction" at bounding box center [308, 413] width 185 height 14
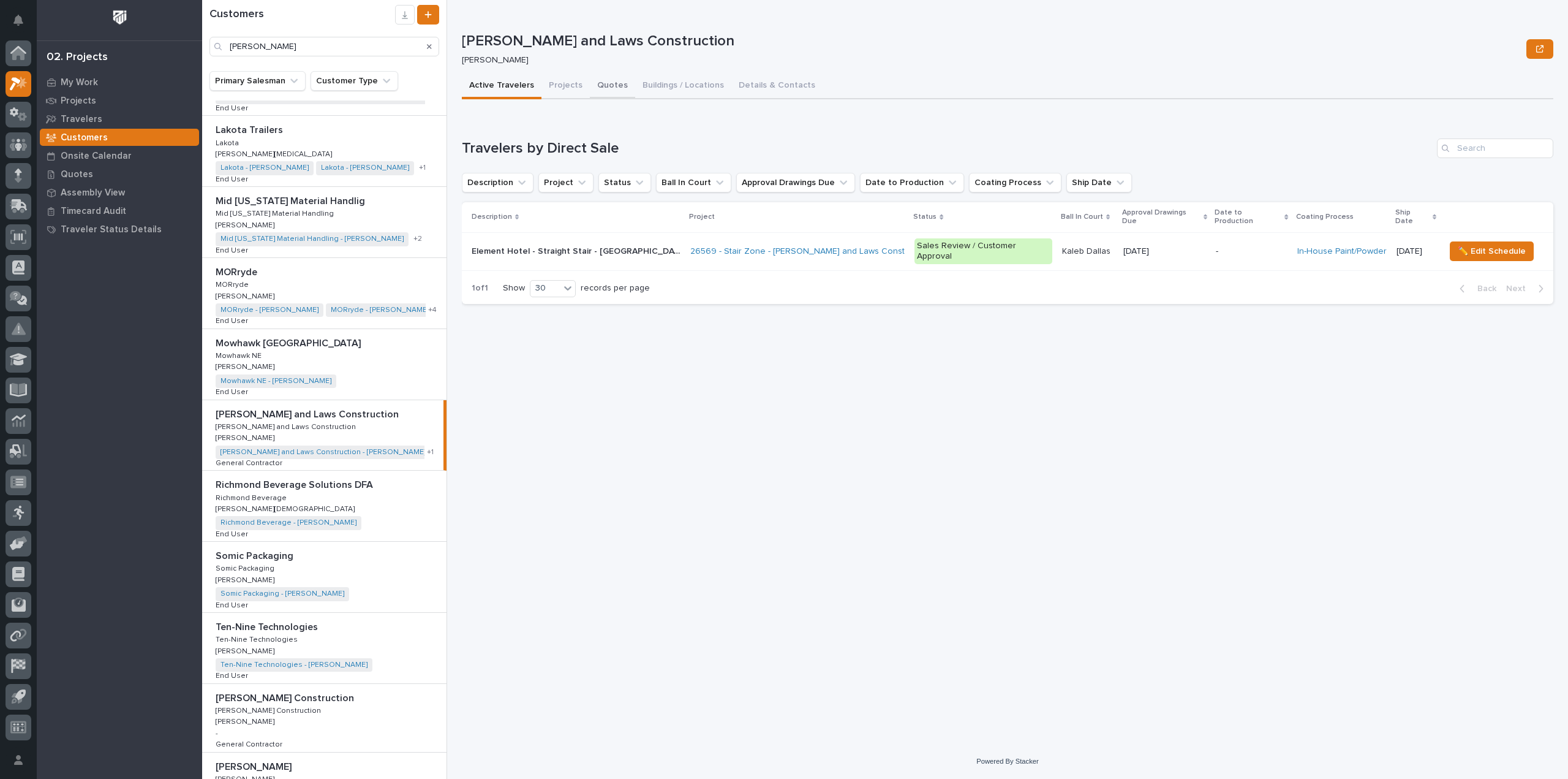
click at [599, 85] on button "Quotes" at bounding box center [612, 86] width 45 height 26
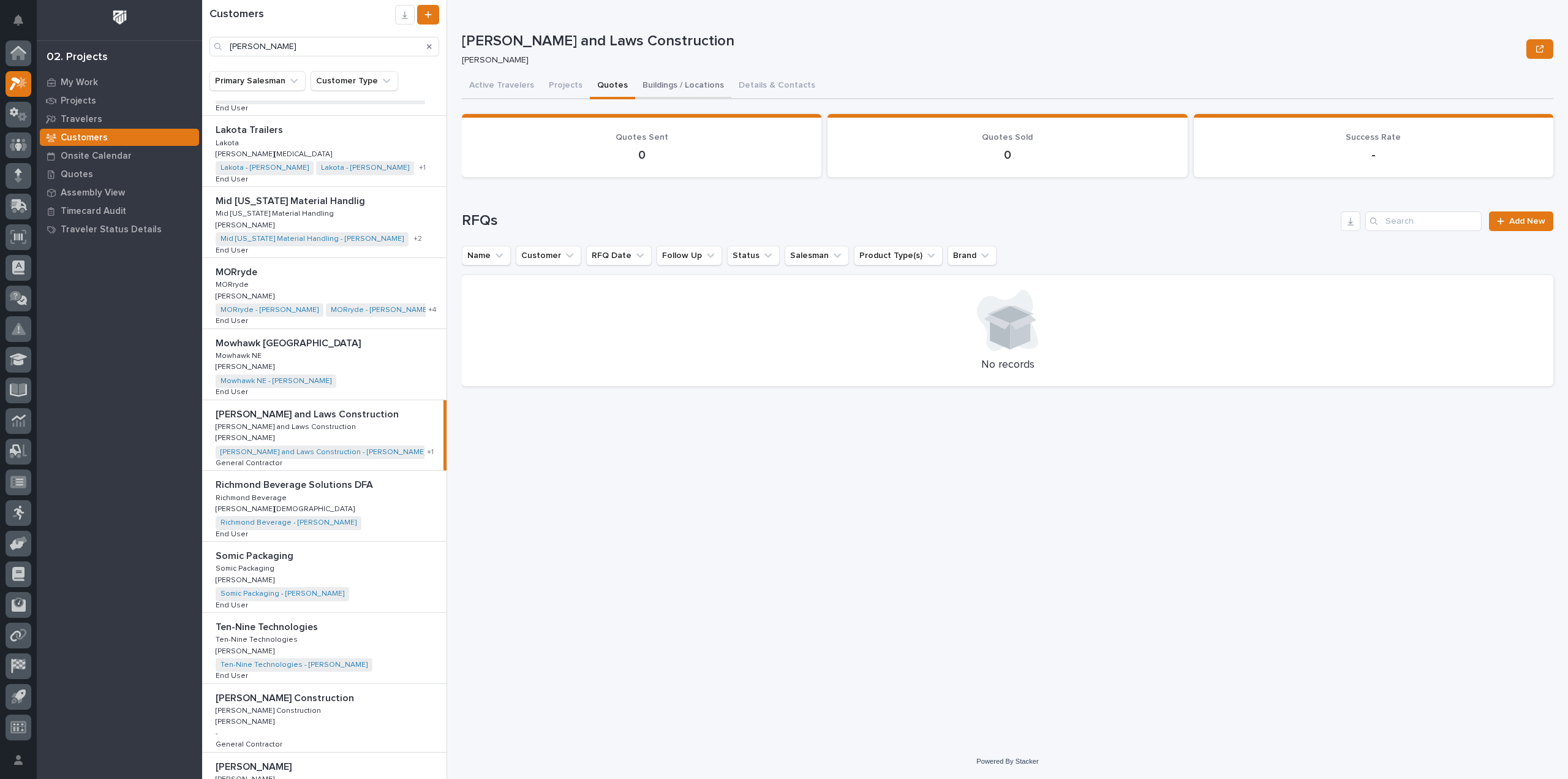
click at [699, 82] on button "Buildings / Locations" at bounding box center [683, 86] width 96 height 26
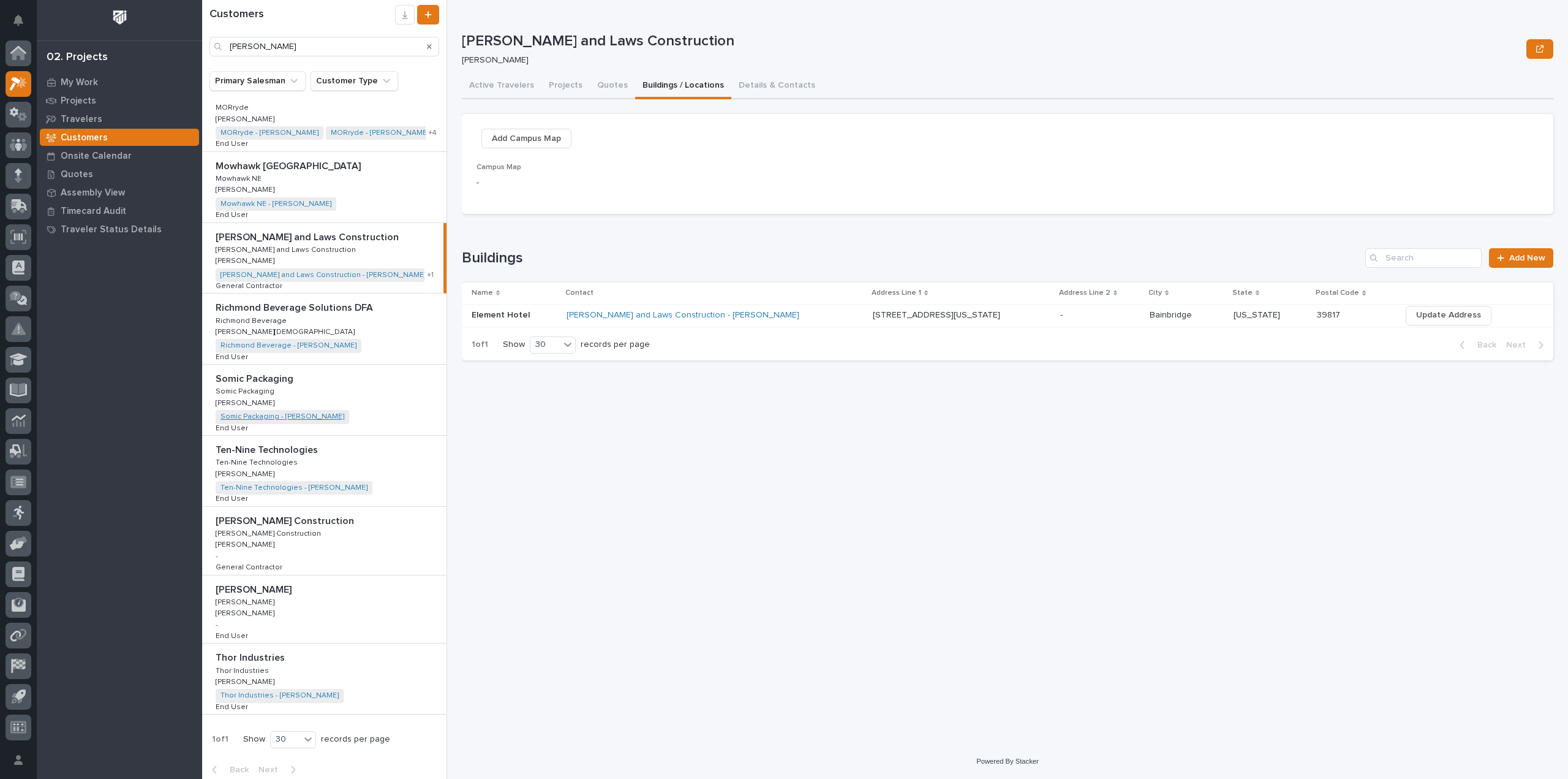
scroll to position [853, 0]
click at [324, 521] on p "[PERSON_NAME] Construction" at bounding box center [286, 518] width 141 height 14
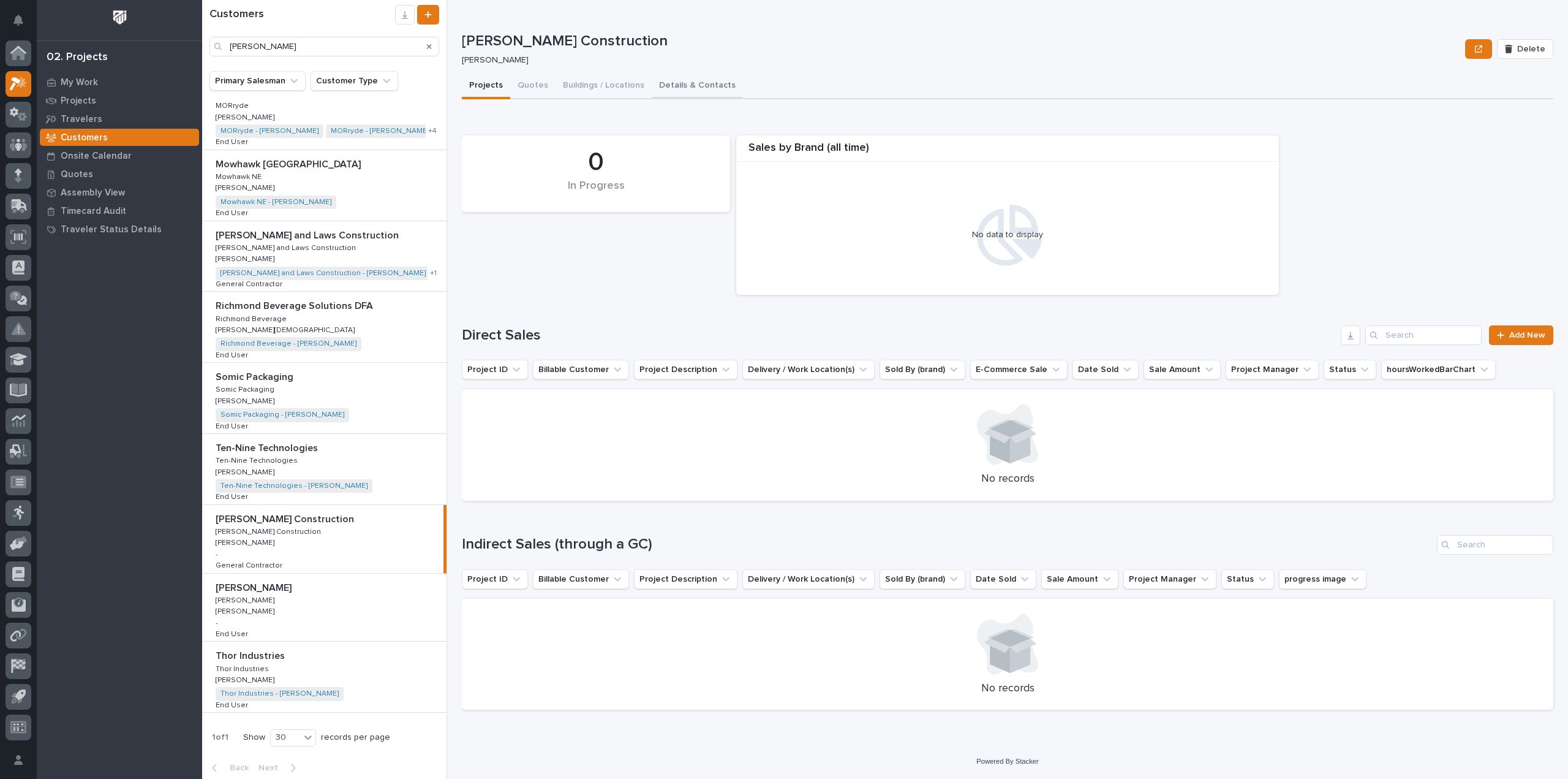
click at [691, 88] on button "Details & Contacts" at bounding box center [697, 86] width 91 height 26
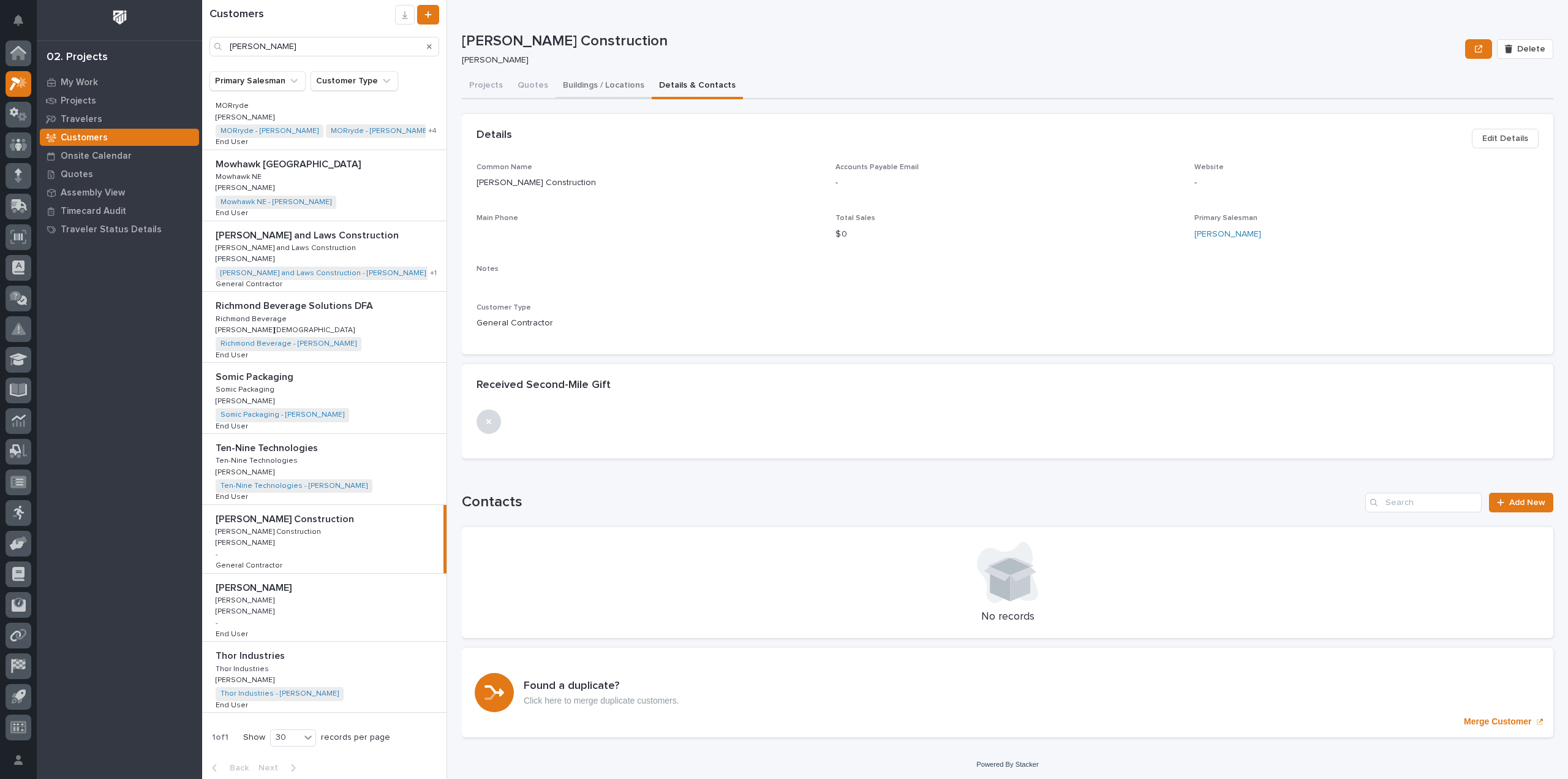
click at [591, 85] on button "Buildings / Locations" at bounding box center [603, 86] width 96 height 26
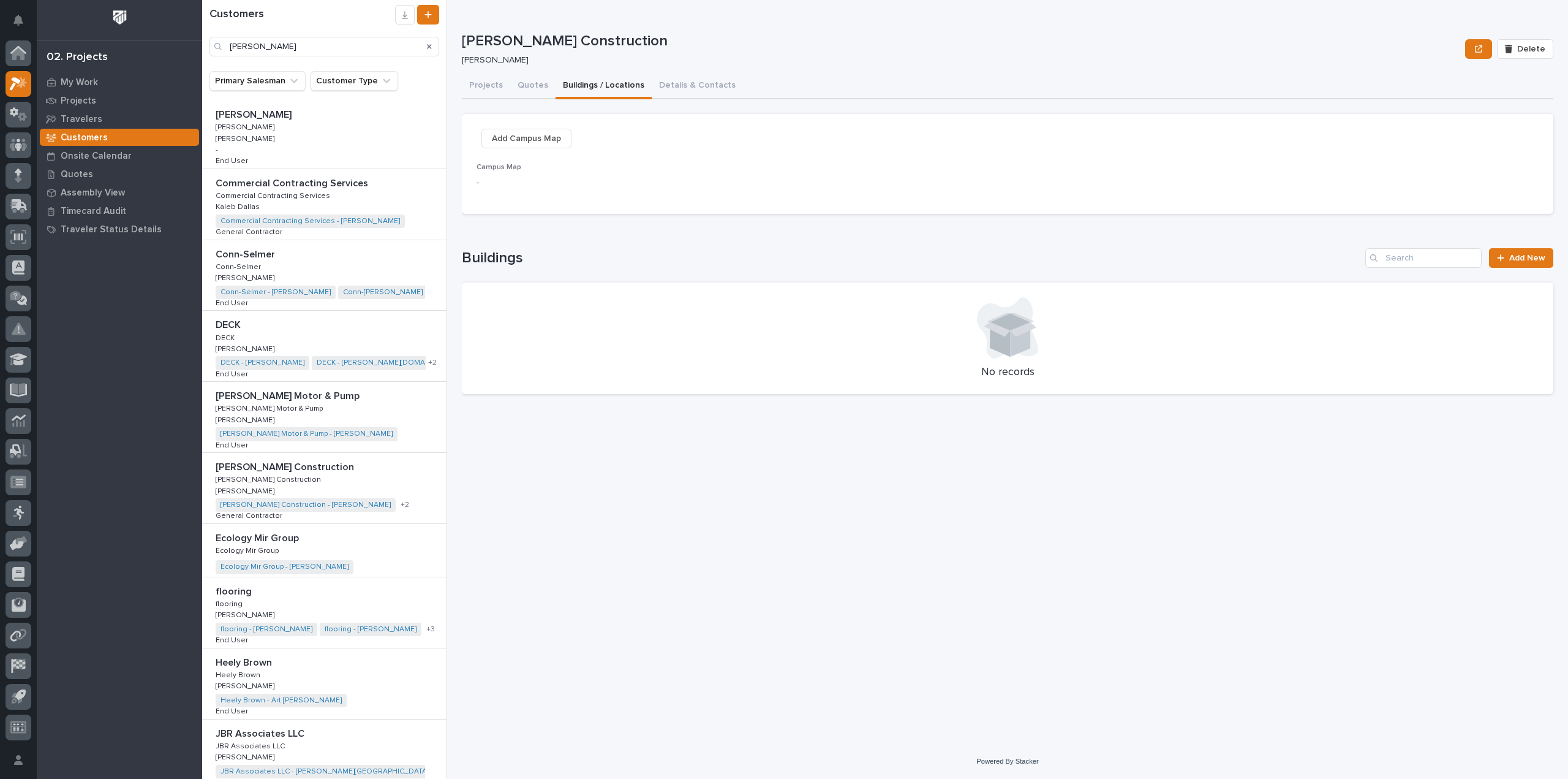
click at [275, 465] on p "[PERSON_NAME] Construction" at bounding box center [286, 466] width 141 height 14
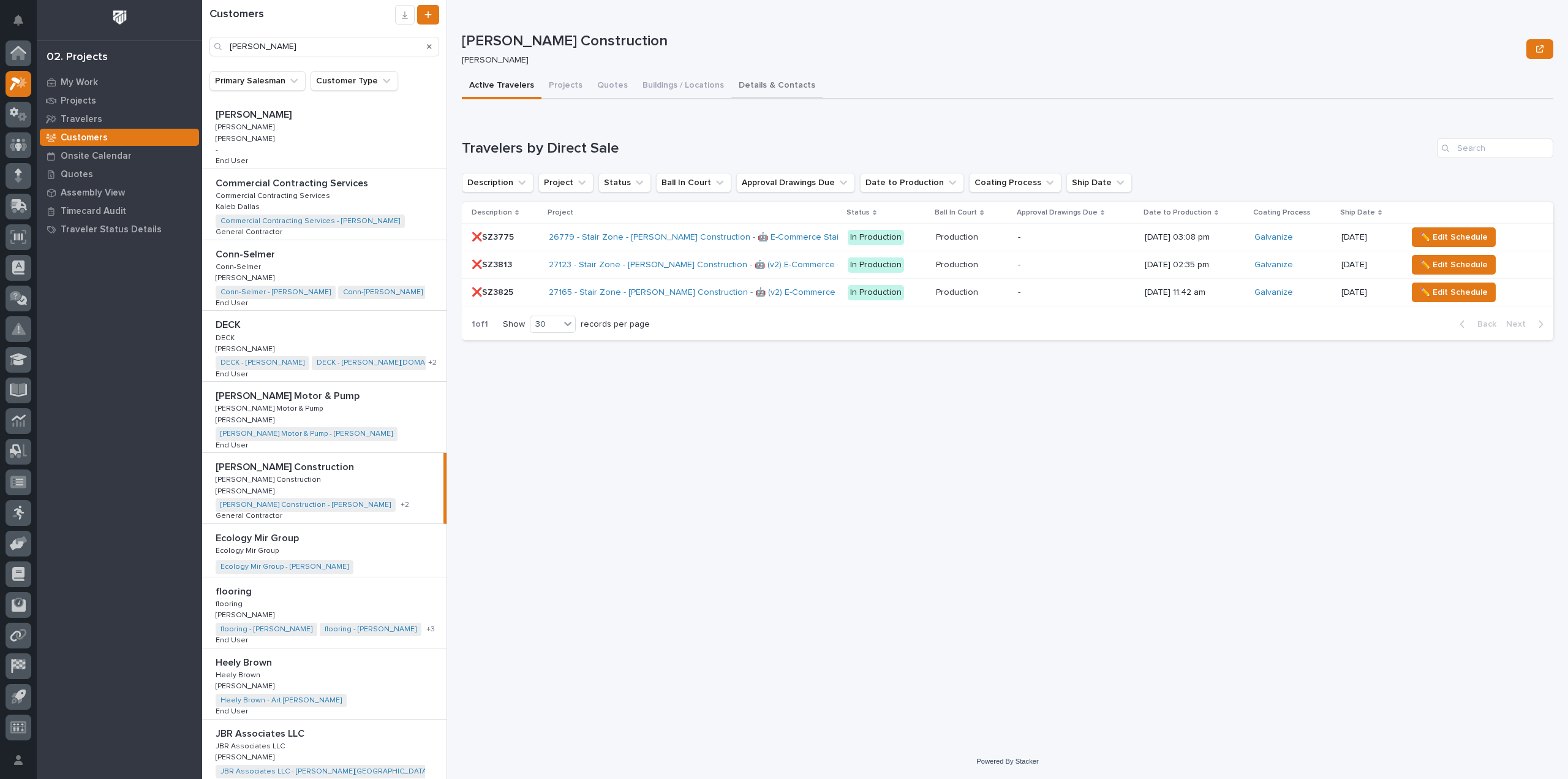
click at [768, 86] on button "Details & Contacts" at bounding box center [776, 86] width 91 height 26
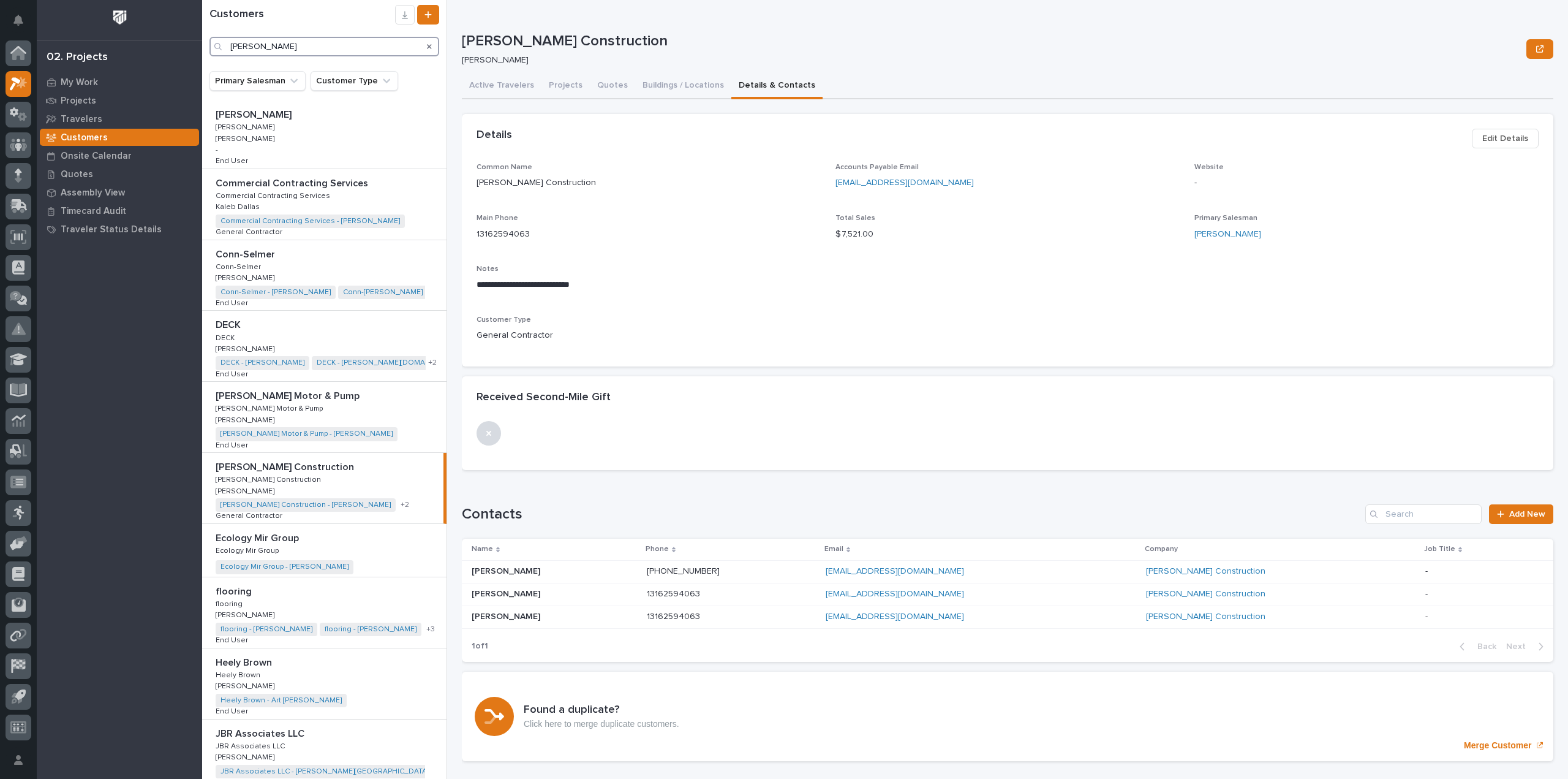
click at [296, 50] on input "[PERSON_NAME]" at bounding box center [324, 47] width 230 height 20
drag, startPoint x: 296, startPoint y: 50, endPoint x: 207, endPoint y: 46, distance: 89.1
click at [207, 46] on div "Customers [PERSON_NAME]" at bounding box center [324, 30] width 244 height 51
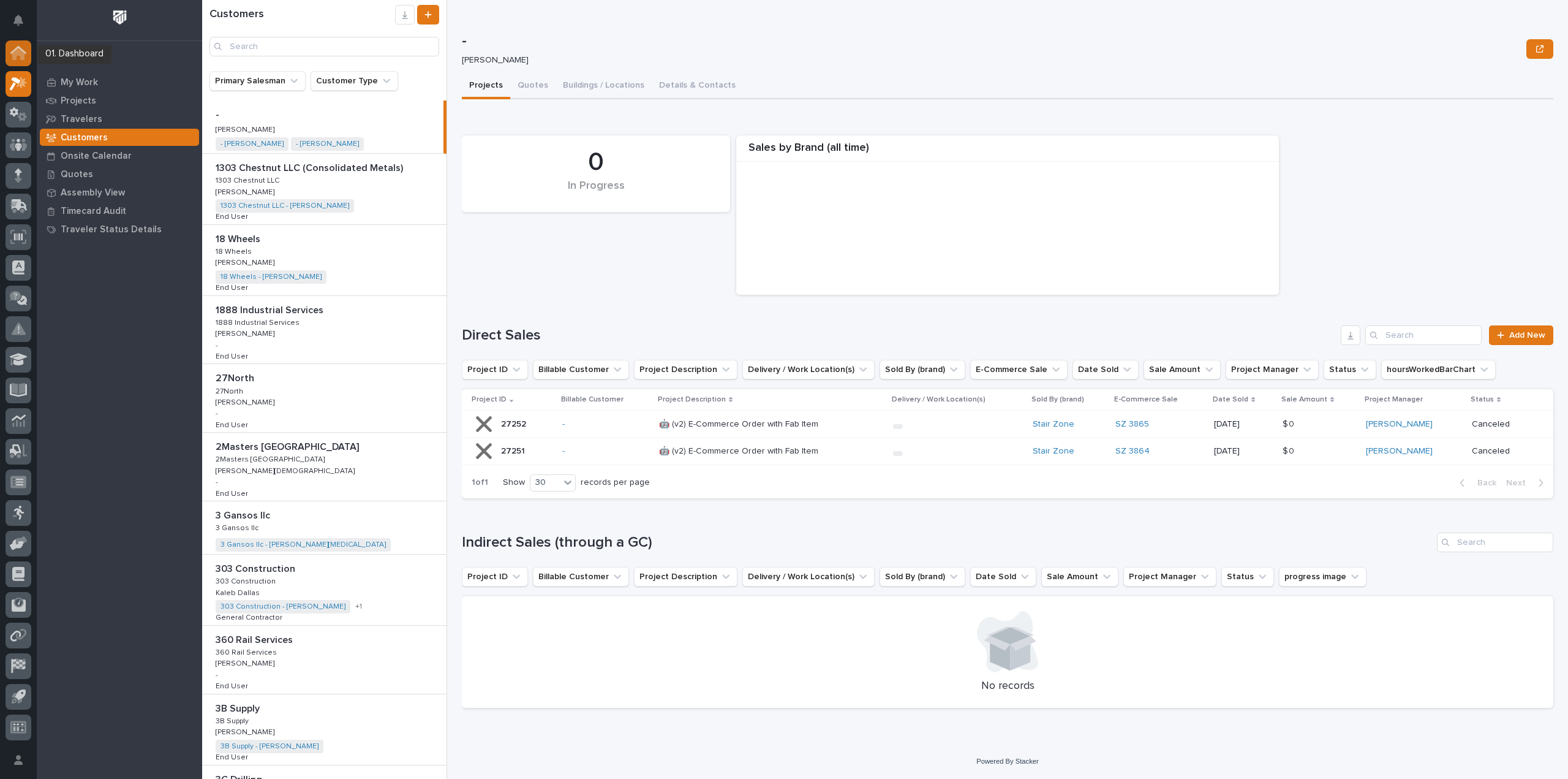
click at [14, 52] on icon at bounding box center [18, 54] width 12 height 12
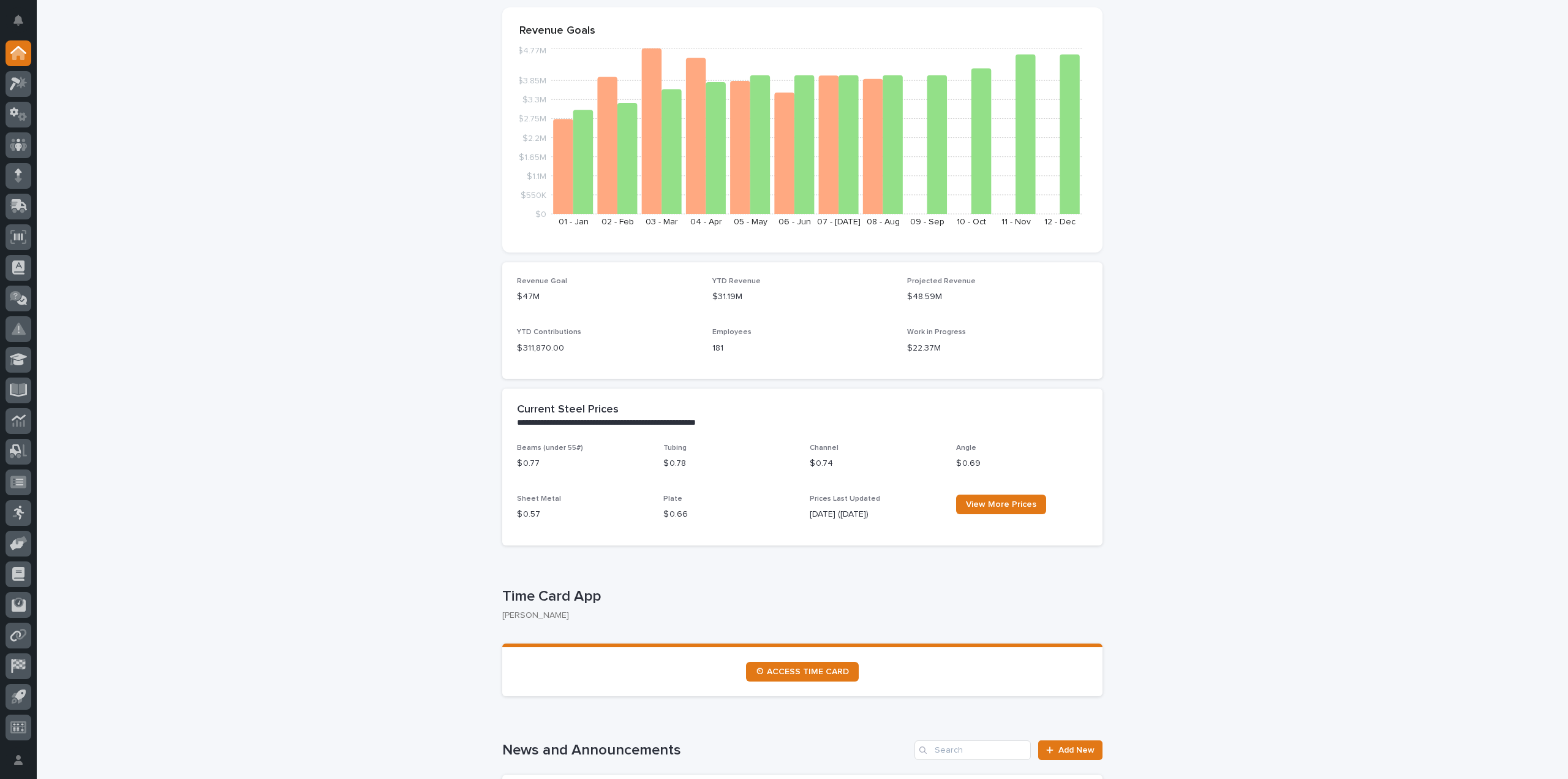
scroll to position [123, 0]
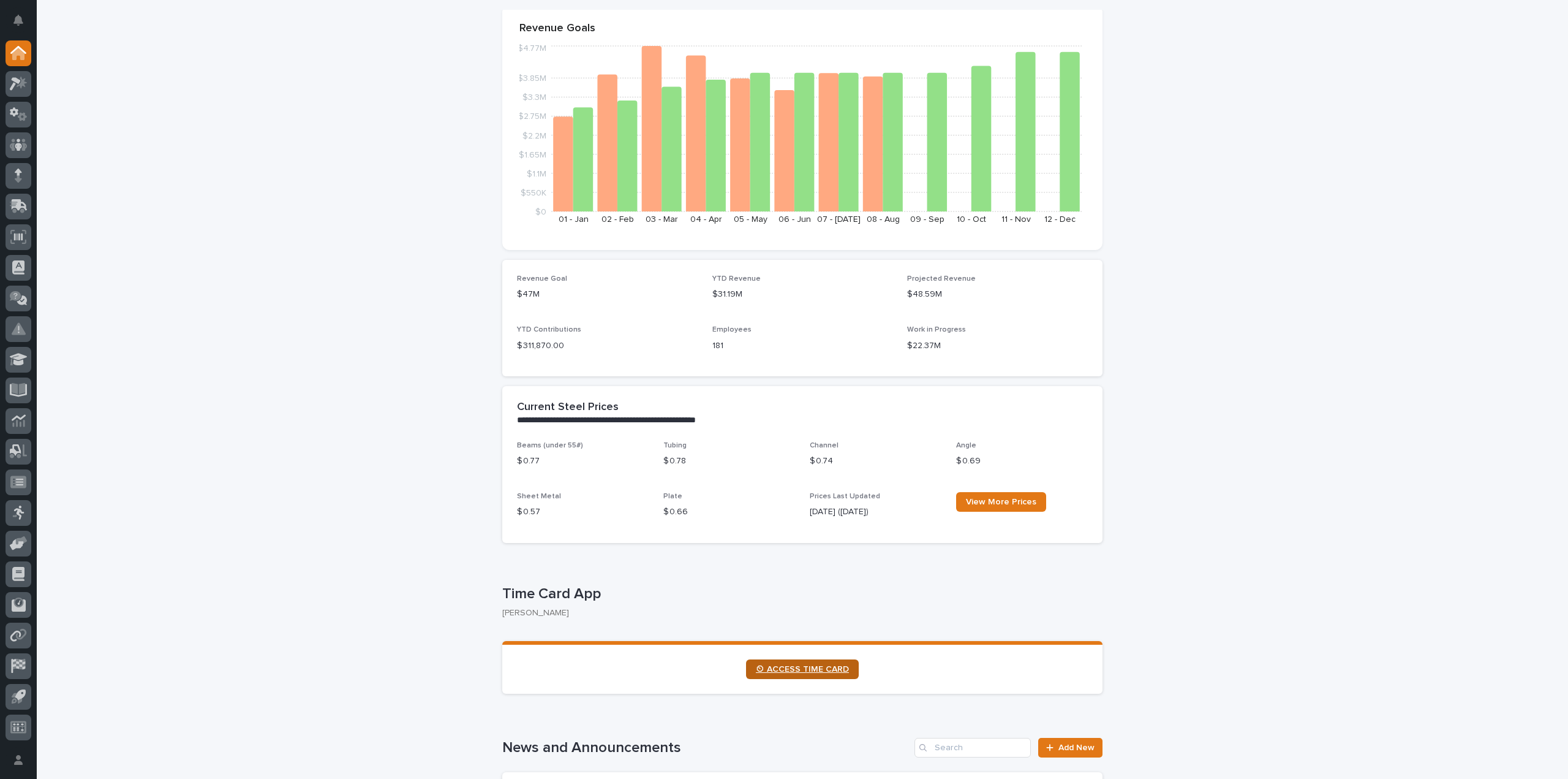
click at [784, 673] on link "⏲ ACCESS TIME CARD" at bounding box center [802, 669] width 113 height 20
click at [801, 666] on span "⏲ ACCESS TIME CARD" at bounding box center [802, 669] width 93 height 8
click at [804, 672] on span "⏲ ACCESS TIME CARD" at bounding box center [802, 669] width 93 height 8
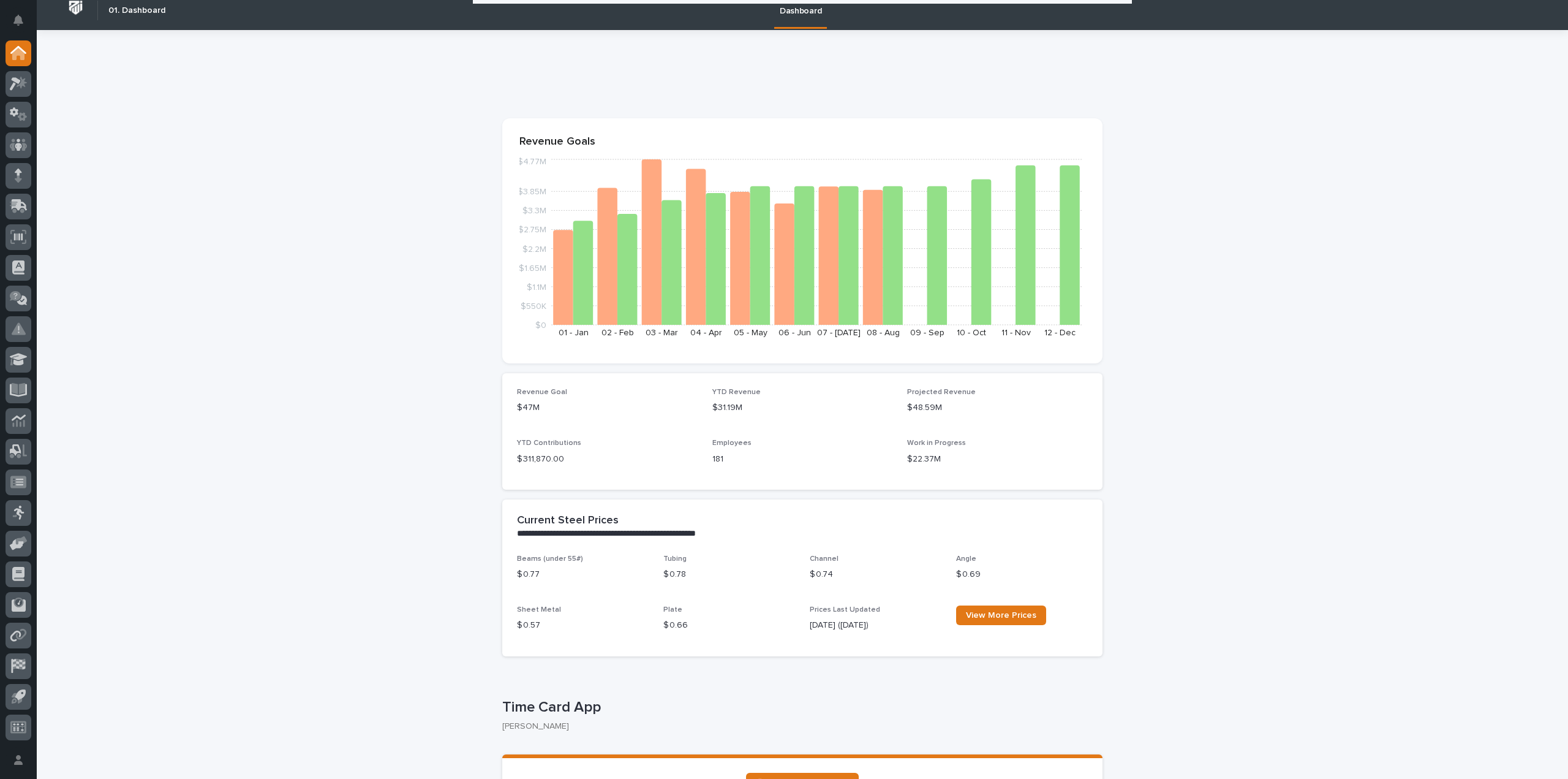
scroll to position [0, 0]
